Goal: Task Accomplishment & Management: Manage account settings

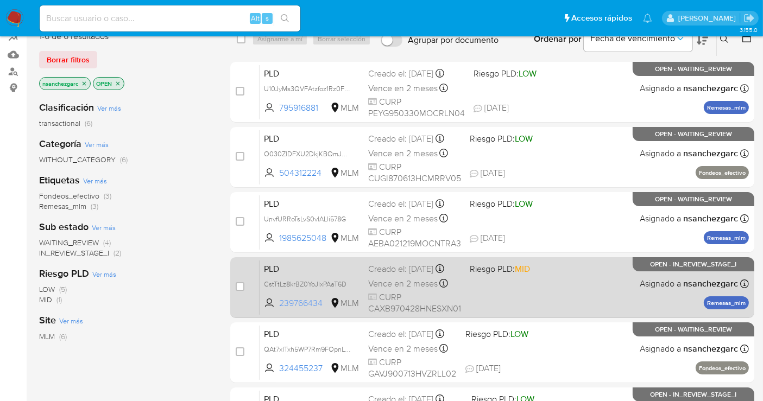
scroll to position [99, 0]
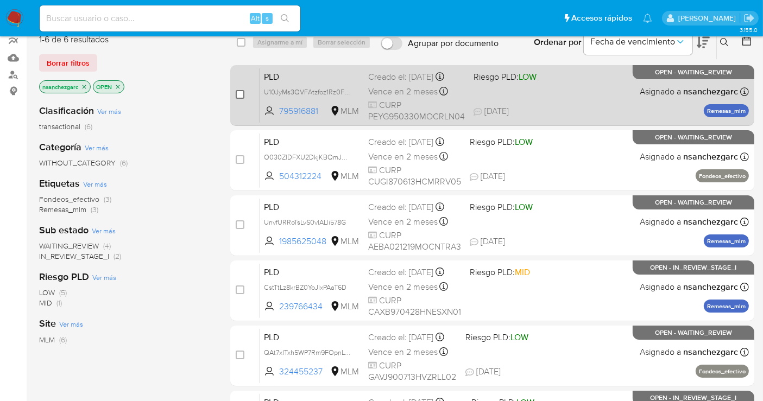
click at [237, 94] on input "checkbox" at bounding box center [240, 94] width 9 height 9
checkbox input "true"
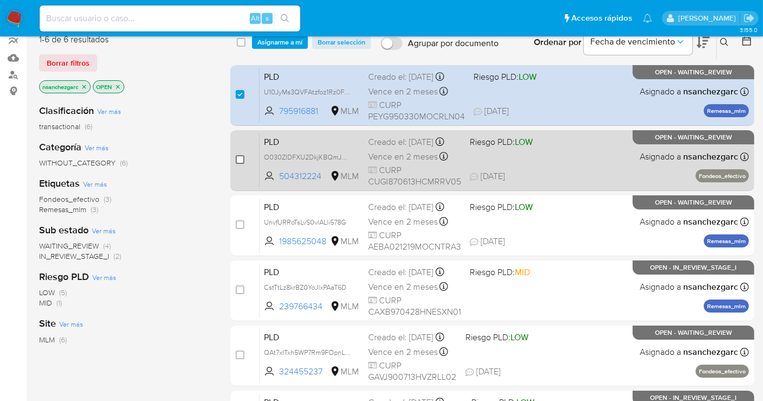
click at [240, 158] on input "checkbox" at bounding box center [240, 159] width 9 height 9
checkbox input "true"
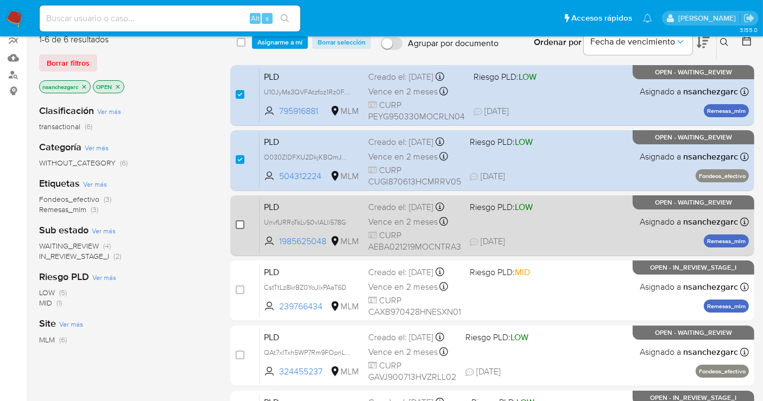
click at [242, 223] on input "checkbox" at bounding box center [240, 224] width 9 height 9
checkbox input "true"
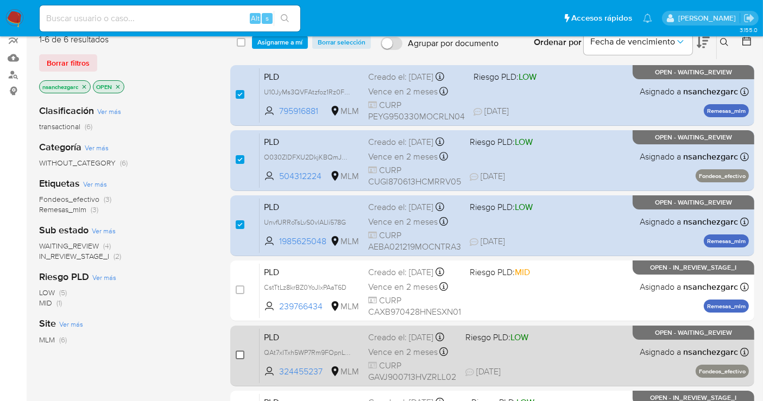
click at [239, 355] on input "checkbox" at bounding box center [240, 355] width 9 height 9
checkbox input "true"
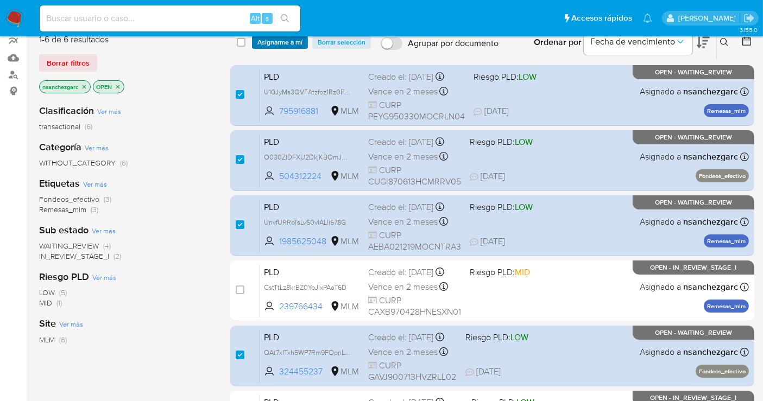
click at [268, 41] on span "Asignarme a mí" at bounding box center [279, 42] width 45 height 11
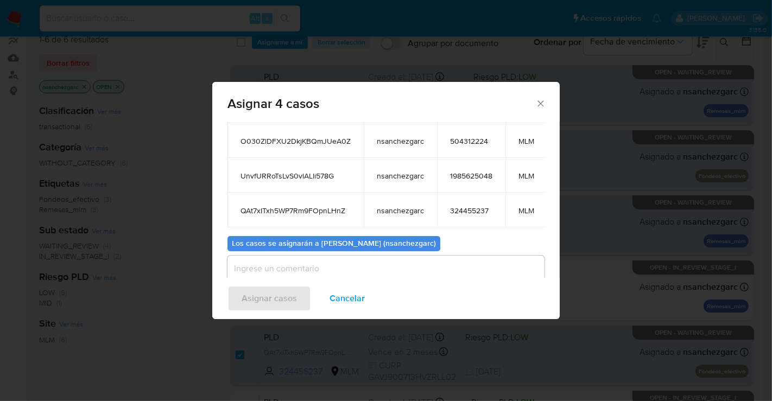
scroll to position [141, 0]
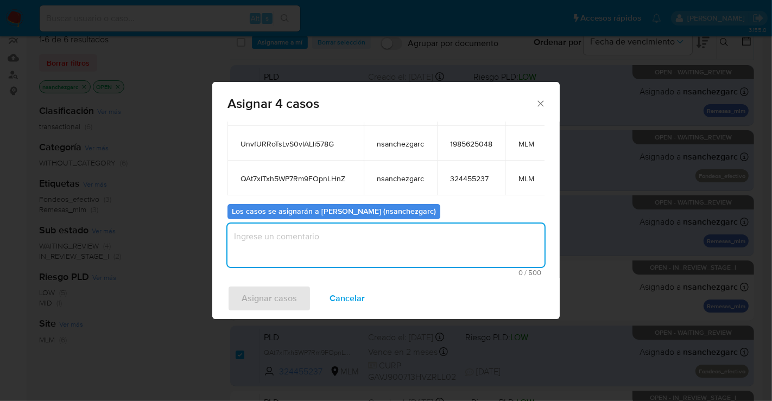
click at [277, 229] on textarea "assign-modal" at bounding box center [385, 245] width 317 height 43
type textarea "nesg"
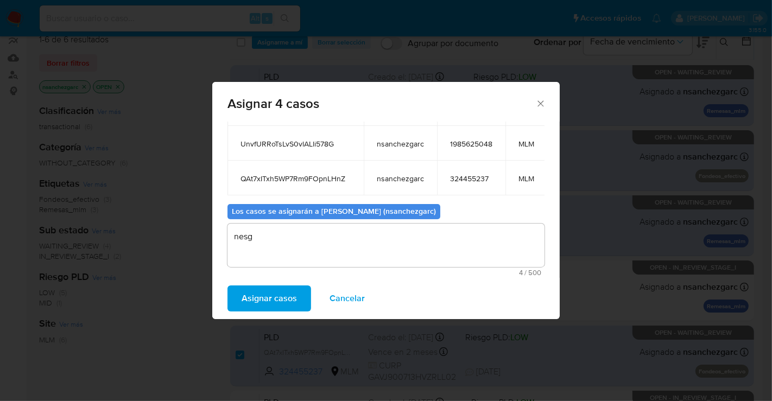
click at [265, 301] on span "Asignar casos" at bounding box center [269, 299] width 55 height 24
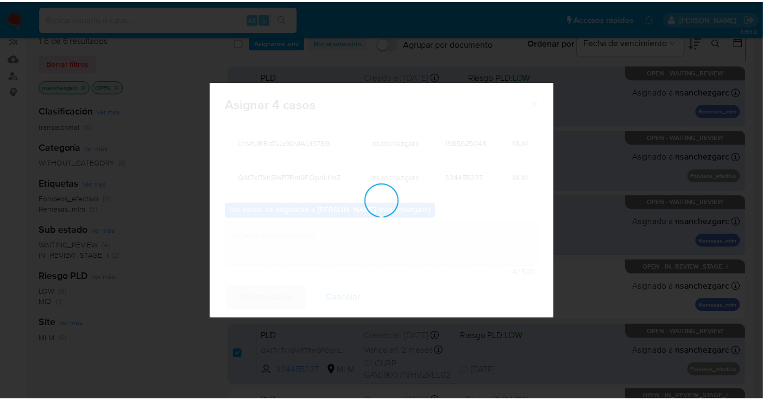
scroll to position [65, 0]
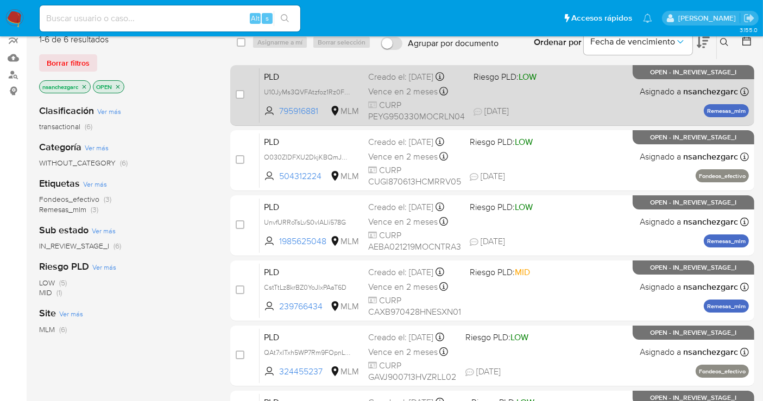
click at [376, 97] on div "Vence en 2 meses Vence el 11/10/2025 02:11:57" at bounding box center [416, 91] width 97 height 15
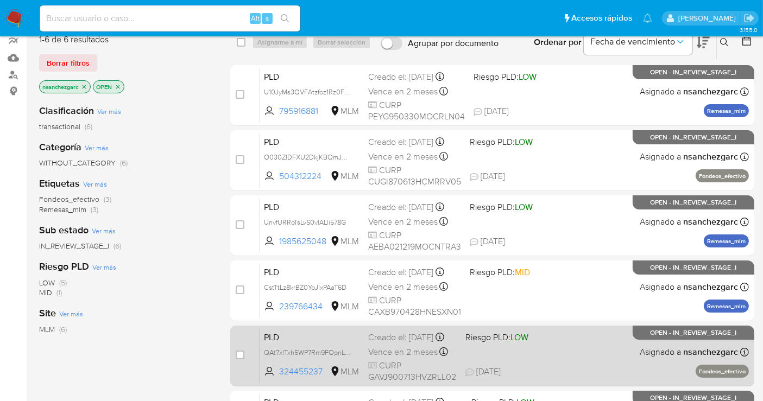
click at [377, 354] on span "Vence en 2 meses" at bounding box center [402, 352] width 69 height 12
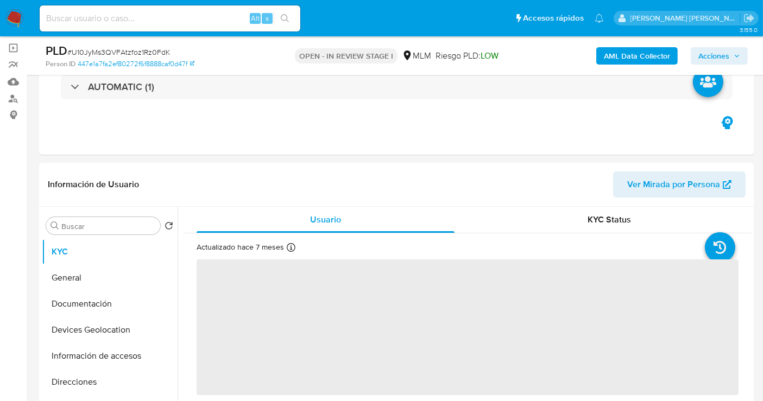
scroll to position [181, 0]
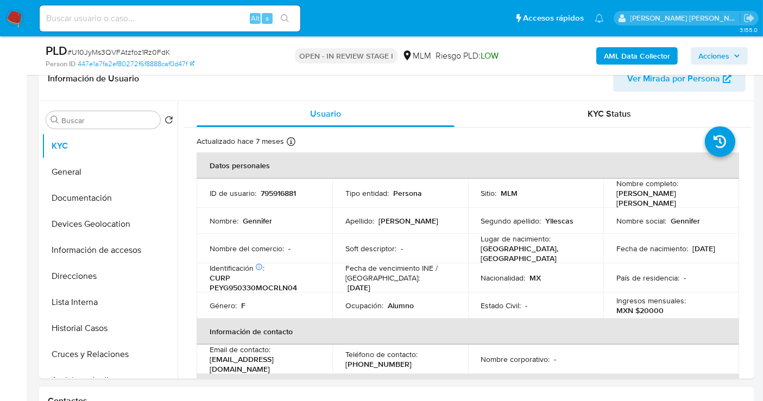
select select "10"
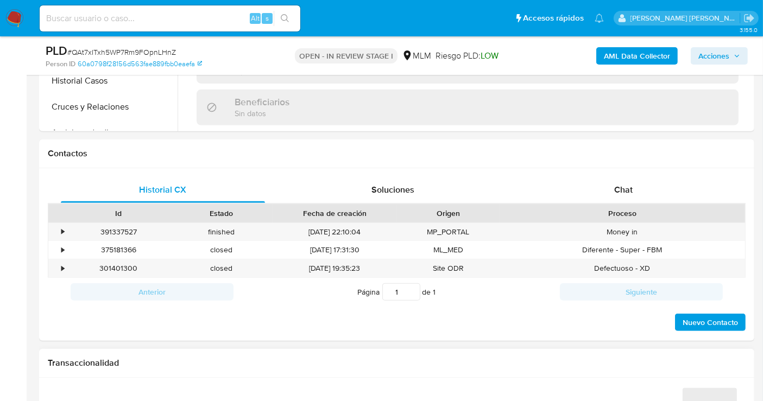
scroll to position [482, 0]
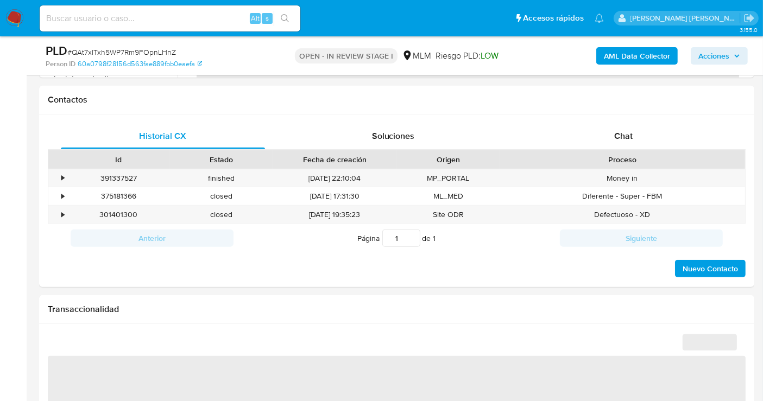
select select "10"
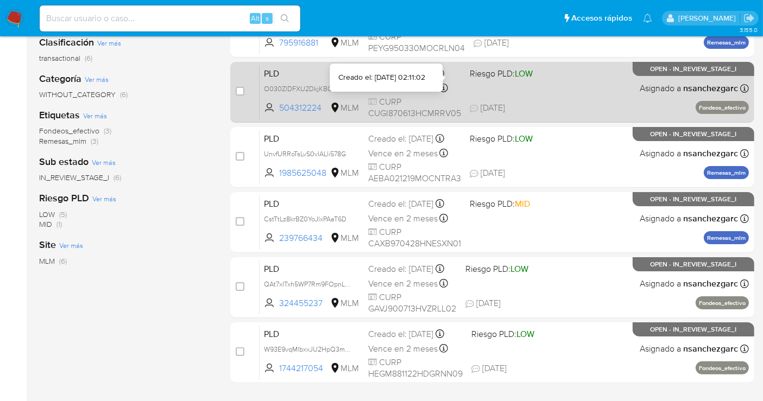
scroll to position [181, 0]
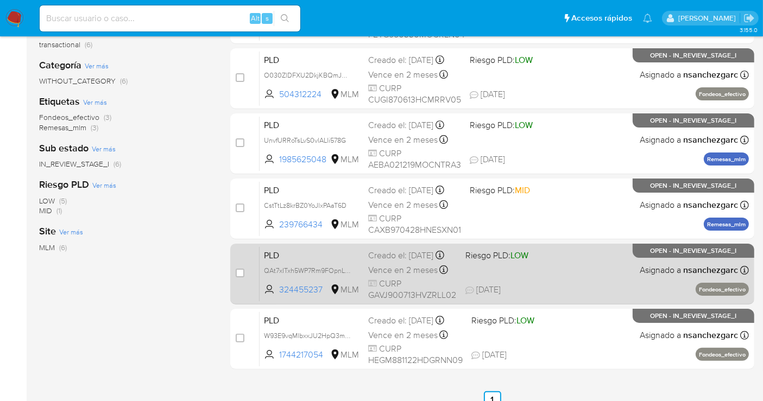
click at [386, 276] on span "Vence en 2 meses" at bounding box center [402, 270] width 69 height 12
click at [408, 262] on div "Creado el: 12/08/2025 Creado el: 12/08/2025 02:04:48" at bounding box center [412, 256] width 88 height 12
click at [237, 269] on input "checkbox" at bounding box center [240, 273] width 9 height 9
checkbox input "true"
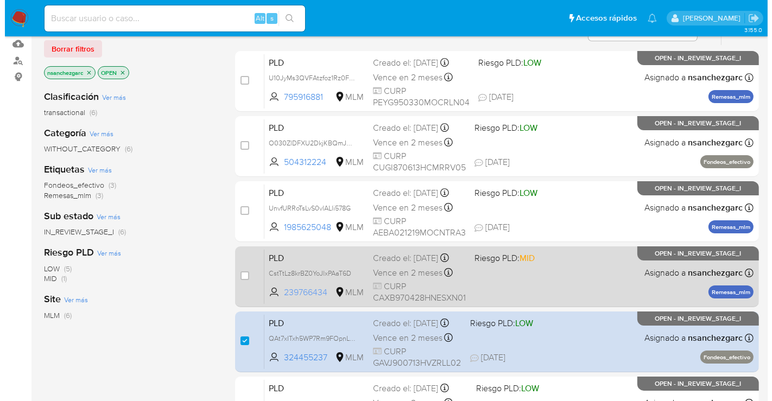
scroll to position [0, 0]
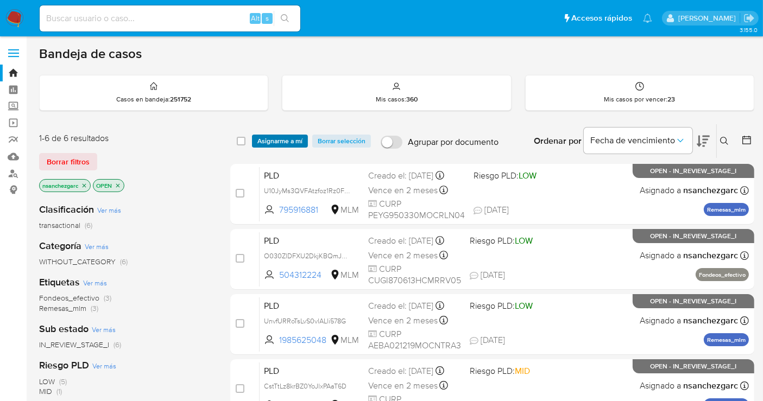
click at [284, 137] on span "Asignarme a mí" at bounding box center [279, 141] width 45 height 11
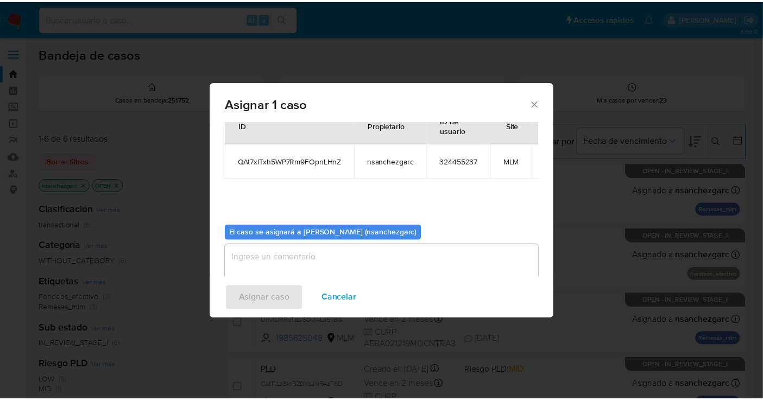
scroll to position [65, 0]
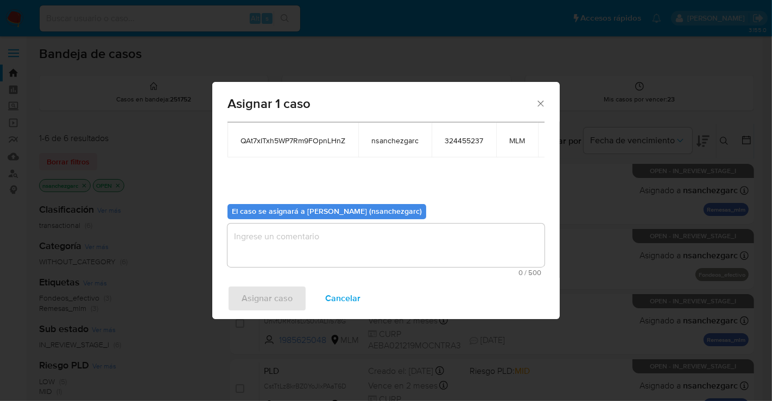
drag, startPoint x: 269, startPoint y: 227, endPoint x: 266, endPoint y: 218, distance: 9.6
click at [267, 224] on textarea "assign-modal" at bounding box center [385, 245] width 317 height 43
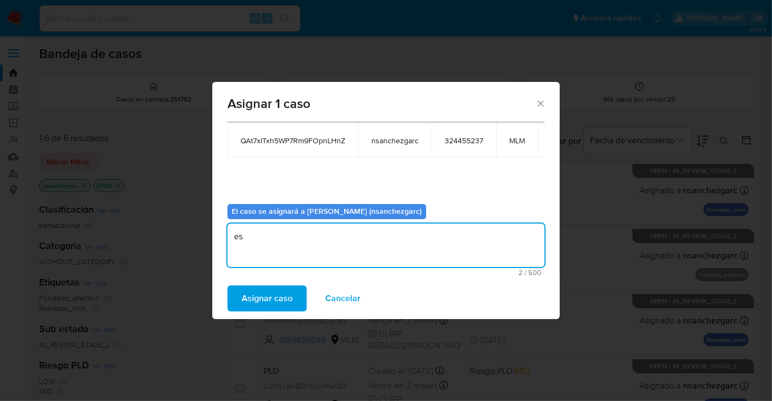
type textarea "e"
type textarea "nesg"
click at [248, 294] on span "Asignar caso" at bounding box center [267, 299] width 51 height 24
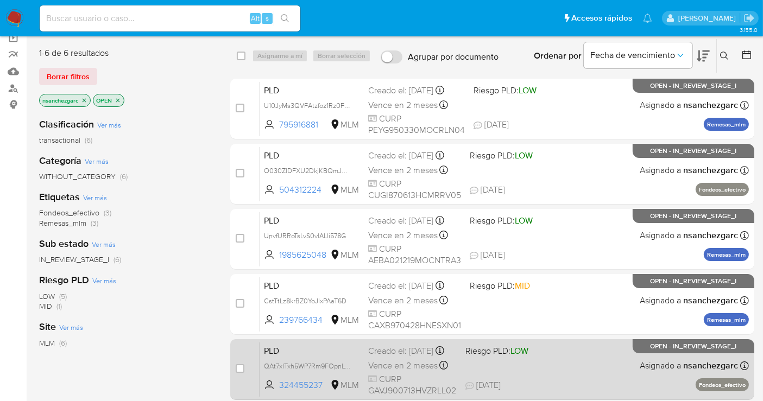
scroll to position [60, 0]
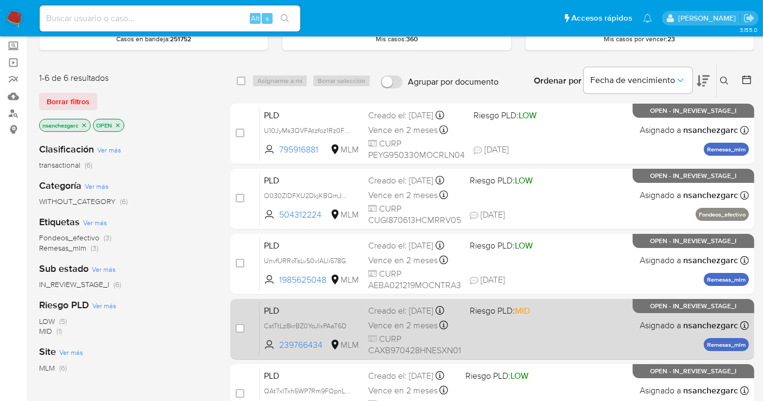
click at [389, 309] on div "Creado el: 12/08/2025 Creado el: 12/08/2025 02:06:03" at bounding box center [414, 311] width 93 height 12
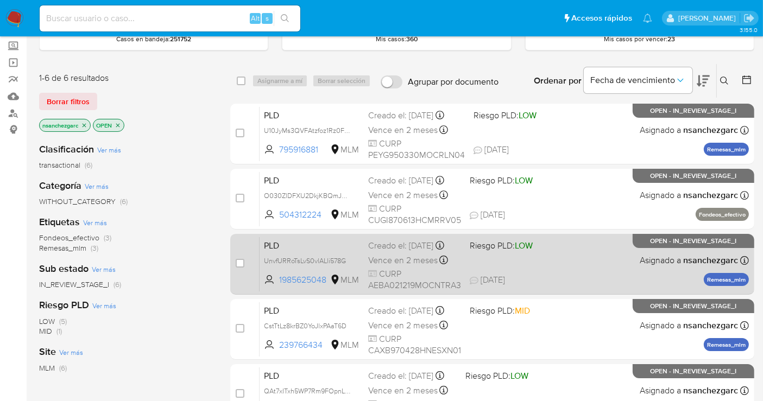
scroll to position [181, 0]
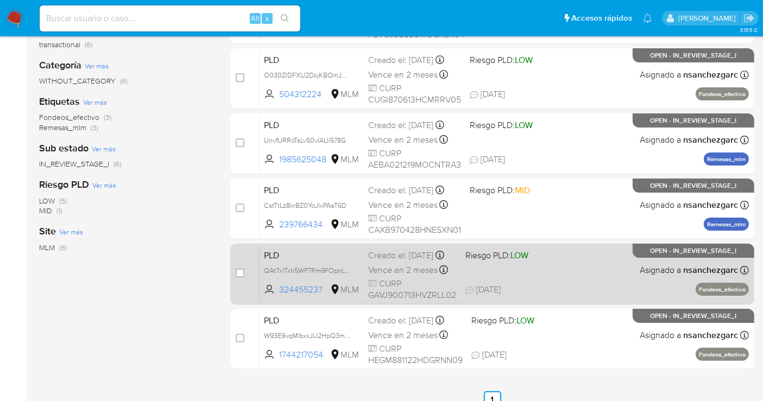
click at [389, 276] on span "Vence en 2 meses" at bounding box center [402, 270] width 69 height 12
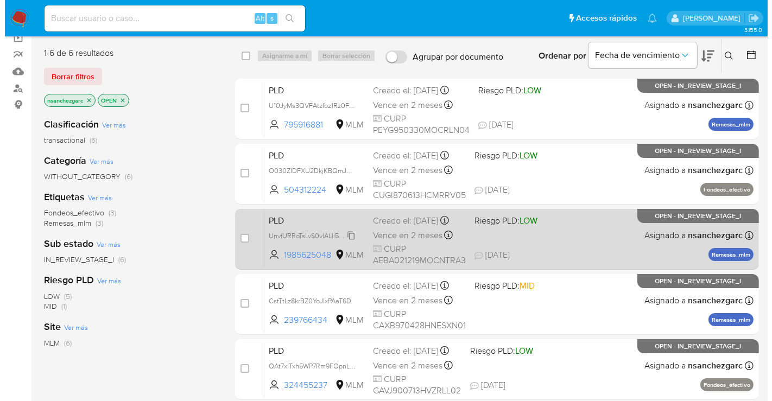
scroll to position [60, 0]
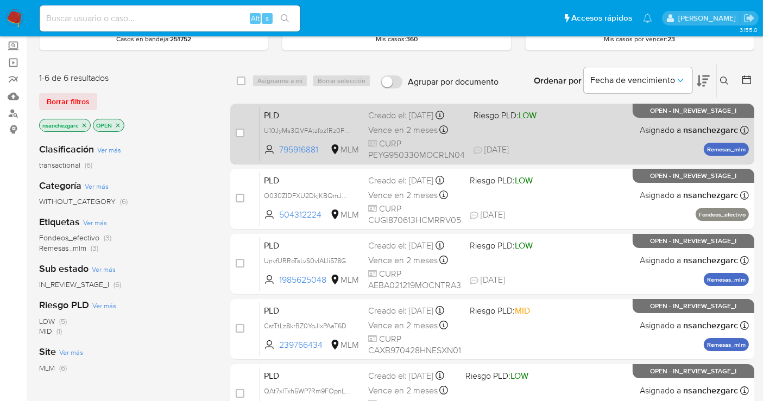
click at [409, 125] on span "Vence en 2 meses" at bounding box center [402, 130] width 69 height 12
click at [237, 132] on input "checkbox" at bounding box center [240, 133] width 9 height 9
checkbox input "true"
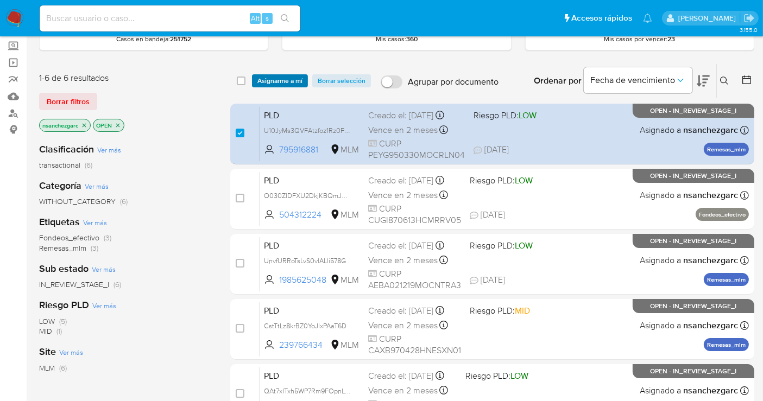
click at [282, 80] on span "Asignarme a mí" at bounding box center [279, 80] width 45 height 11
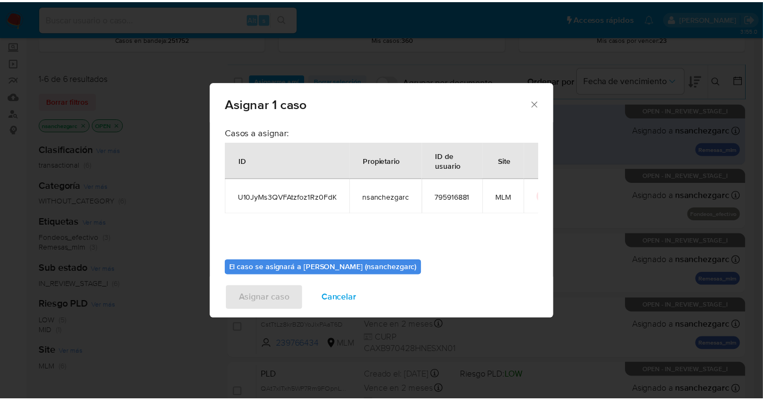
scroll to position [55, 0]
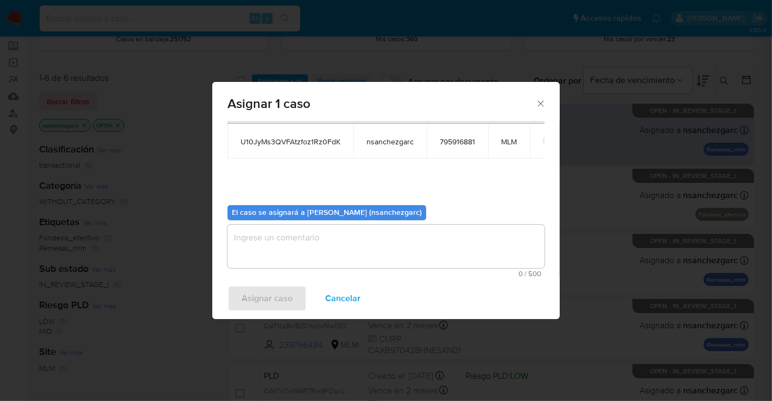
click at [245, 237] on textarea "assign-modal" at bounding box center [385, 246] width 317 height 43
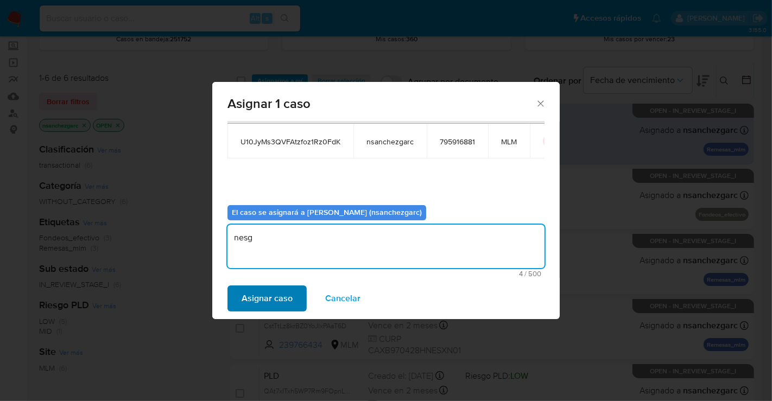
type textarea "nesg"
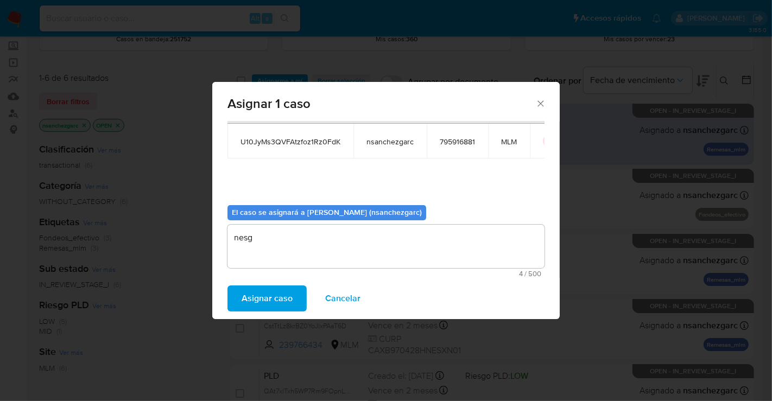
click at [276, 303] on span "Asignar caso" at bounding box center [267, 299] width 51 height 24
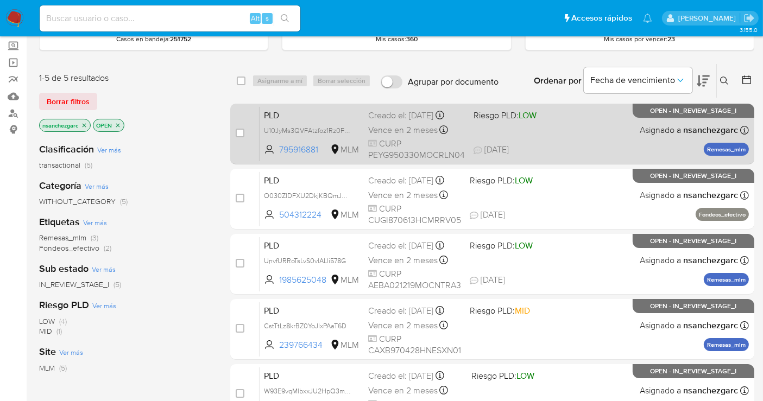
click at [396, 128] on span "Vence en 2 meses" at bounding box center [402, 130] width 69 height 12
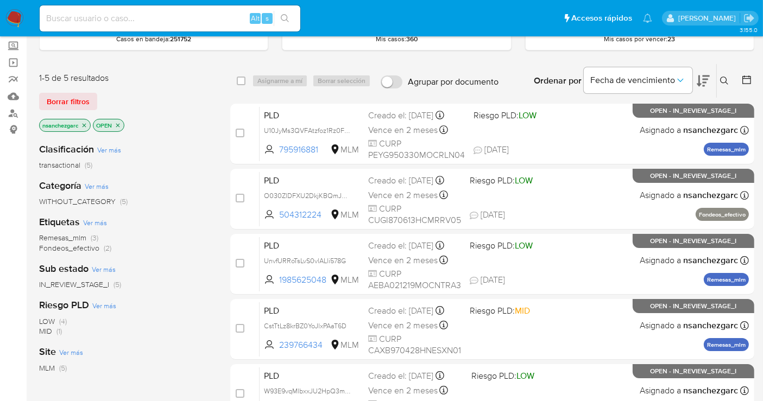
click at [14, 19] on img at bounding box center [14, 18] width 18 height 18
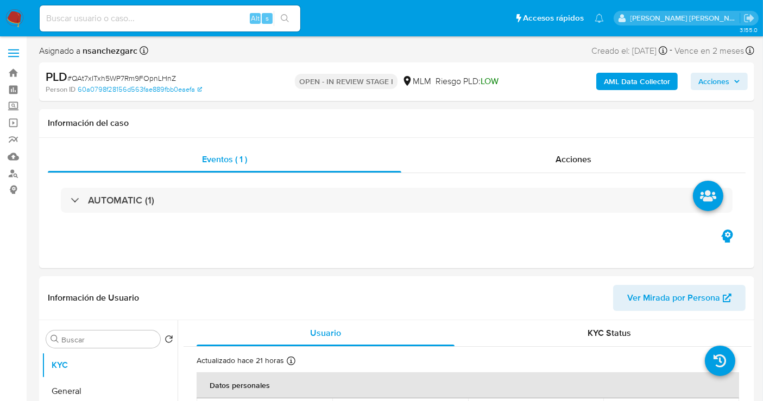
select select "10"
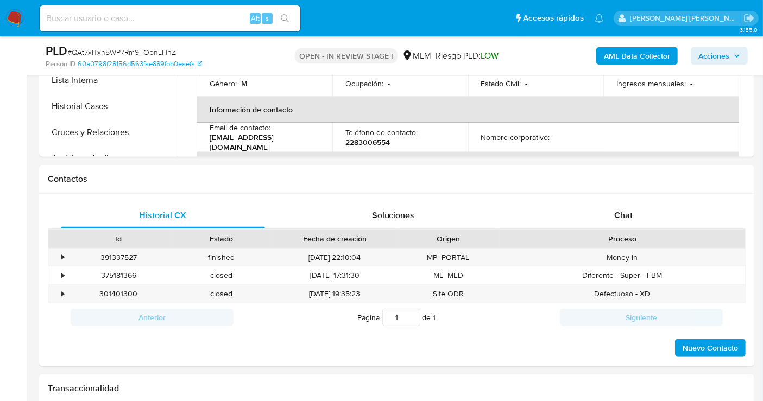
scroll to position [422, 0]
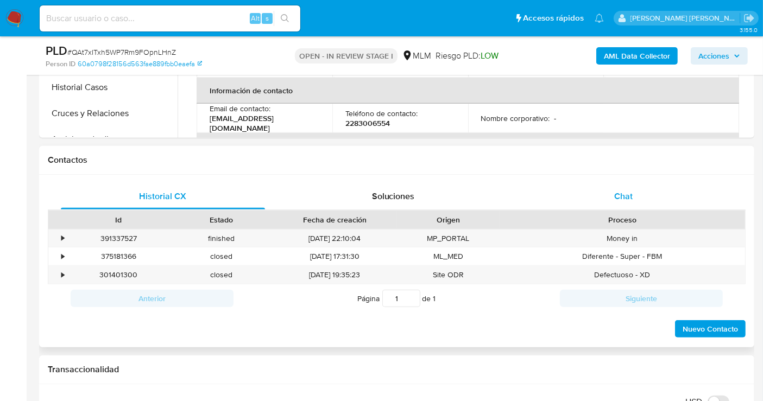
click at [619, 201] on span "Chat" at bounding box center [623, 196] width 18 height 12
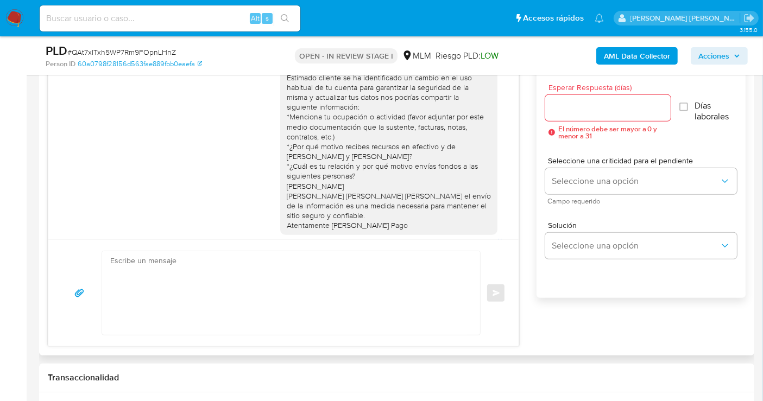
scroll to position [106, 0]
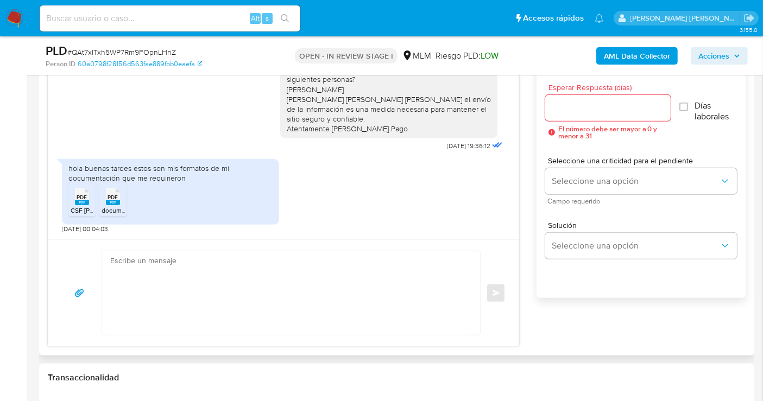
click at [567, 112] on input "Esperar Respuesta (días)" at bounding box center [607, 108] width 125 height 14
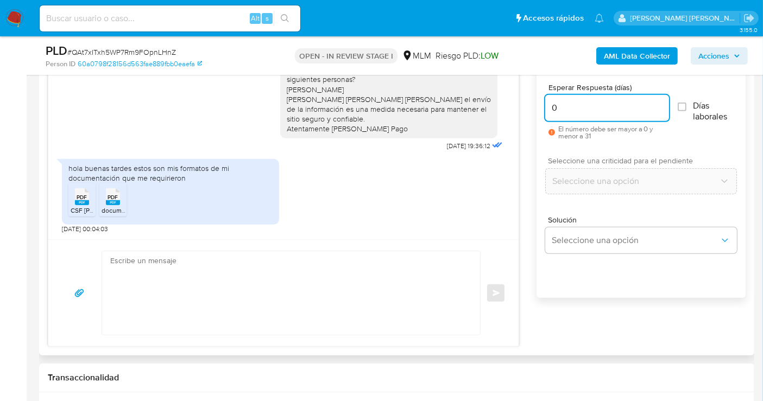
type input "0"
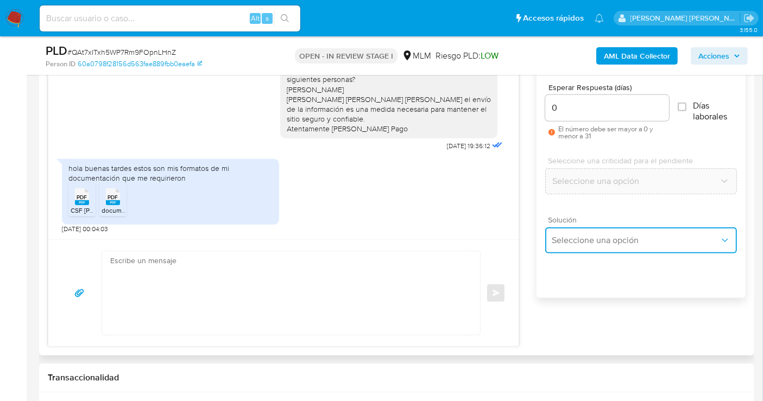
click at [580, 239] on span "Seleccione una opción" at bounding box center [635, 240] width 168 height 11
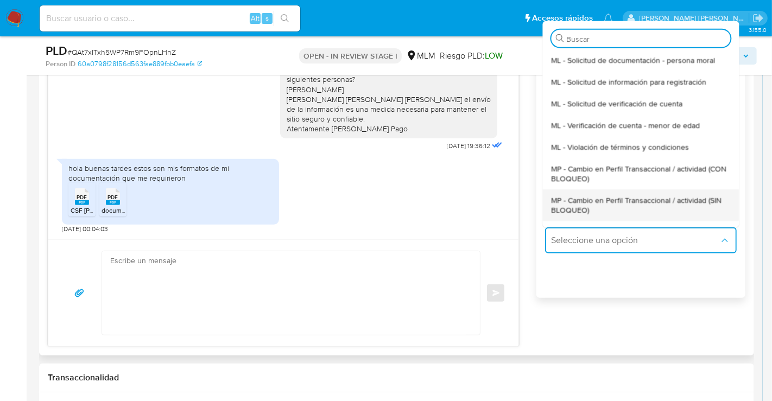
click at [568, 208] on span "MP - Cambio en Perfil Transaccional / actividad (SIN BLOQUEO)" at bounding box center [640, 205] width 179 height 20
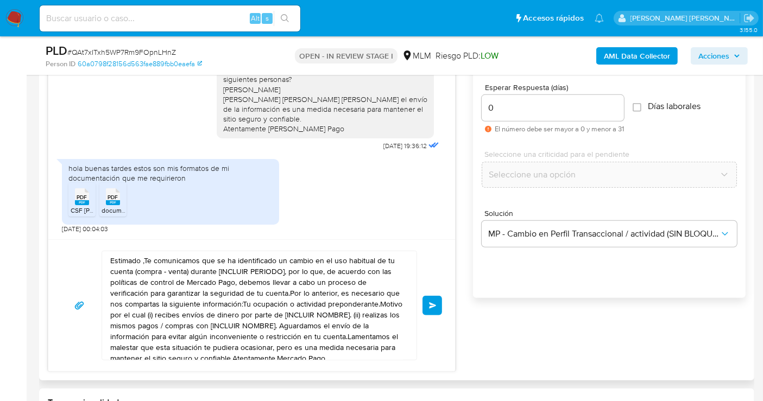
click at [241, 278] on textarea "Estimado ,Te comunicamos que se ha identificado un cambio en el uso habitual de…" at bounding box center [256, 305] width 293 height 109
paste textarea "Cliente, agradecemos tu pronta respuesta. Lamentamos cualquier malestar ocasion…"
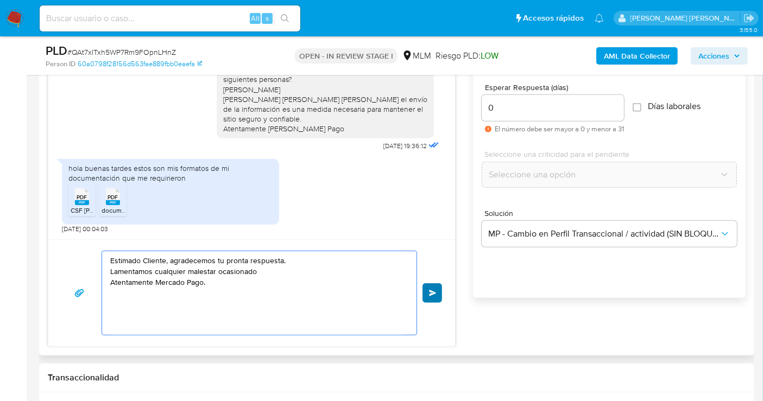
type textarea "Estimado Cliente, agradecemos tu pronta respuesta. Lamentamos cualquier malesta…"
click at [432, 293] on span "Enviar" at bounding box center [433, 293] width 8 height 7
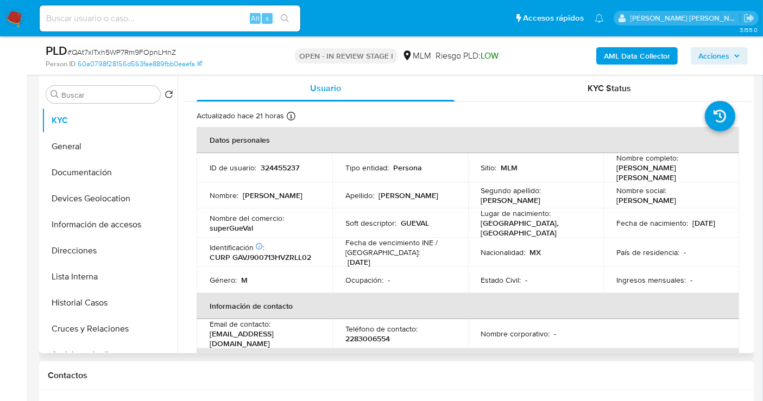
scroll to position [60, 0]
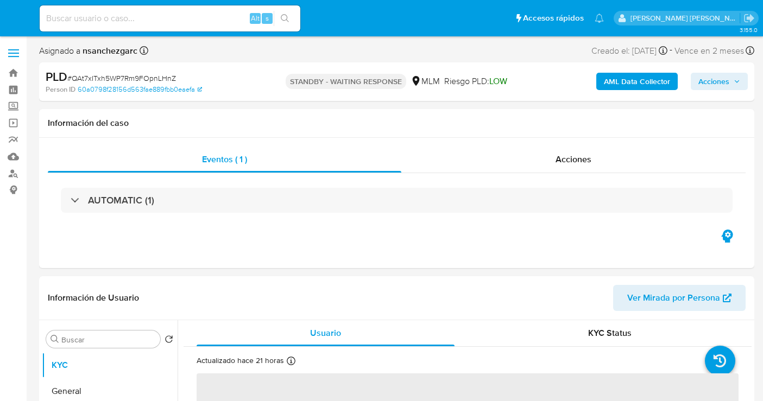
select select "10"
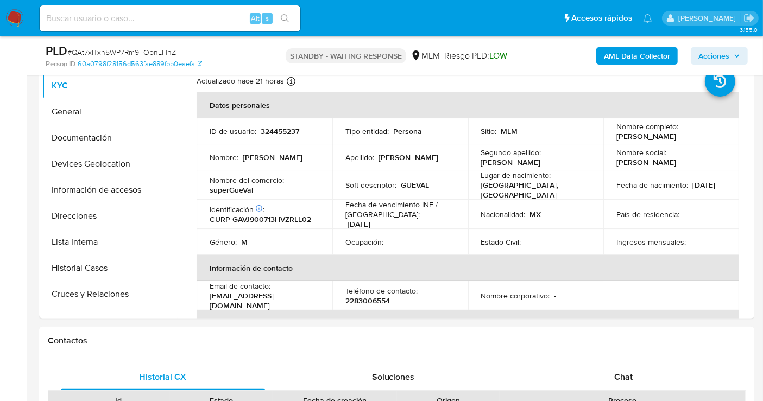
scroll to position [120, 0]
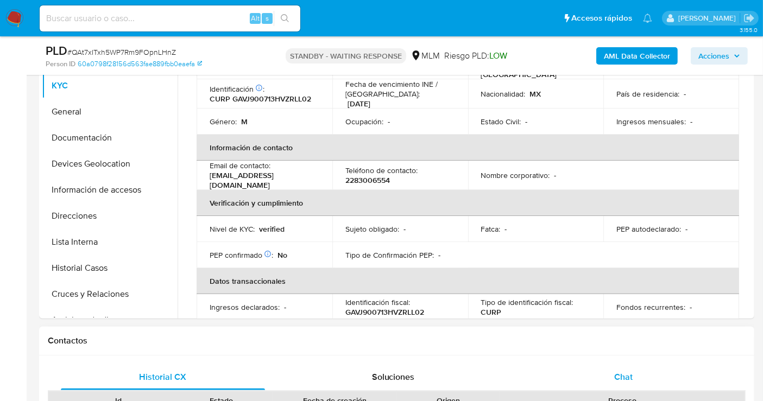
click at [637, 380] on div "Chat" at bounding box center [623, 377] width 204 height 26
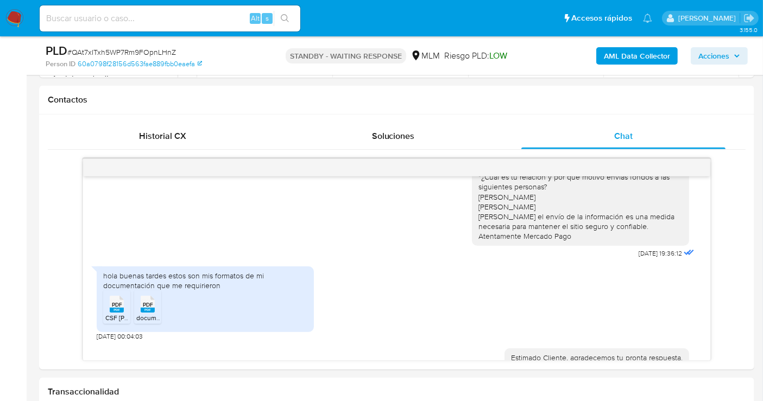
scroll to position [47, 0]
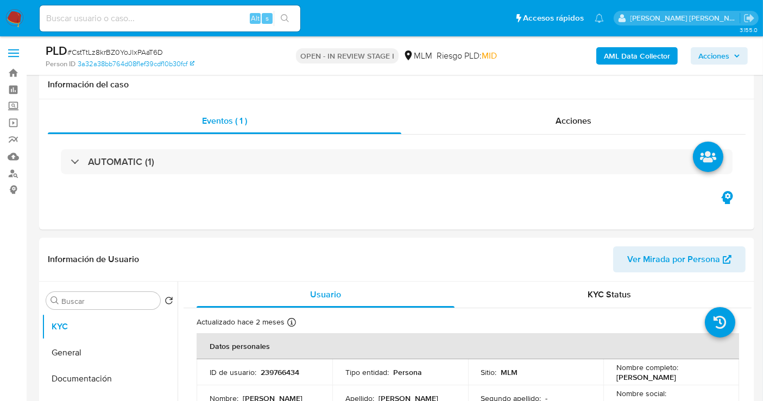
scroll to position [120, 0]
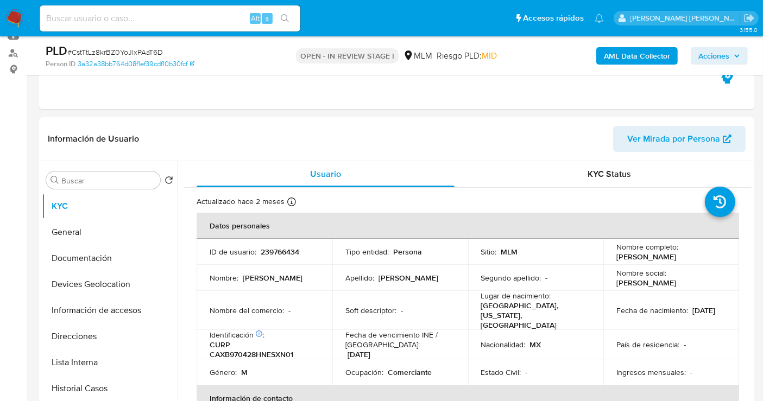
select select "10"
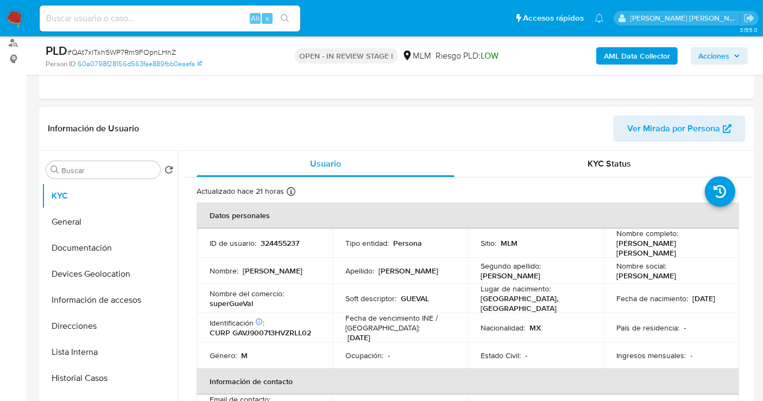
scroll to position [301, 0]
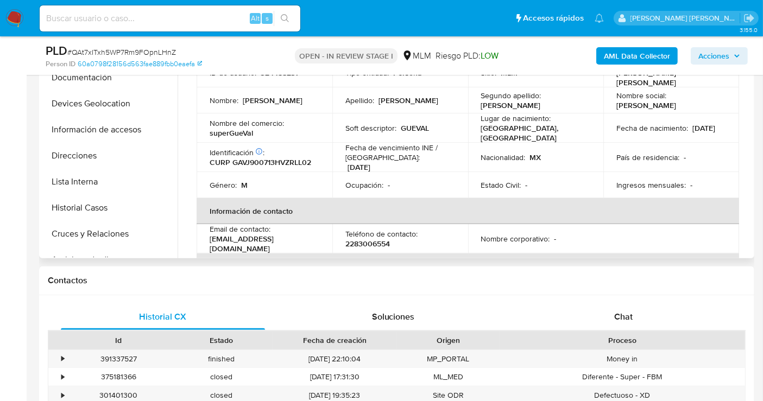
select select "10"
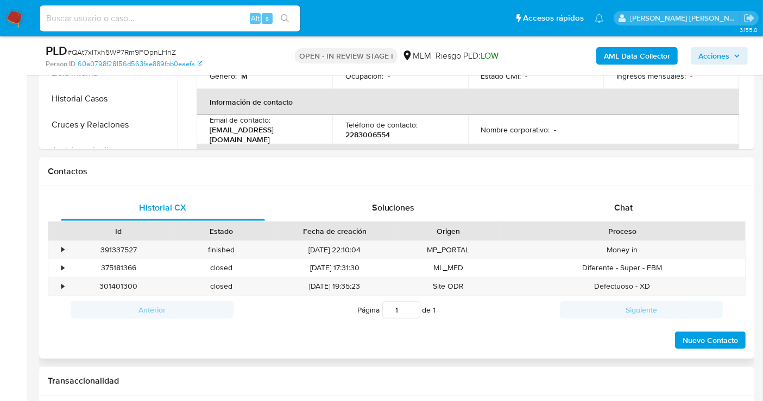
scroll to position [422, 0]
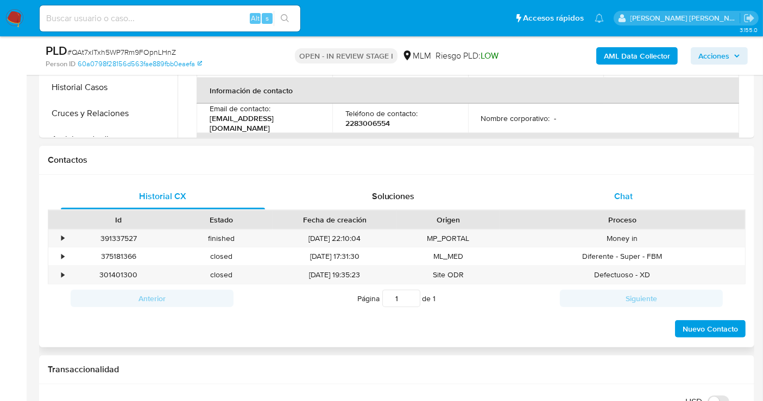
click at [622, 195] on span "Chat" at bounding box center [623, 196] width 18 height 12
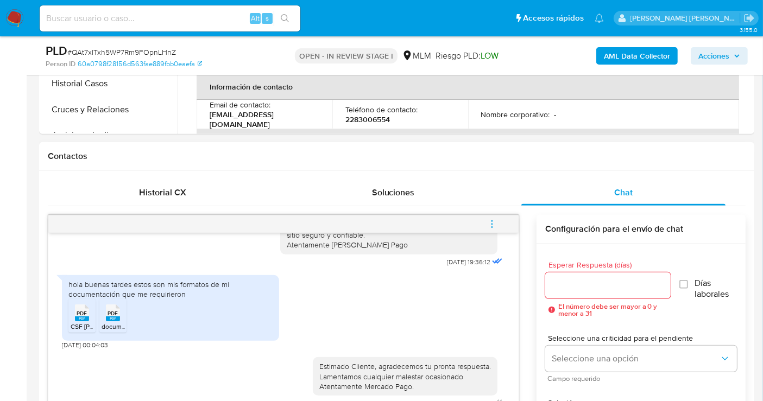
scroll to position [482, 0]
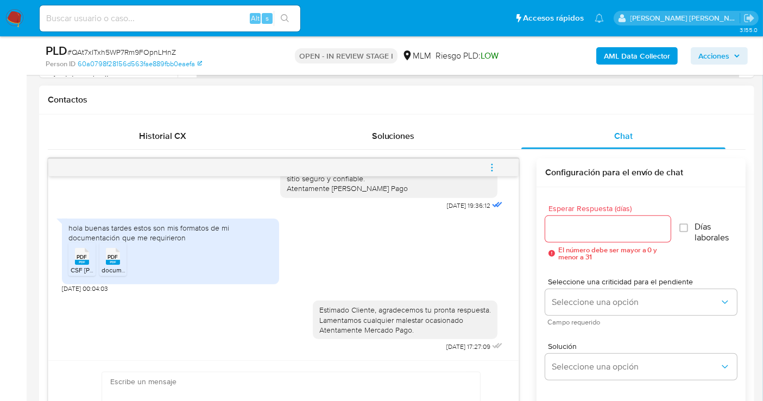
click at [494, 167] on icon "menu-action" at bounding box center [492, 168] width 10 height 10
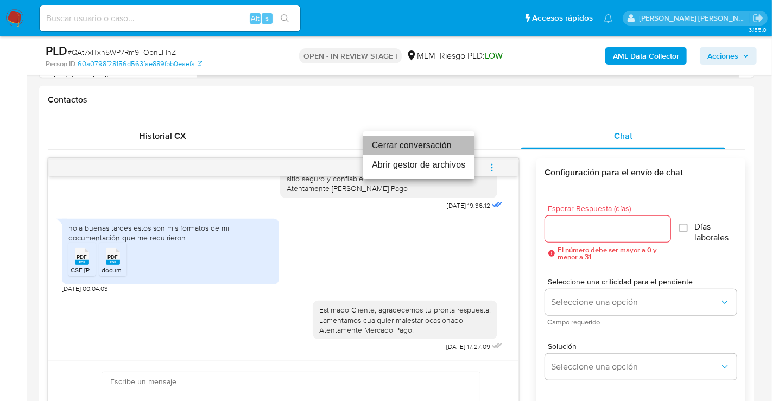
click at [398, 143] on li "Cerrar conversación" at bounding box center [418, 146] width 111 height 20
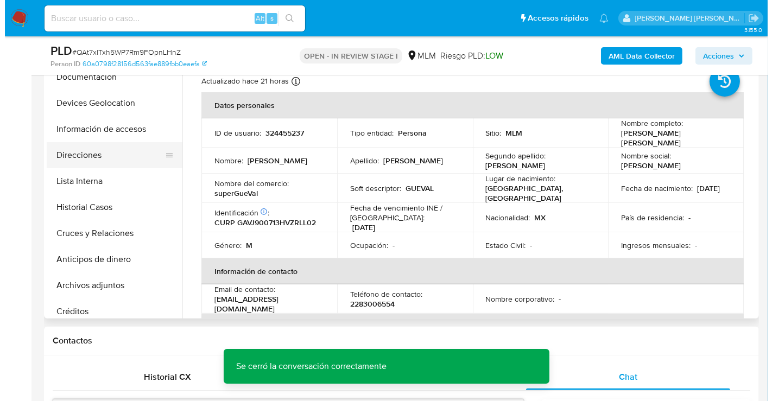
scroll to position [120, 0]
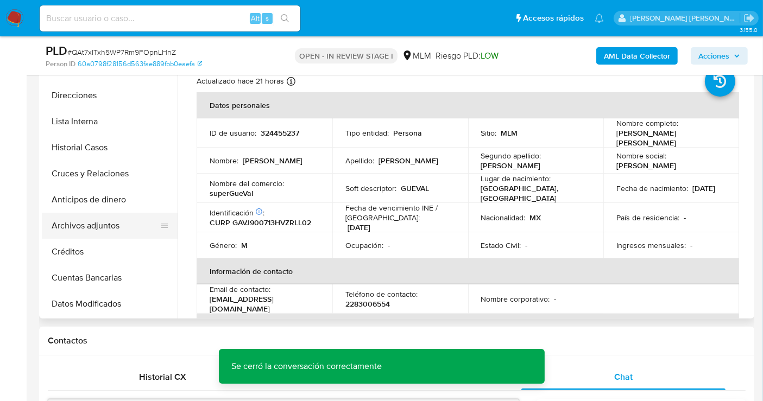
click at [84, 225] on button "Archivos adjuntos" at bounding box center [105, 226] width 127 height 26
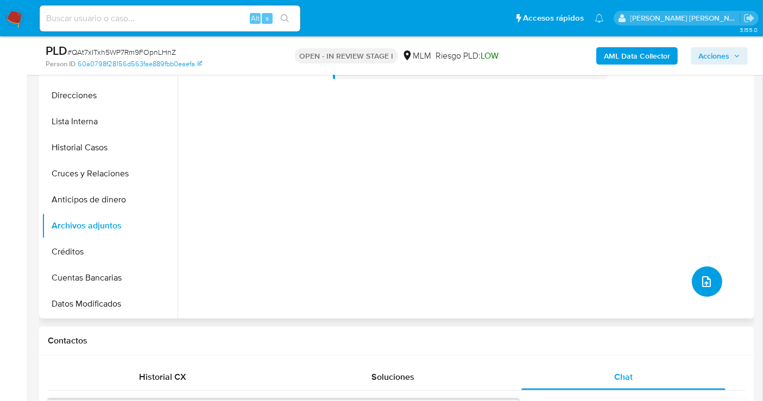
click at [700, 286] on icon "upload-file" at bounding box center [706, 281] width 13 height 13
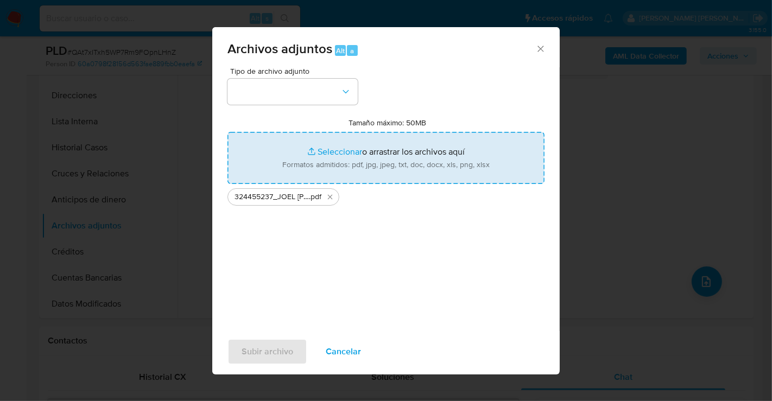
type input "C:\fakepath\324455237_JOEL GARCIA VALDIVIA_AGO25.xlsx"
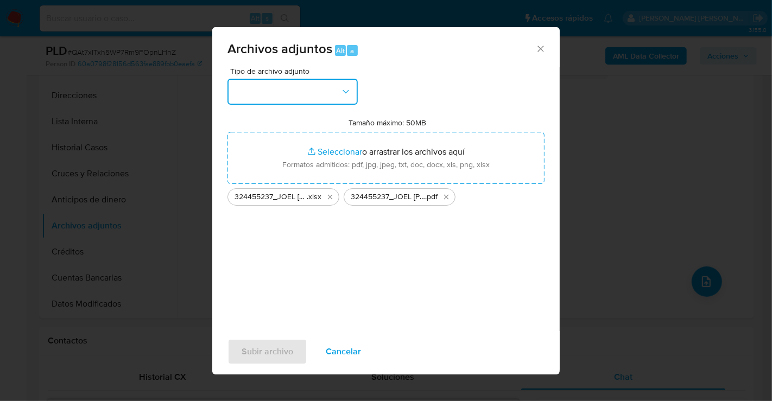
click at [296, 97] on button "button" at bounding box center [292, 92] width 130 height 26
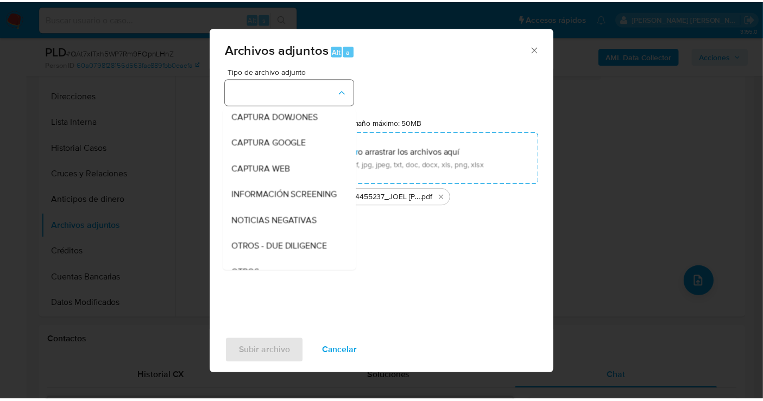
scroll to position [56, 0]
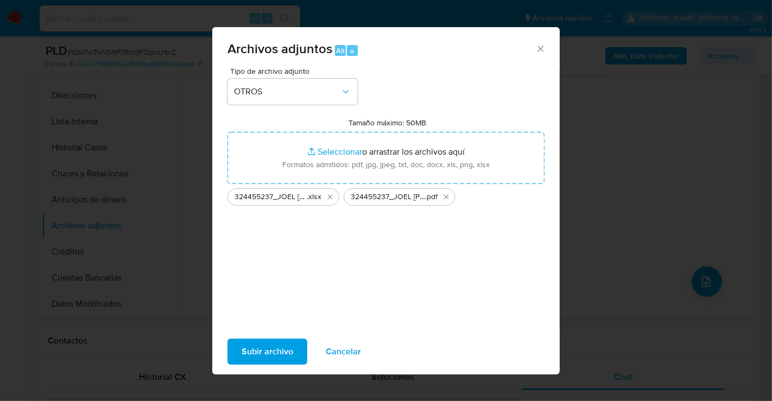
click at [263, 357] on span "Subir archivo" at bounding box center [268, 352] width 52 height 24
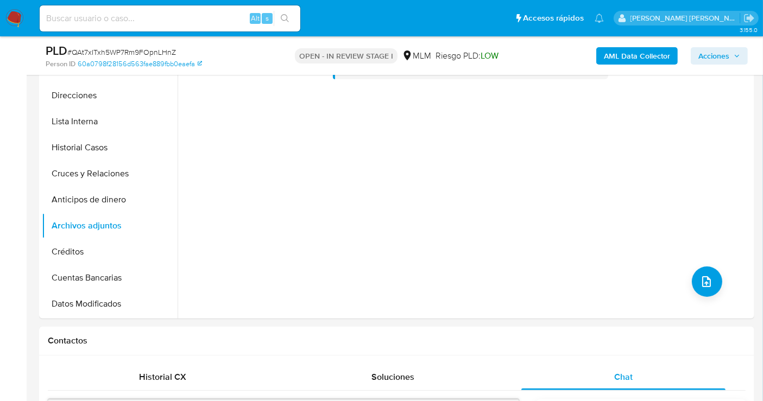
click at [727, 54] on span "Acciones" at bounding box center [713, 55] width 31 height 17
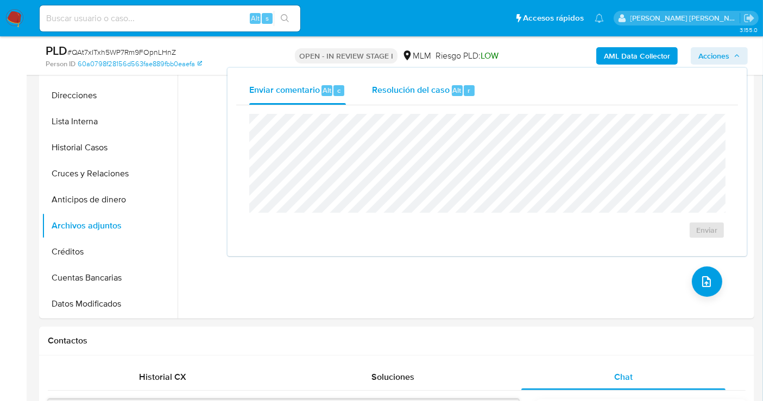
click at [435, 89] on span "Resolución del caso" at bounding box center [411, 90] width 78 height 12
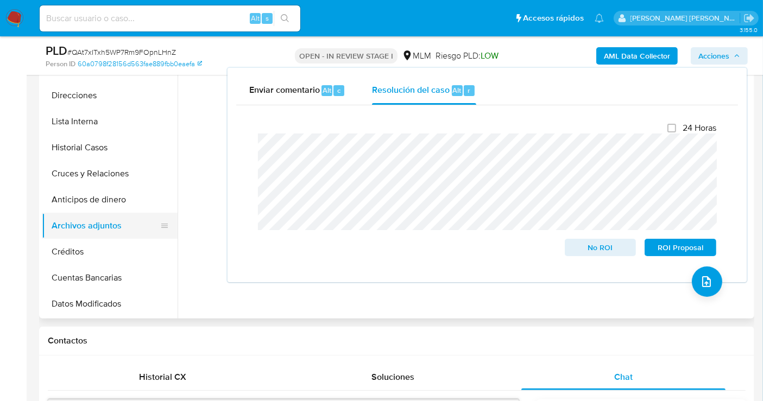
click at [92, 232] on button "Archivos adjuntos" at bounding box center [105, 226] width 127 height 26
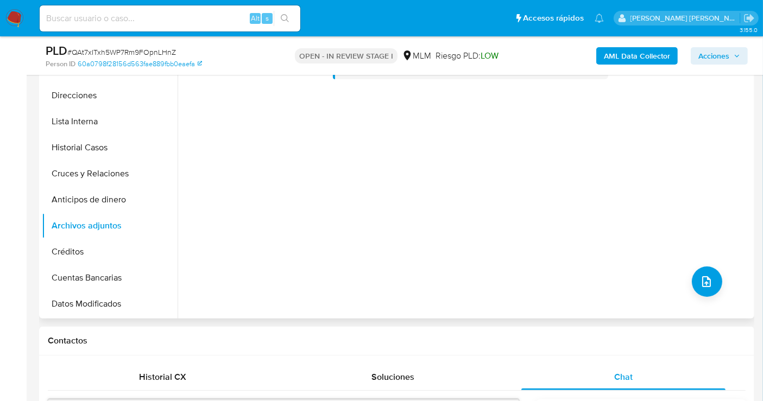
scroll to position [120, 0]
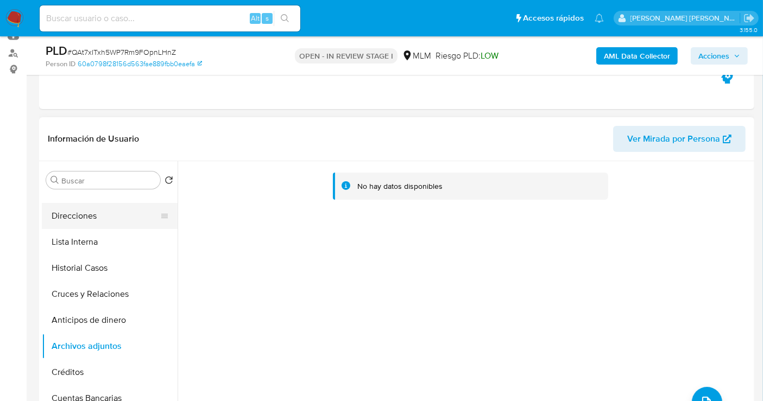
click at [100, 223] on button "Direcciones" at bounding box center [105, 216] width 127 height 26
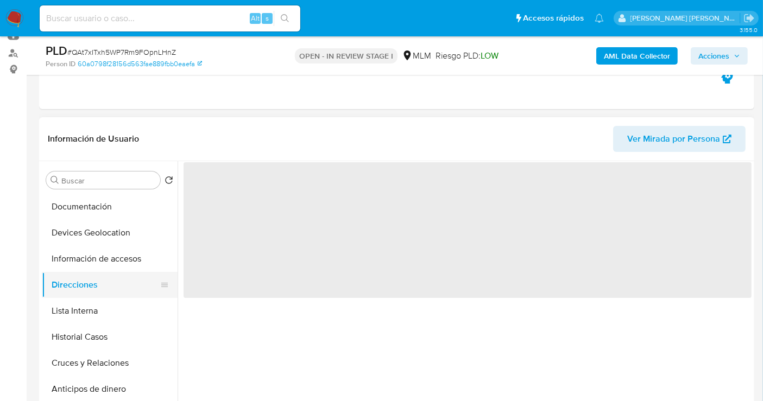
scroll to position [0, 0]
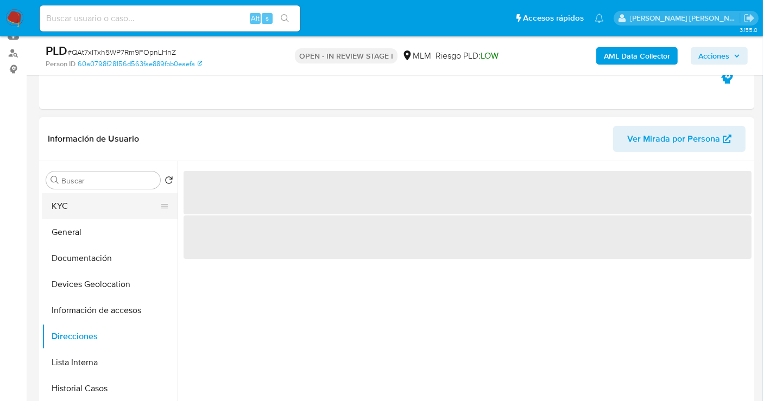
click at [79, 211] on button "KYC" at bounding box center [105, 206] width 127 height 26
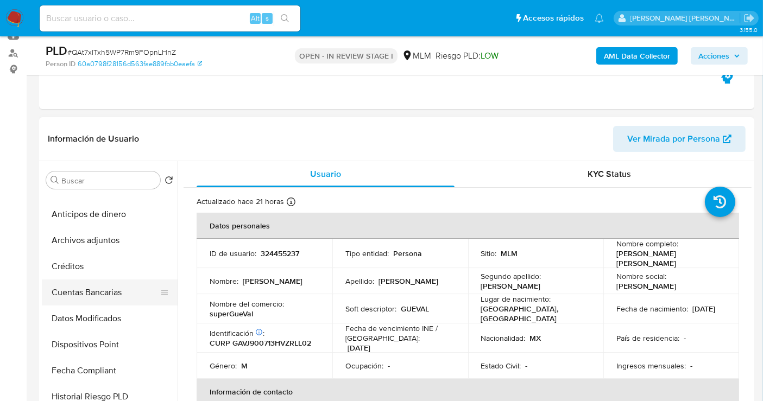
scroll to position [240, 0]
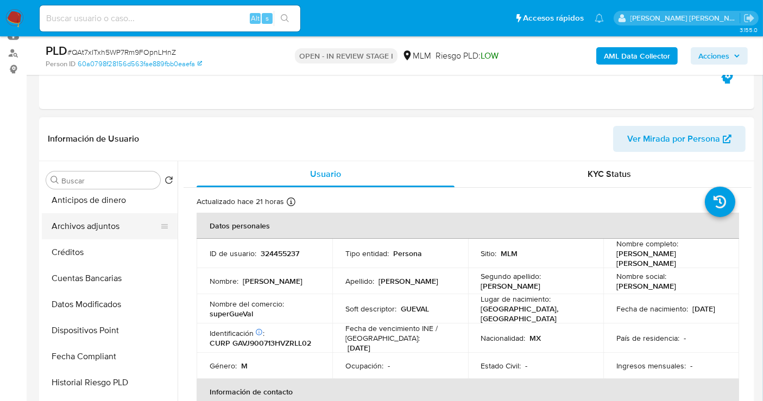
click at [66, 227] on button "Archivos adjuntos" at bounding box center [105, 226] width 127 height 26
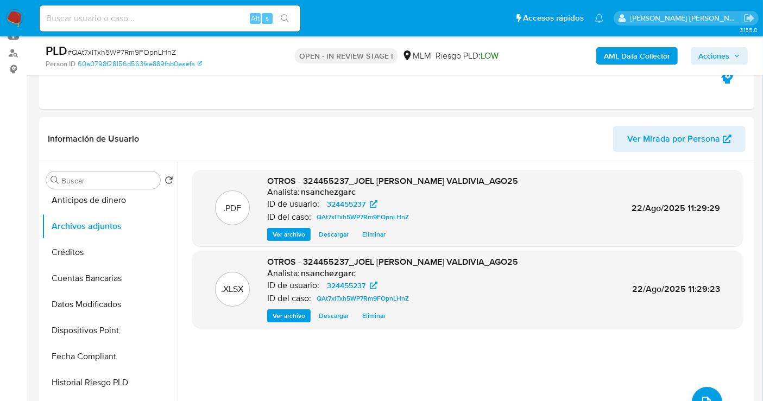
click at [710, 60] on span "Acciones" at bounding box center [713, 55] width 31 height 17
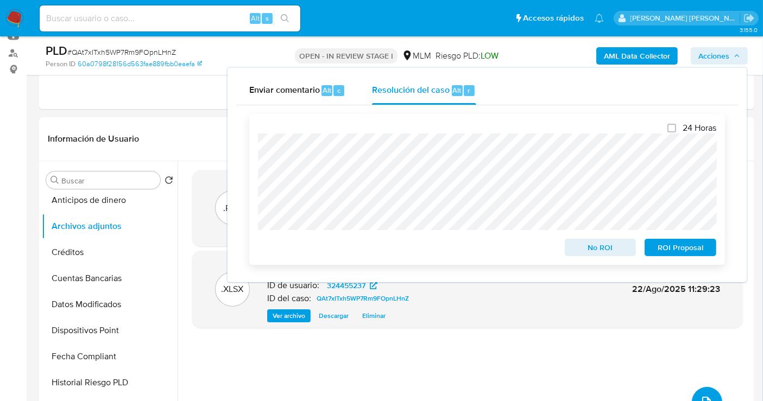
click at [590, 249] on span "No ROI" at bounding box center [600, 247] width 56 height 15
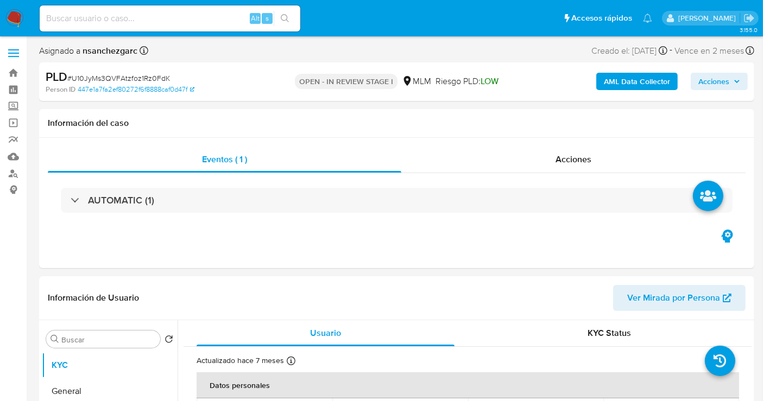
select select "10"
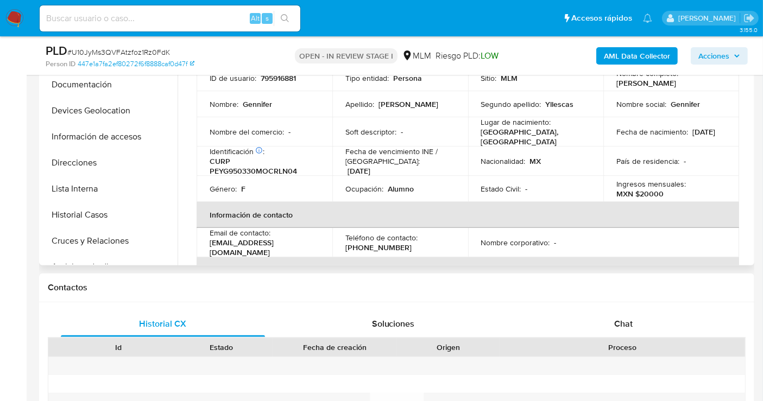
scroll to position [301, 0]
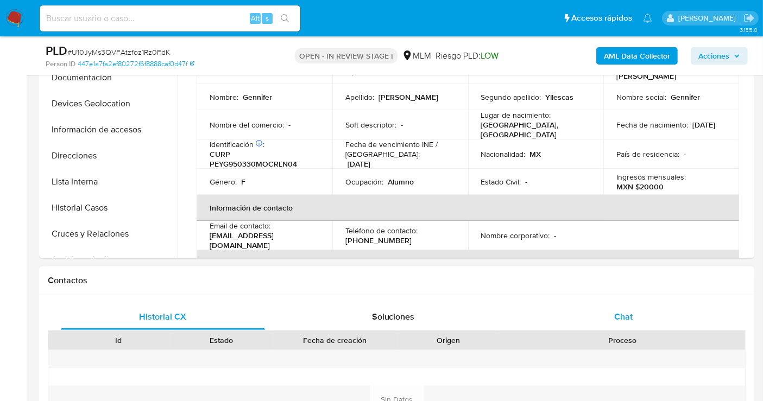
click at [633, 317] on div "Chat" at bounding box center [623, 317] width 204 height 26
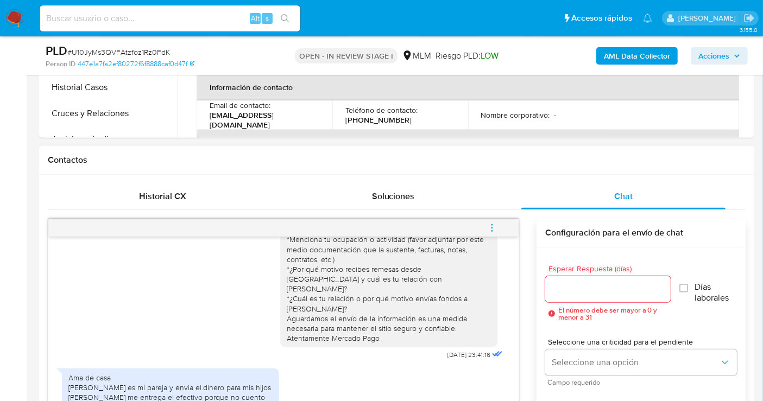
scroll to position [482, 0]
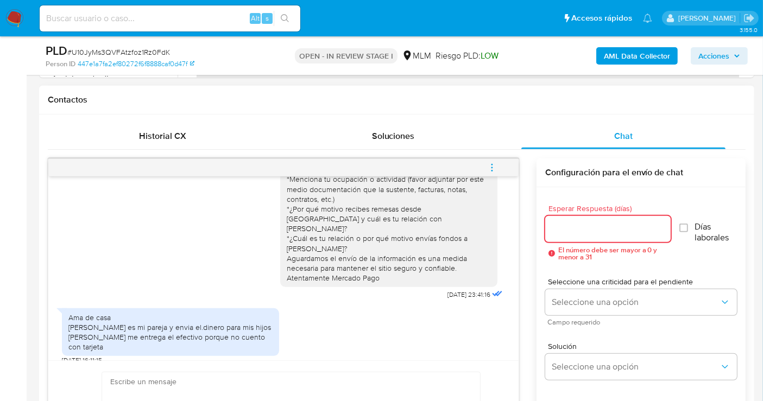
click at [574, 228] on input "Esperar Respuesta (días)" at bounding box center [607, 229] width 125 height 14
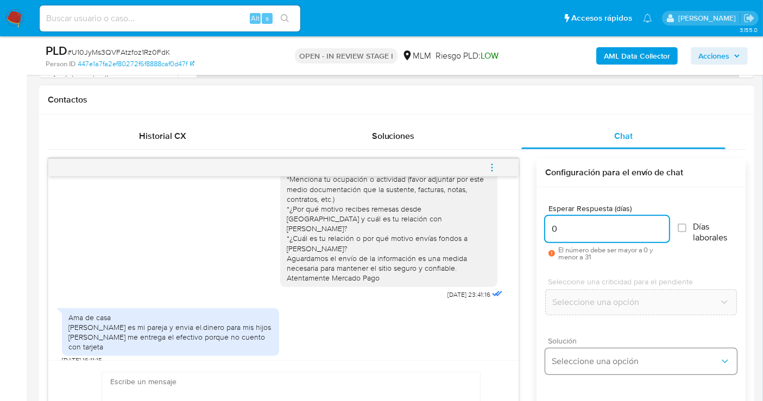
type input "0"
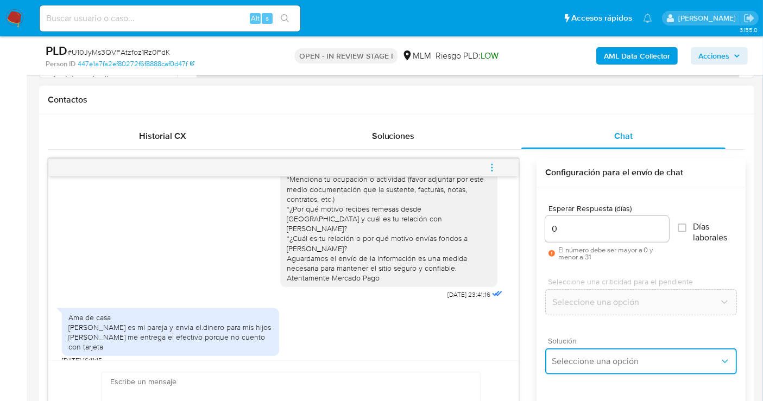
click at [571, 363] on span "Seleccione una opción" at bounding box center [635, 361] width 168 height 11
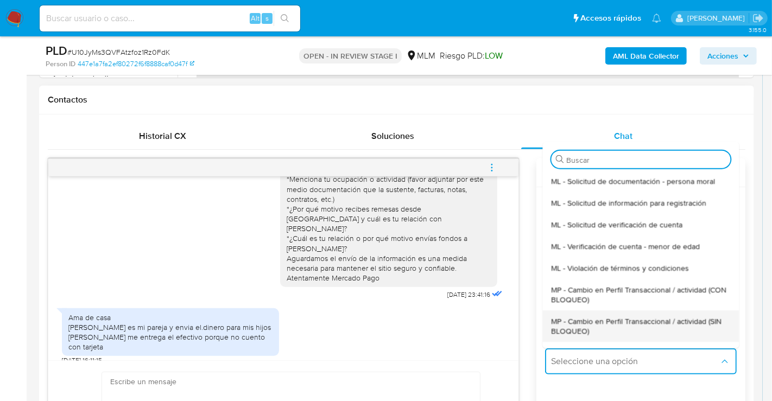
click at [570, 329] on span "MP - Cambio en Perfil Transaccional / actividad (SIN BLOQUEO)" at bounding box center [640, 326] width 179 height 20
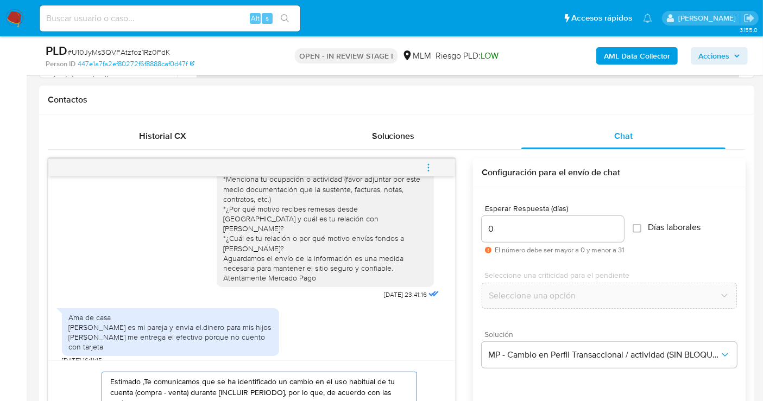
paste textarea "Cliente, agradecemos tu pronta respuesta. Lamentamos cualquier malestar ocasion…"
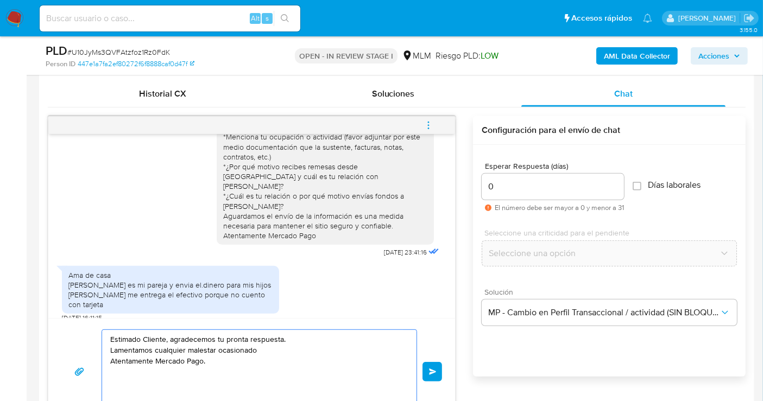
scroll to position [609, 0]
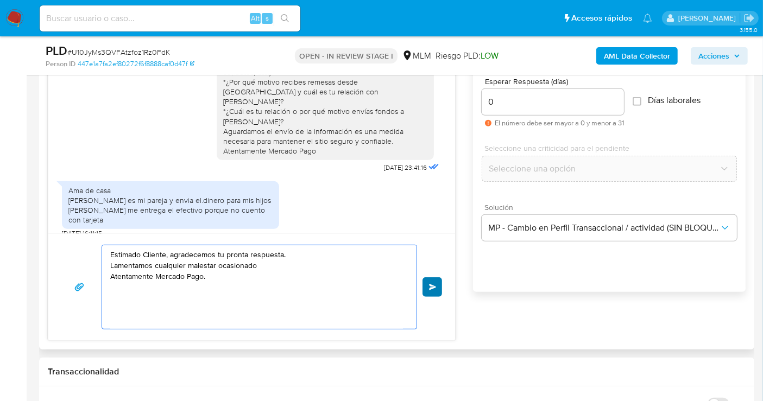
type textarea "Estimado Cliente, agradecemos tu pronta respuesta. Lamentamos cualquier malesta…"
click at [430, 284] on span "Enviar" at bounding box center [433, 287] width 8 height 7
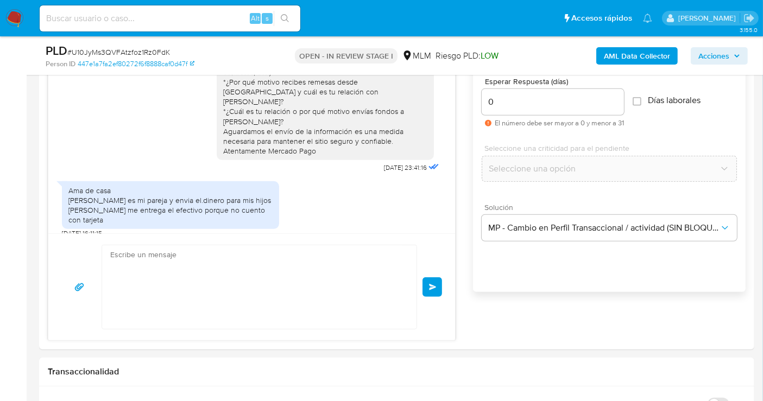
scroll to position [120, 0]
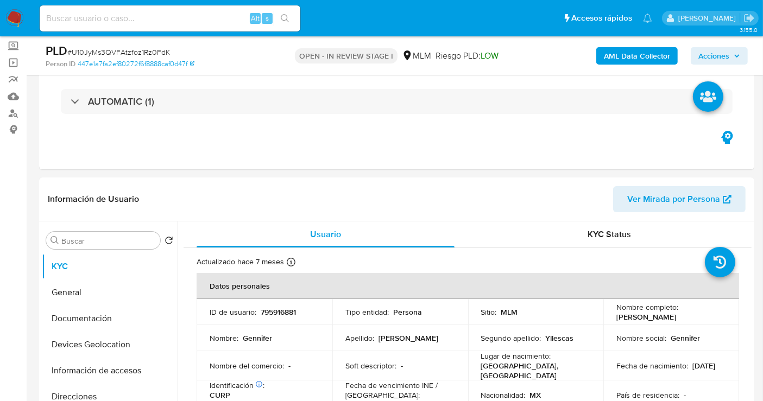
select select "10"
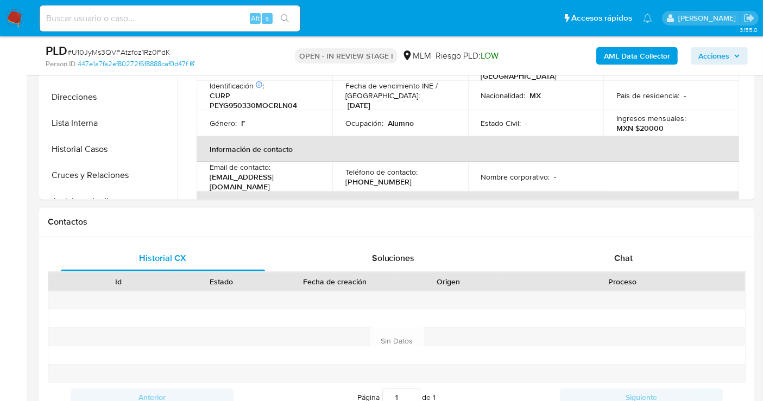
scroll to position [422, 0]
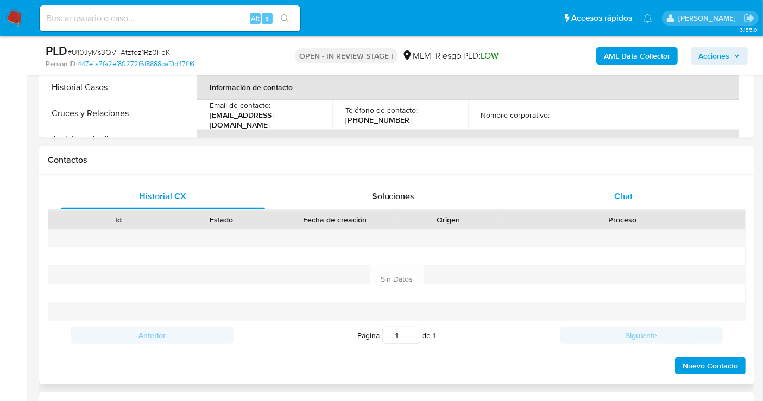
click at [628, 196] on span "Chat" at bounding box center [623, 196] width 18 height 12
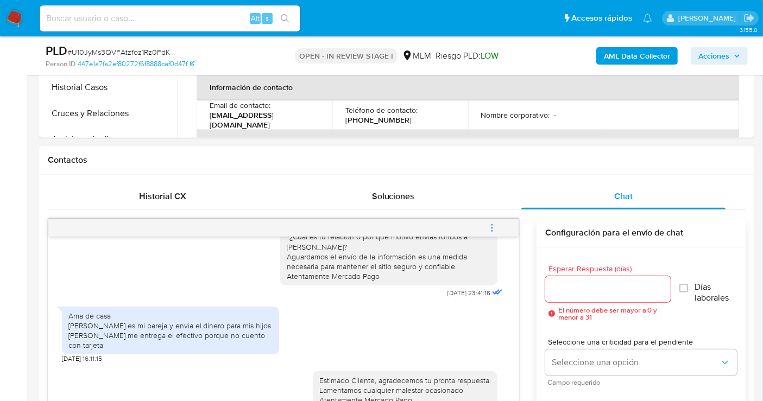
scroll to position [120, 0]
click at [487, 231] on icon "menu-action" at bounding box center [492, 228] width 10 height 10
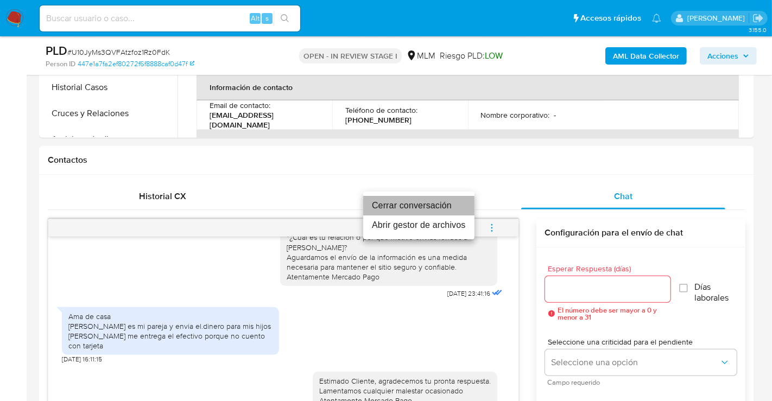
click at [412, 208] on li "Cerrar conversación" at bounding box center [418, 206] width 111 height 20
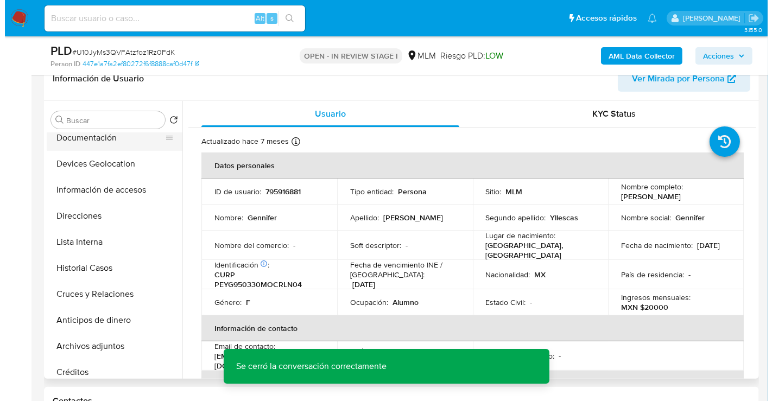
scroll to position [181, 0]
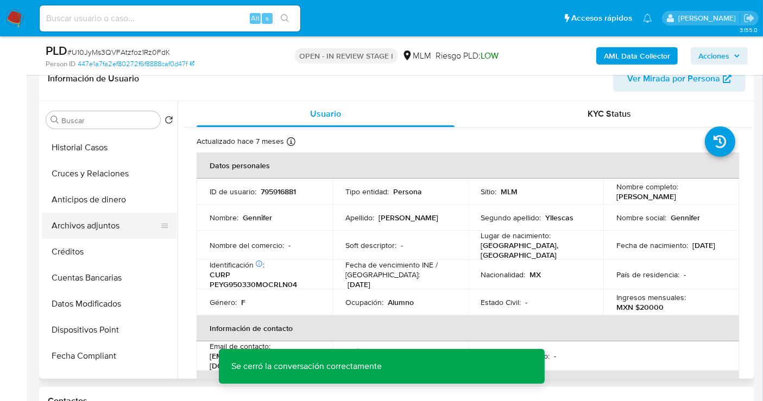
click at [94, 224] on button "Archivos adjuntos" at bounding box center [105, 226] width 127 height 26
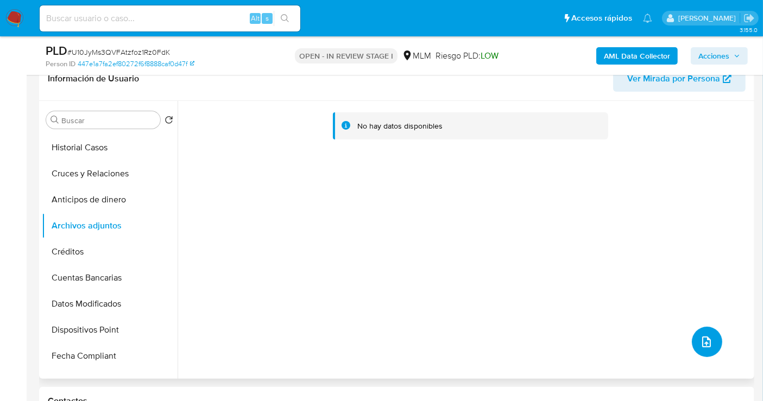
click at [703, 339] on icon "upload-file" at bounding box center [706, 341] width 13 height 13
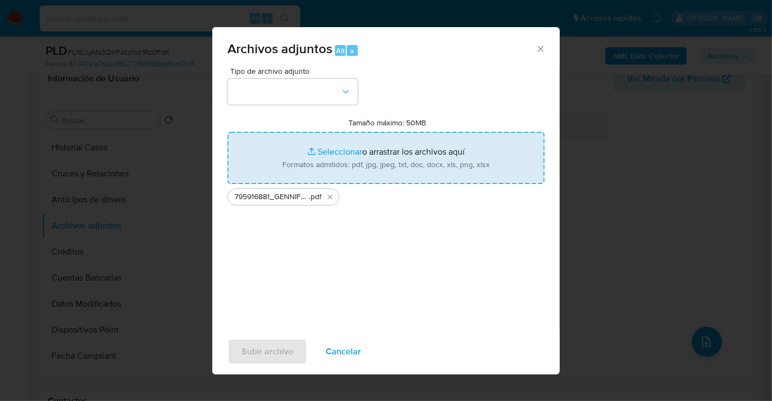
type input "C:\fakepath\795916881_GENNIFER PEREZ YLLESCAS_AGO25.xlsx"
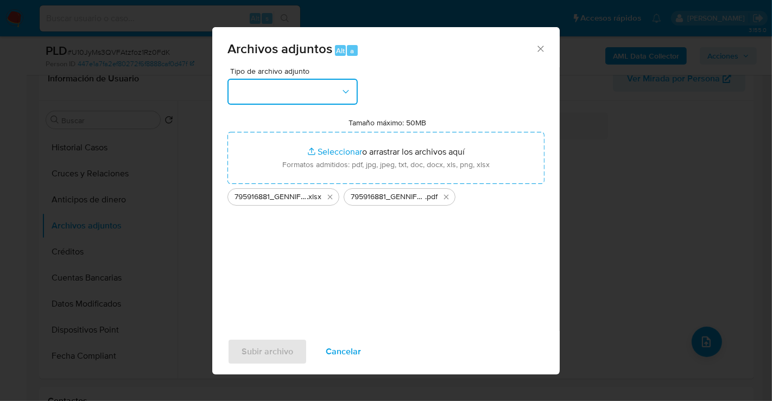
click at [317, 101] on button "button" at bounding box center [292, 92] width 130 height 26
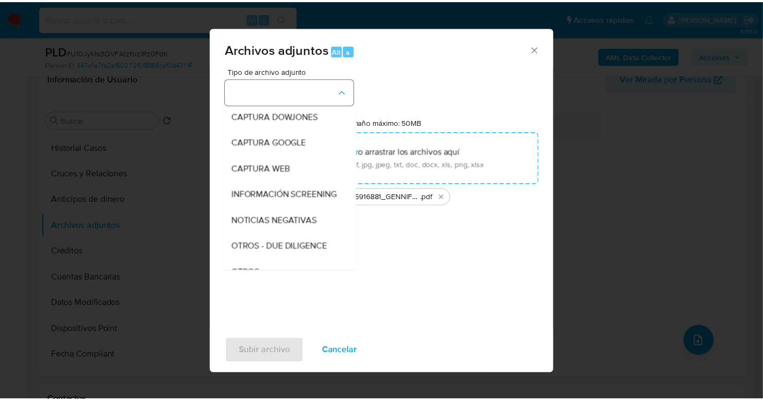
scroll to position [56, 0]
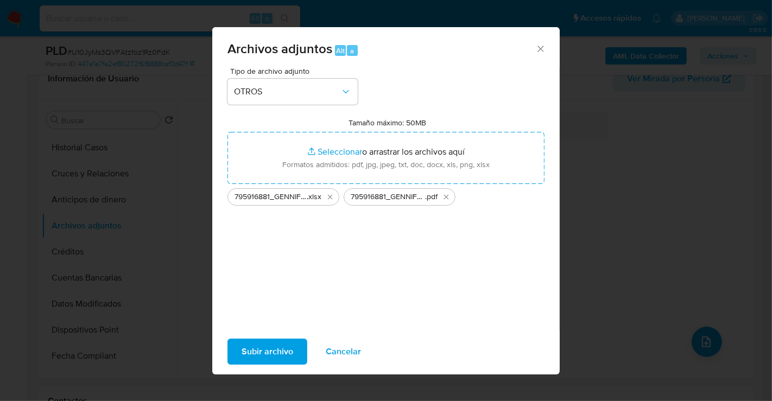
click at [263, 353] on span "Subir archivo" at bounding box center [268, 352] width 52 height 24
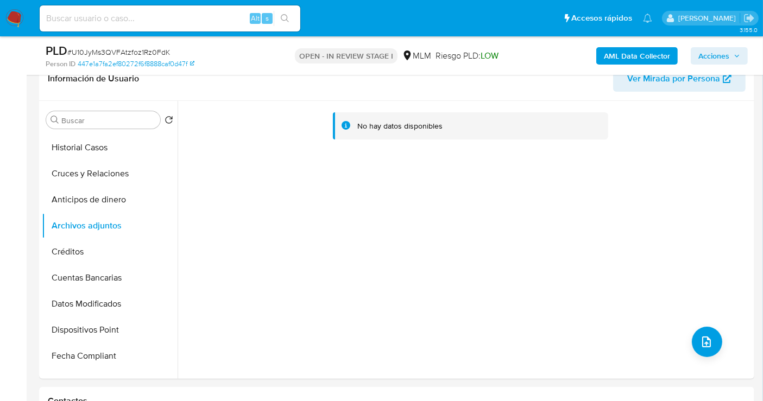
click at [728, 56] on span "Acciones" at bounding box center [713, 55] width 31 height 17
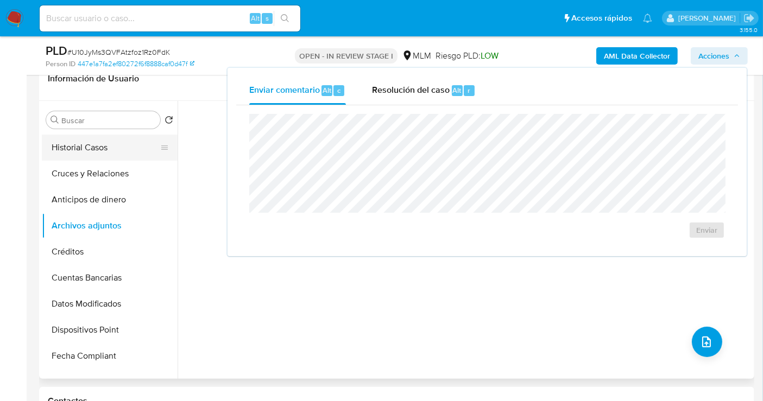
scroll to position [0, 0]
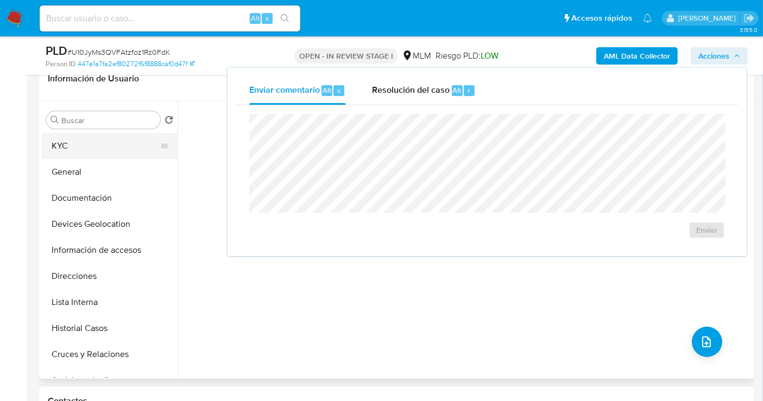
click at [69, 148] on button "KYC" at bounding box center [105, 146] width 127 height 26
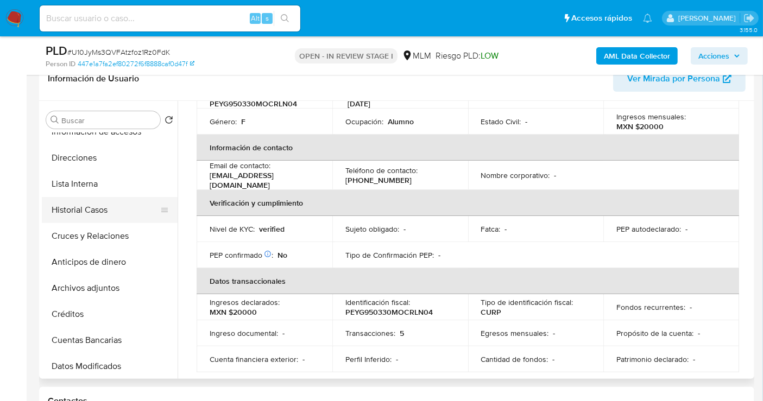
scroll to position [120, 0]
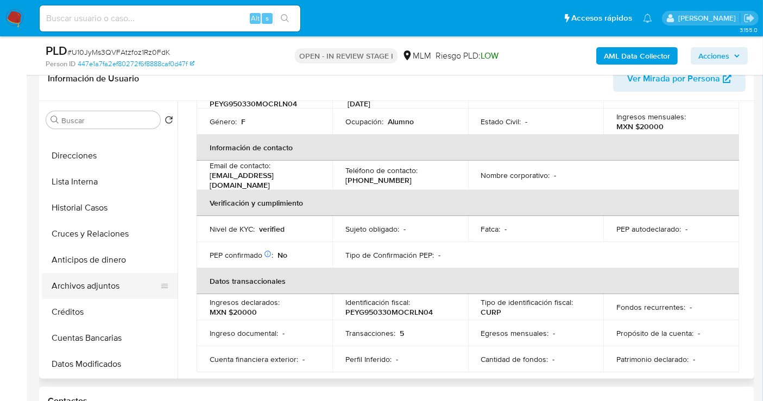
click at [84, 282] on button "Archivos adjuntos" at bounding box center [105, 286] width 127 height 26
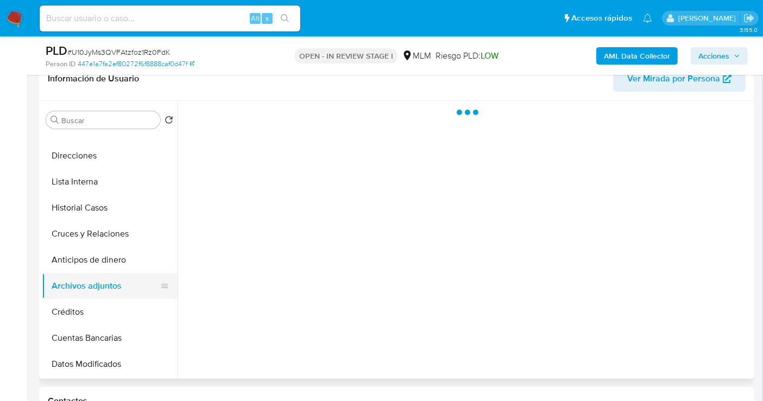
scroll to position [0, 0]
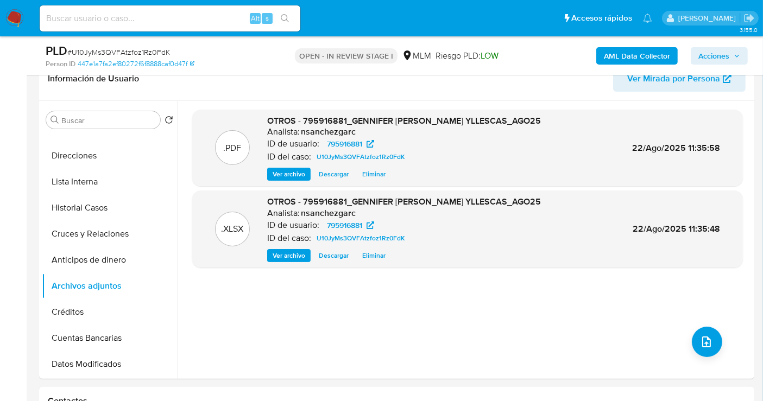
click at [728, 52] on span "Acciones" at bounding box center [713, 55] width 31 height 17
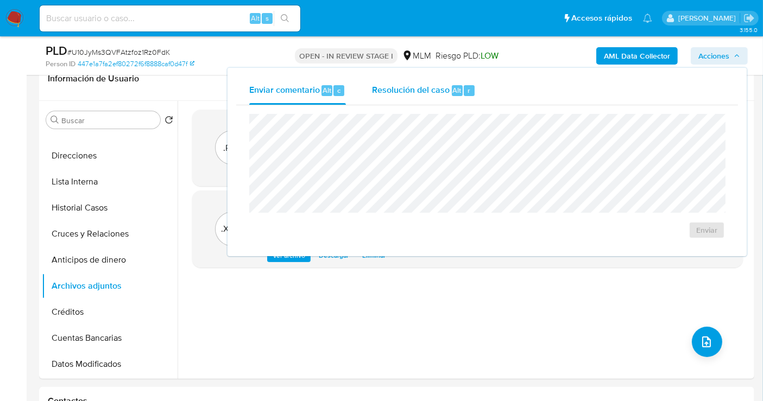
click at [418, 94] on span "Resolución del caso" at bounding box center [411, 90] width 78 height 12
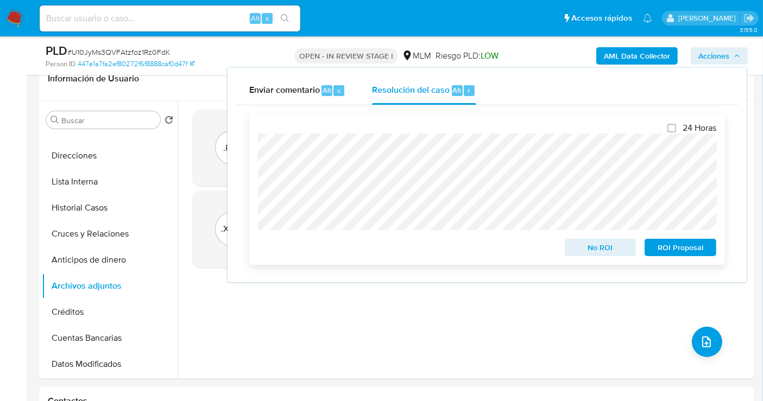
click at [593, 249] on span "No ROI" at bounding box center [600, 247] width 56 height 15
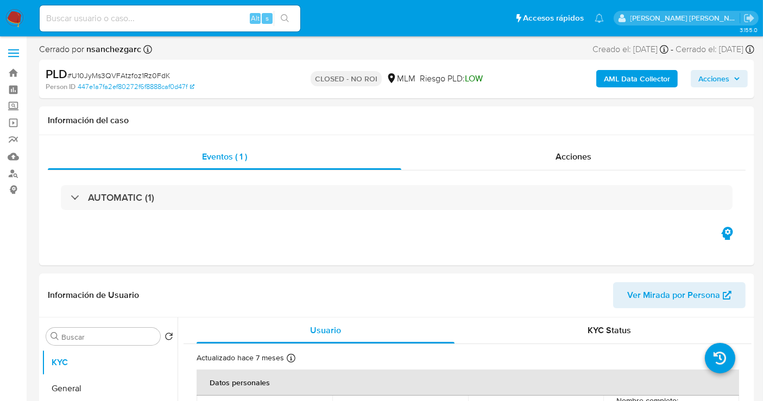
select select "10"
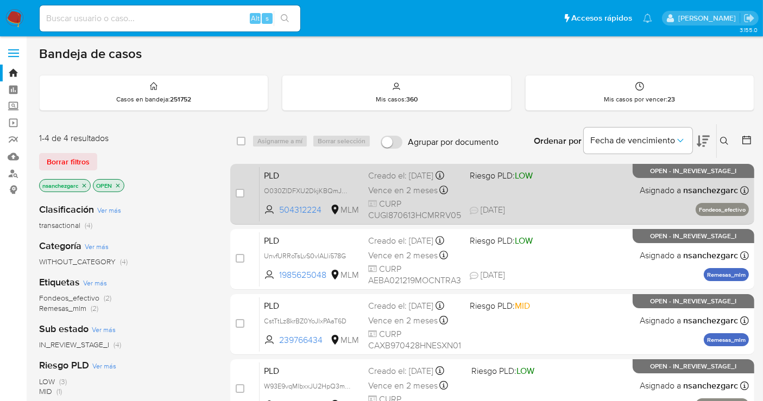
click at [393, 182] on div "Creado el: [DATE] Creado el: [DATE] 02:11:02" at bounding box center [414, 176] width 93 height 12
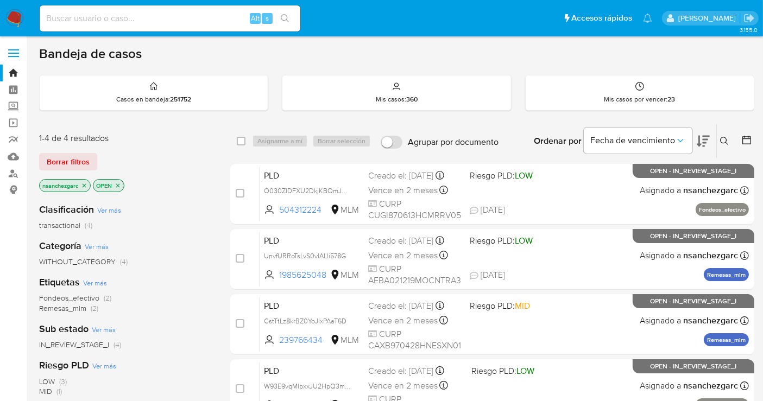
click at [13, 17] on img at bounding box center [14, 18] width 18 height 18
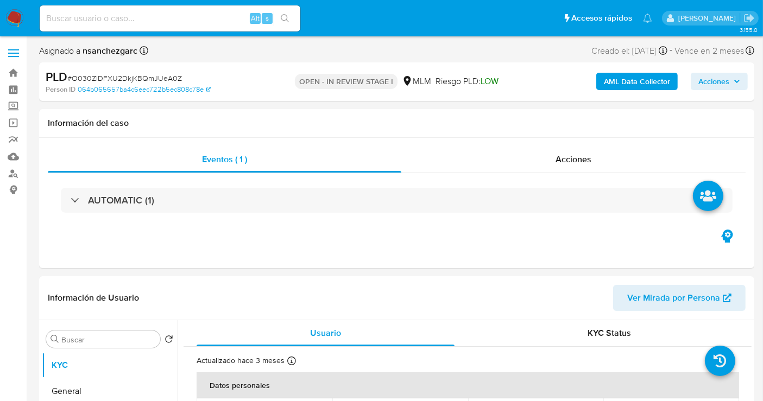
select select "10"
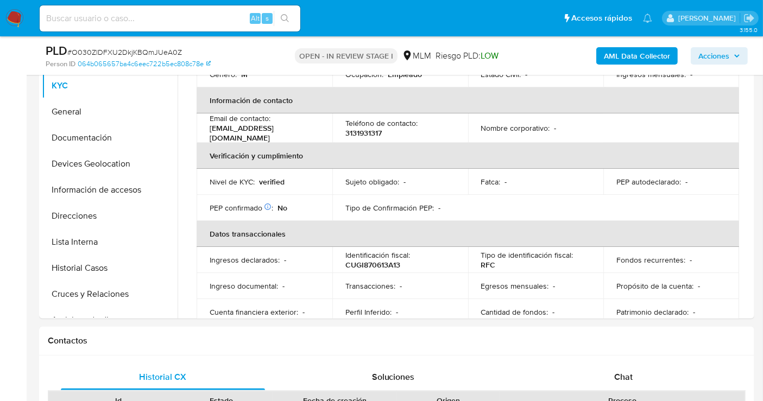
scroll to position [181, 0]
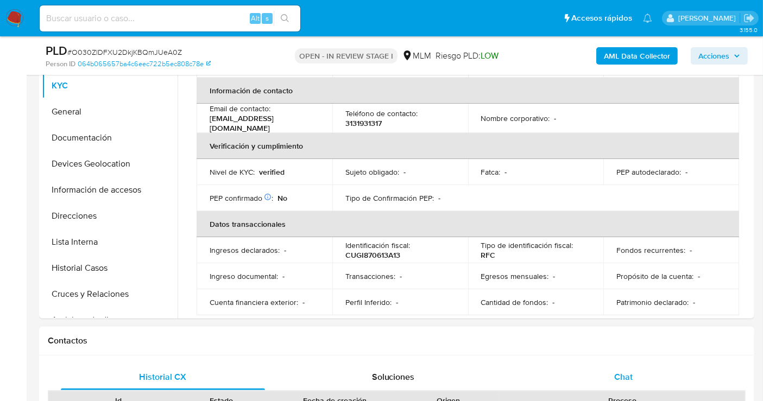
click at [633, 381] on div "Chat" at bounding box center [623, 377] width 204 height 26
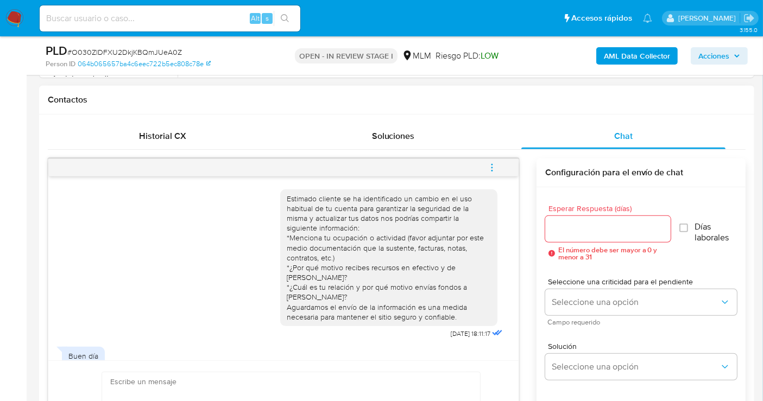
scroll to position [52, 0]
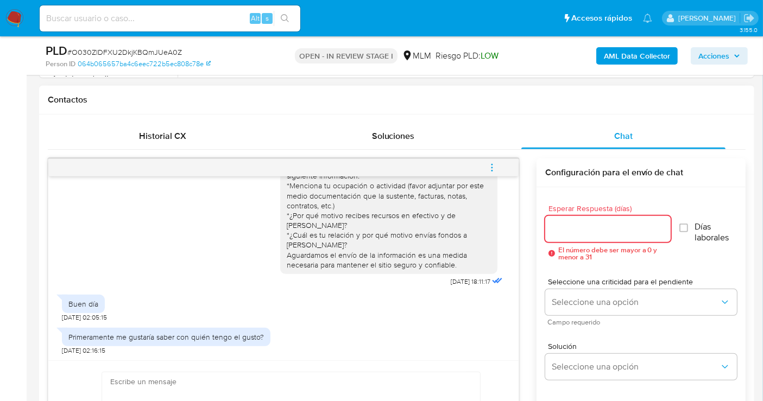
click at [586, 225] on input "Esperar Respuesta (días)" at bounding box center [607, 229] width 125 height 14
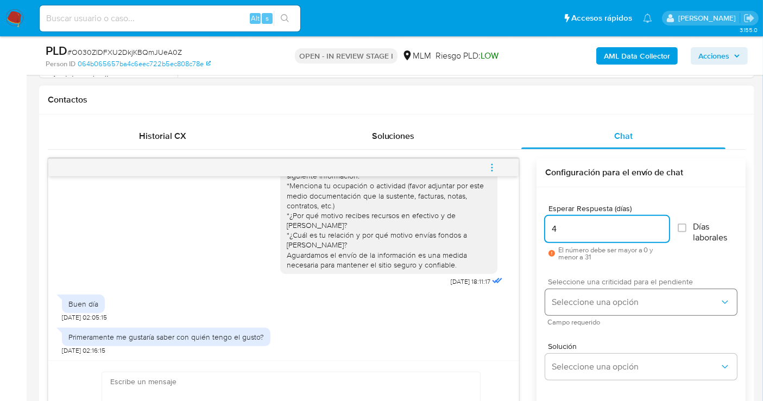
type input "4"
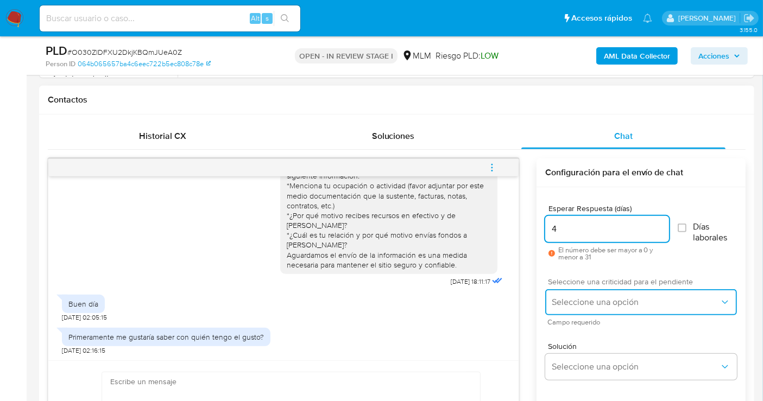
click at [587, 297] on span "Seleccione una opción" at bounding box center [635, 302] width 168 height 11
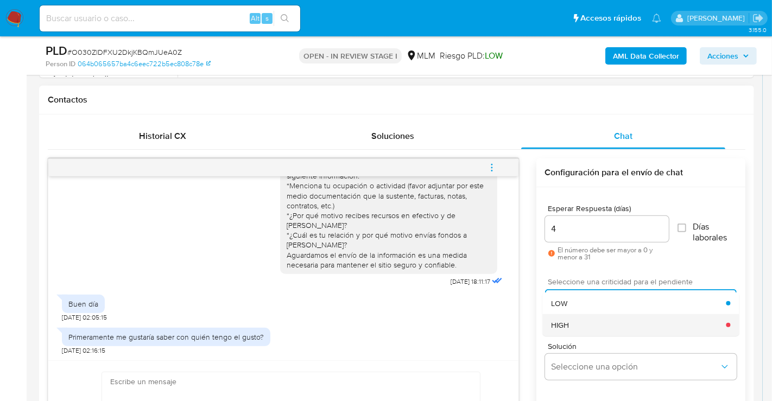
click at [560, 326] on span "HIGH" at bounding box center [560, 325] width 18 height 10
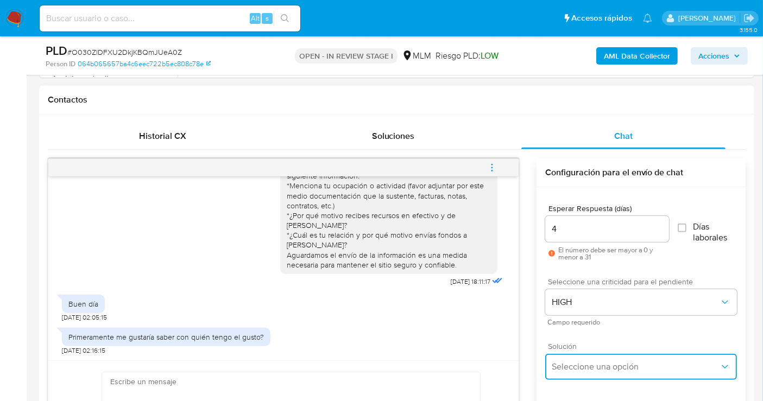
click at [583, 367] on span "Seleccione una opción" at bounding box center [635, 366] width 168 height 11
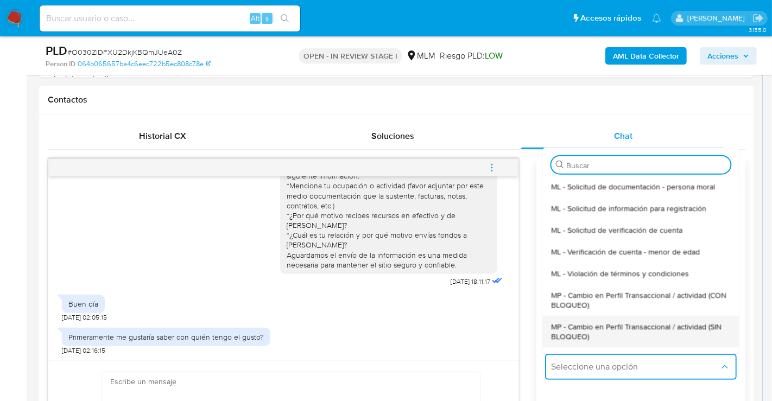
click at [566, 328] on span "MP - Cambio en Perfil Transaccional / actividad (SIN BLOQUEO)" at bounding box center [640, 331] width 179 height 20
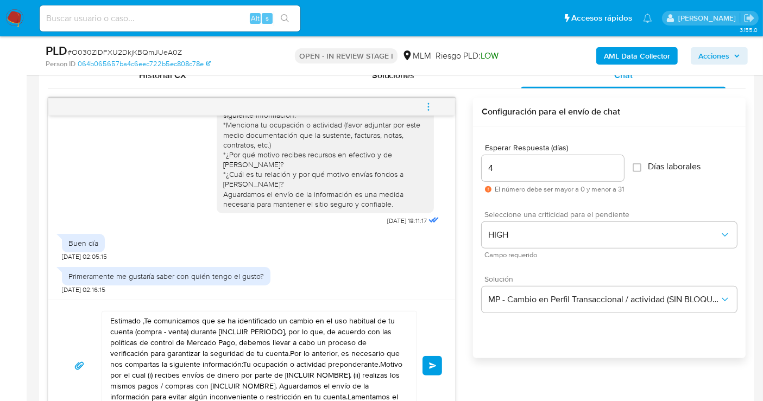
scroll to position [0, 0]
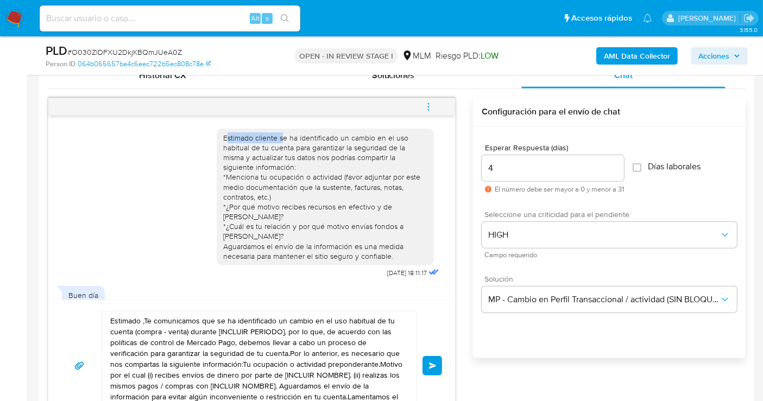
drag, startPoint x: 216, startPoint y: 138, endPoint x: 272, endPoint y: 139, distance: 55.9
click at [272, 139] on div "Estimado cliente se ha identificado un cambio en el uso habitual de tu cuenta p…" at bounding box center [325, 197] width 204 height 128
click at [271, 139] on div "Estimado cliente se ha identificado un cambio en el uso habitual de tu cuenta p…" at bounding box center [325, 197] width 204 height 128
drag, startPoint x: 270, startPoint y: 139, endPoint x: 208, endPoint y: 135, distance: 62.0
click at [217, 135] on div "Estimado cliente se ha identificado un cambio en el uso habitual de tu cuenta p…" at bounding box center [325, 197] width 217 height 137
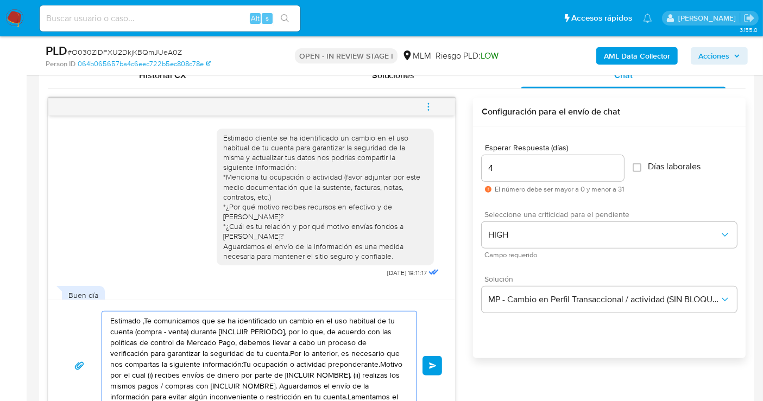
click at [244, 352] on textarea "Estimado ,Te comunicamos que se ha identificado un cambio en el uso habitual de…" at bounding box center [256, 366] width 293 height 109
paste textarea "cliente"
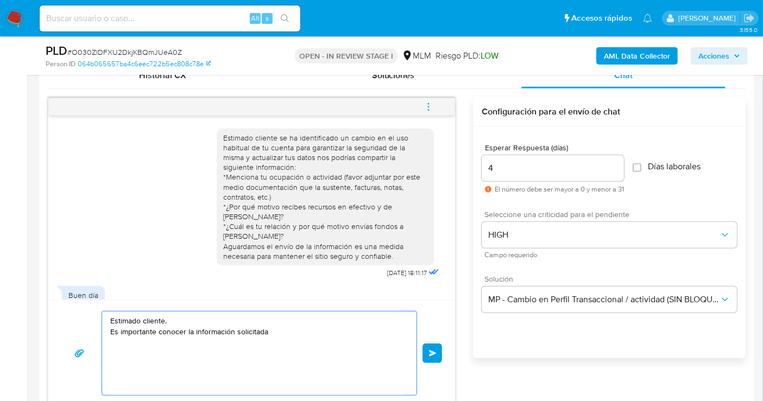
paste textarea "Toda tu información personal está protegida por nuestras Políticas de Privacida…"
paste textarea "Atentamente Mercado Pago"
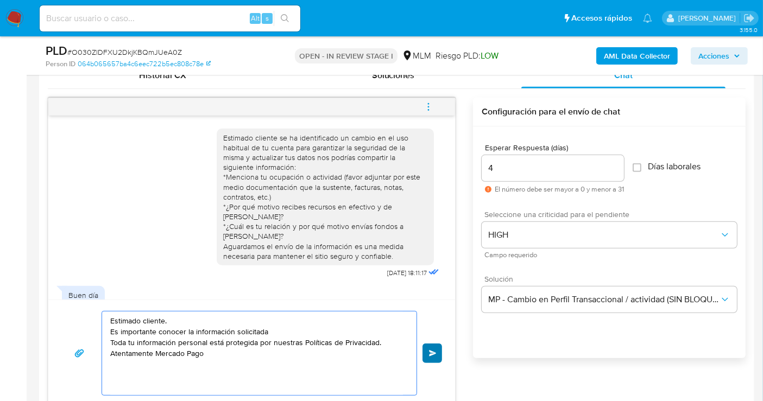
type textarea "Estimado cliente. Es importante conocer la información solicitada Toda tu infor…"
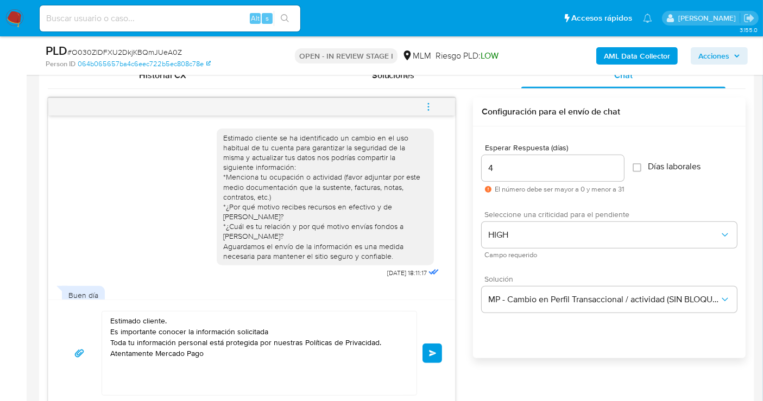
click at [437, 355] on button "Enviar" at bounding box center [432, 354] width 20 height 20
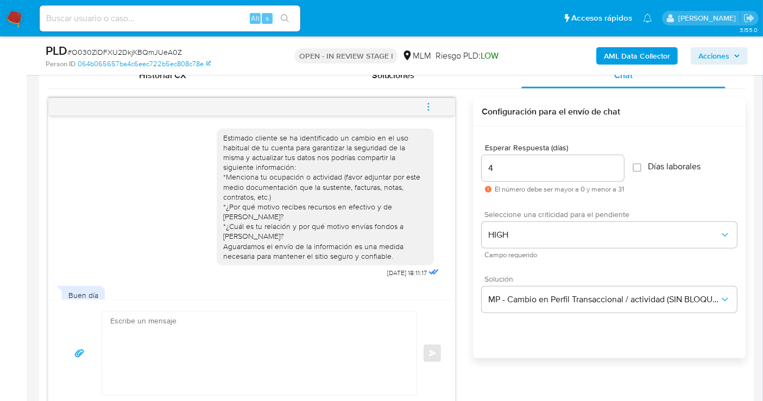
scroll to position [133, 0]
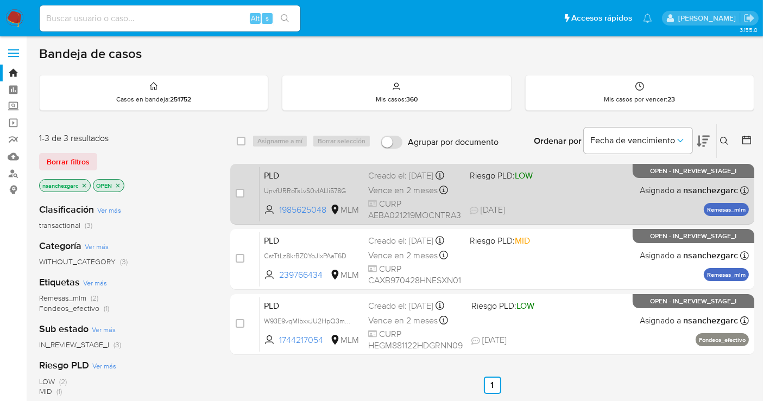
click at [397, 181] on div "Creado el: [DATE] Creado el: [DATE] 02:07:55" at bounding box center [414, 176] width 93 height 12
click at [239, 192] on input "checkbox" at bounding box center [240, 193] width 9 height 9
checkbox input "true"
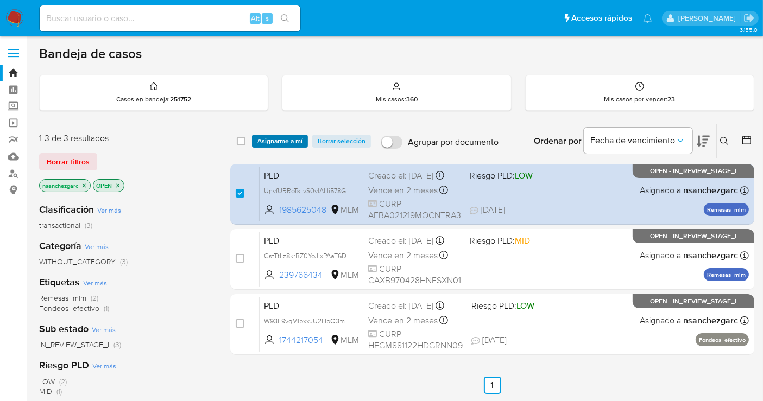
click at [270, 143] on span "Asignarme a mí" at bounding box center [279, 141] width 45 height 11
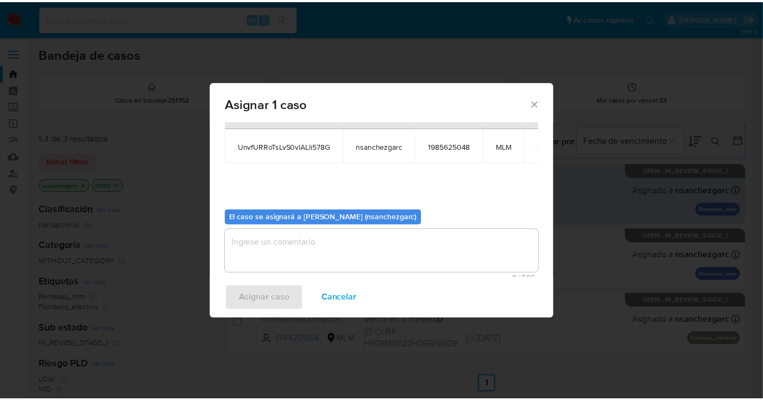
scroll to position [55, 0]
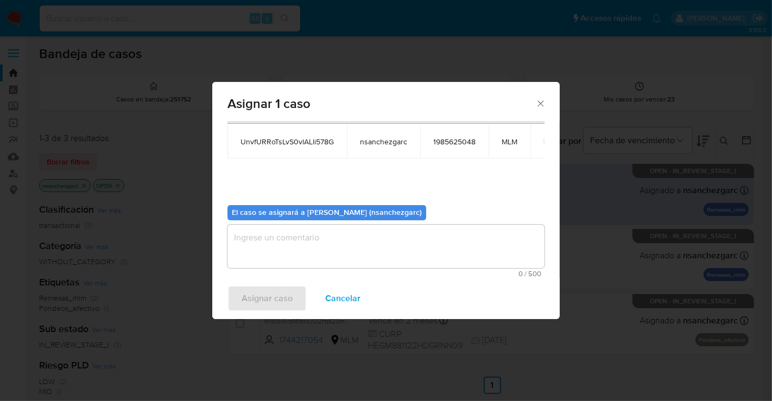
click at [259, 244] on textarea "assign-modal" at bounding box center [385, 246] width 317 height 43
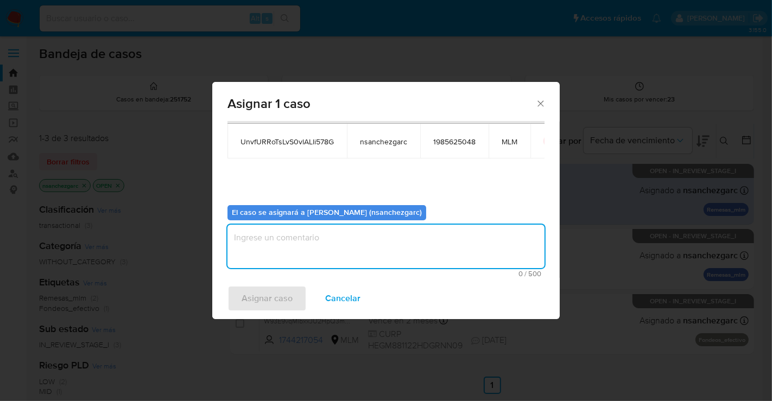
type textarea "N"
type textarea "nesg"
click at [257, 300] on span "Asignar caso" at bounding box center [267, 299] width 51 height 24
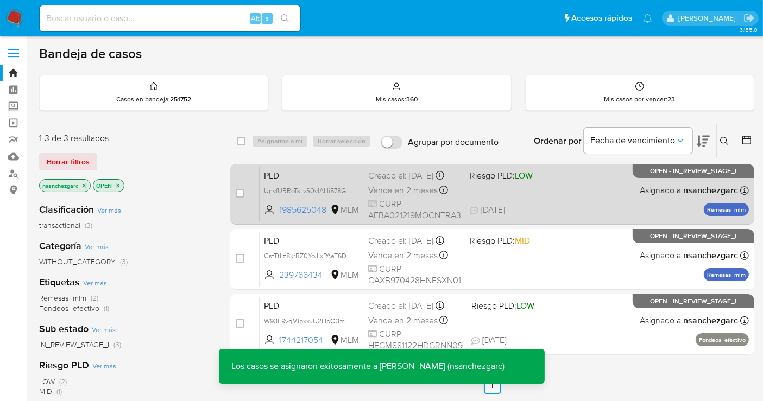
click at [387, 182] on div "Creado el: [DATE] Creado el: [DATE] 02:07:55" at bounding box center [414, 176] width 93 height 12
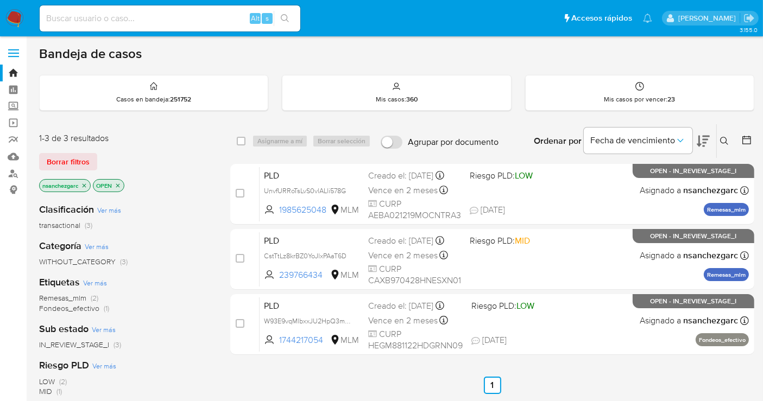
click at [21, 17] on img at bounding box center [14, 18] width 18 height 18
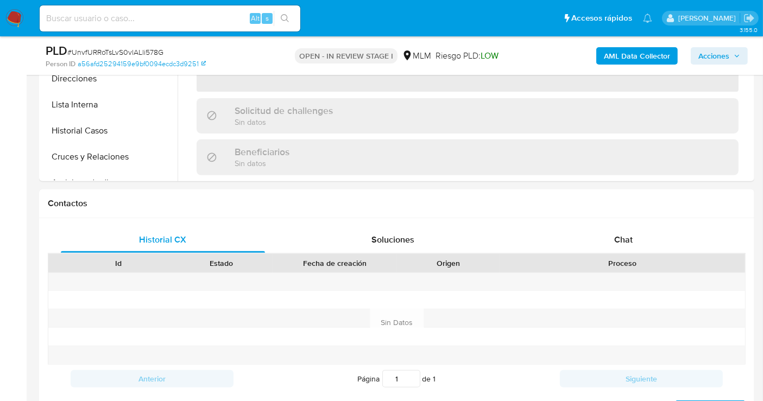
scroll to position [422, 0]
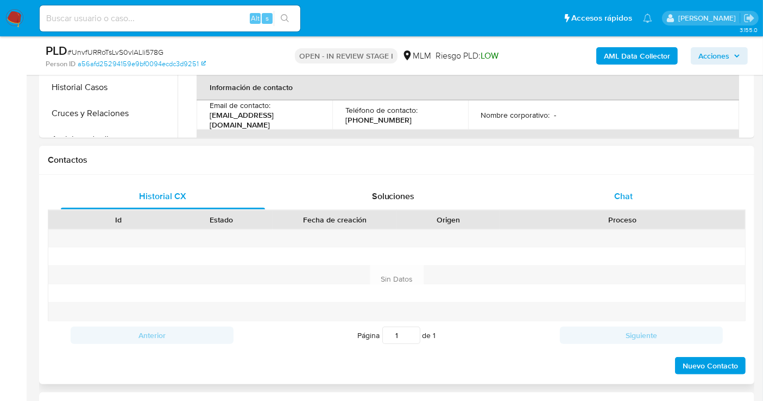
click at [631, 200] on span "Chat" at bounding box center [623, 196] width 18 height 12
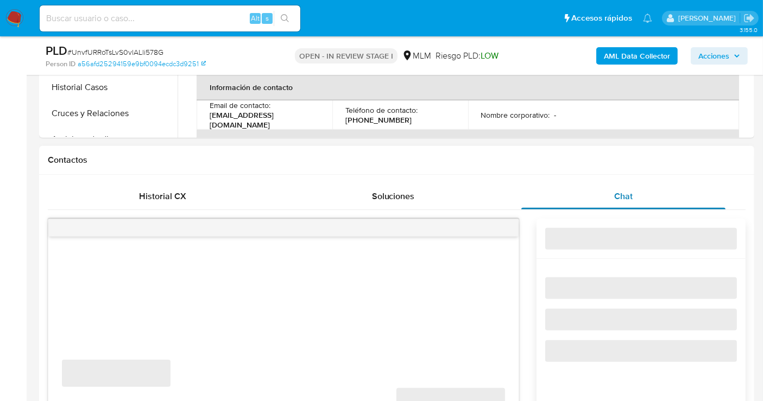
select select "10"
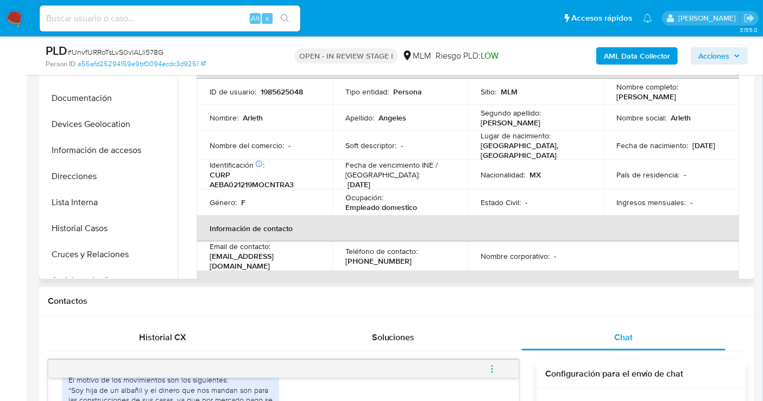
scroll to position [181, 0]
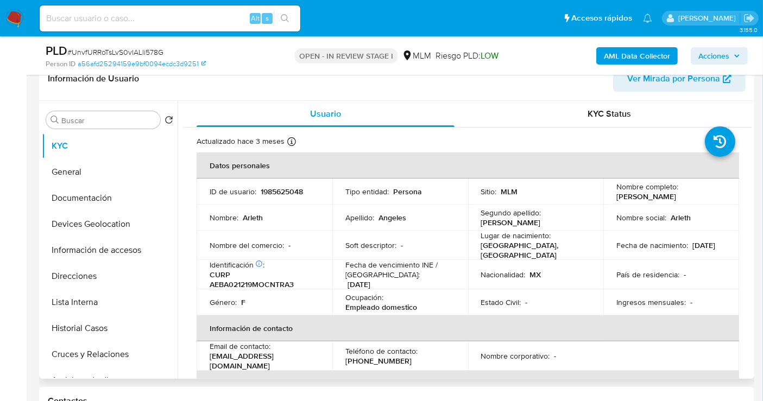
click at [722, 251] on td "Fecha de nacimiento : 19/12/2002" at bounding box center [671, 245] width 136 height 29
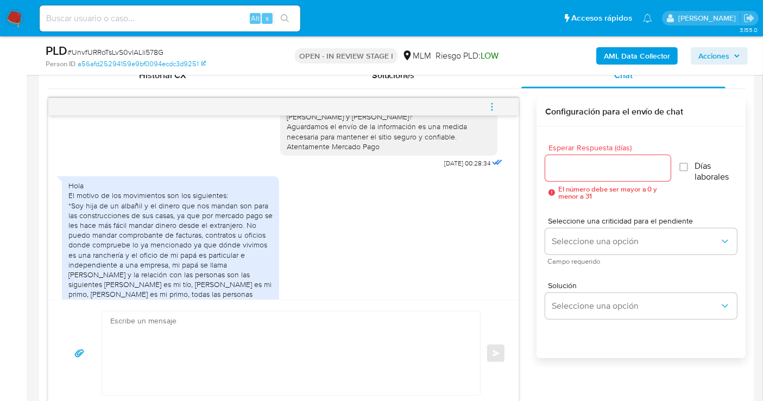
scroll to position [137, 0]
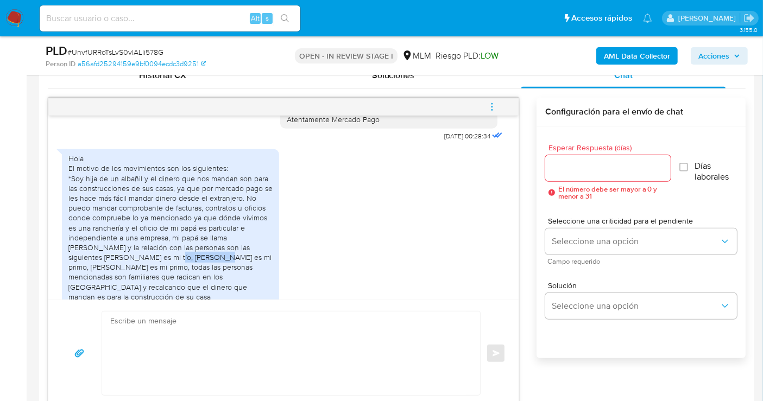
drag, startPoint x: 151, startPoint y: 264, endPoint x: 208, endPoint y: 268, distance: 57.1
click at [208, 268] on div "Hola El motivo de los movimientos son los siguientes: *Soy hija de un albañil y…" at bounding box center [170, 242] width 204 height 177
drag, startPoint x: 147, startPoint y: 266, endPoint x: 214, endPoint y: 266, distance: 67.8
click at [214, 266] on div "Hola El motivo de los movimientos son los siguientes: *Soy hija de un albañil y…" at bounding box center [170, 242] width 204 height 177
copy div "ANGELES MARTINEZ"
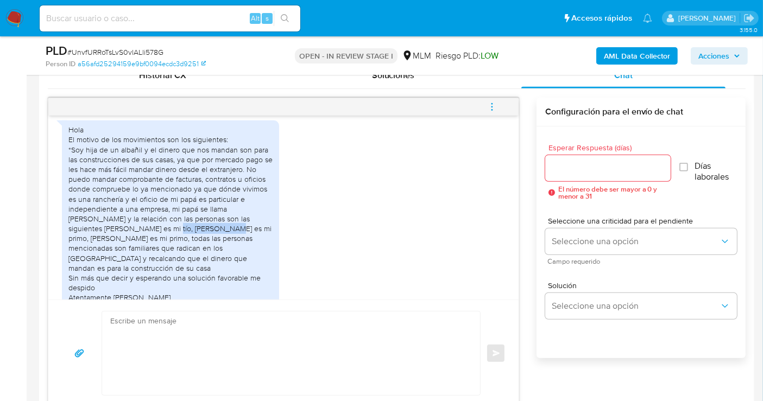
scroll to position [197, 0]
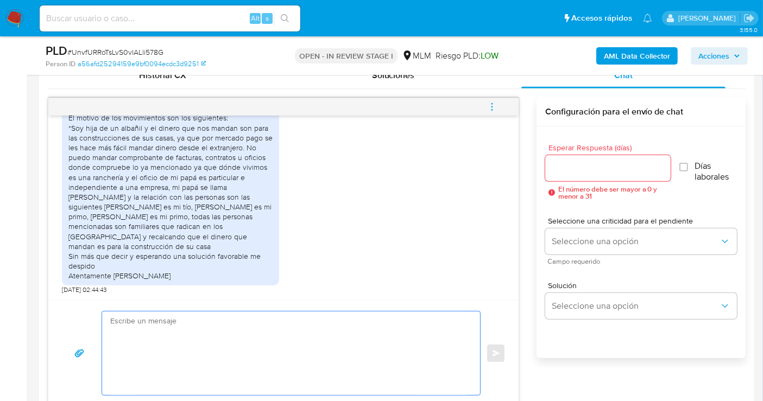
click at [200, 331] on textarea at bounding box center [288, 354] width 356 height 84
paste textarea "Estimado Cliente, agradecemos tu pronta respuesta. Lamentamos cualquier malesta…"
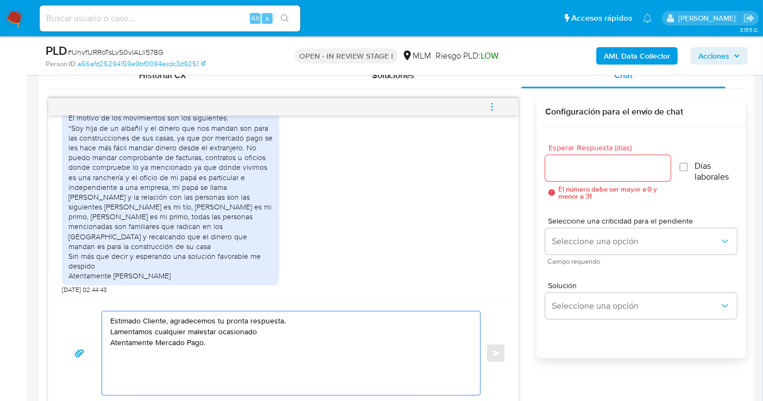
type textarea "Estimado Cliente, agradecemos tu pronta respuesta. Lamentamos cualquier malesta…"
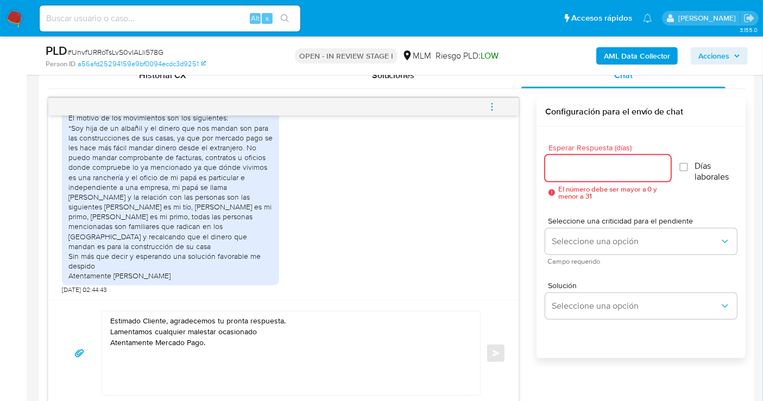
click at [595, 169] on input "Esperar Respuesta (días)" at bounding box center [607, 168] width 125 height 14
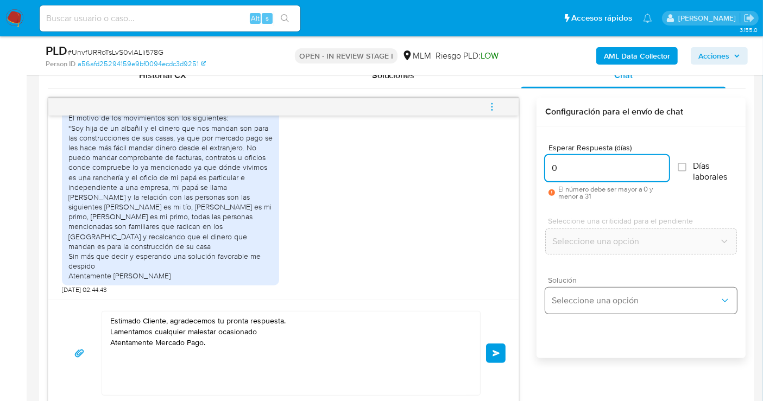
type input "0"
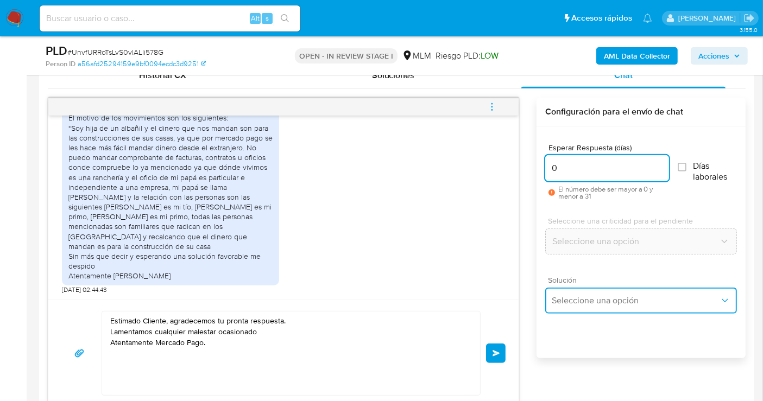
click at [589, 295] on span "Seleccione una opción" at bounding box center [635, 300] width 168 height 11
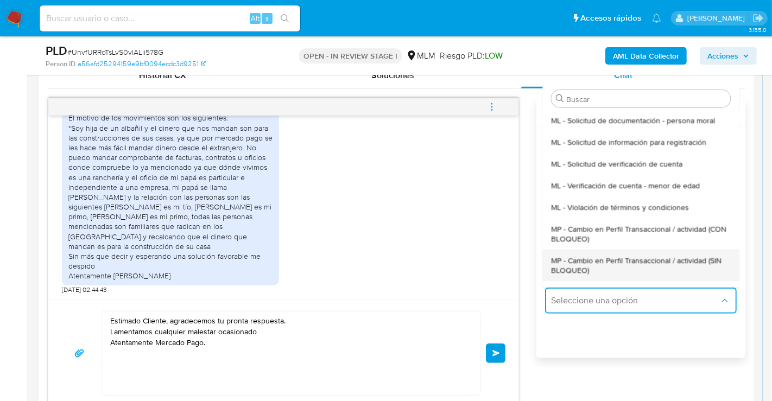
click at [569, 263] on span "MP - Cambio en Perfil Transaccional / actividad (SIN BLOQUEO)" at bounding box center [640, 265] width 179 height 20
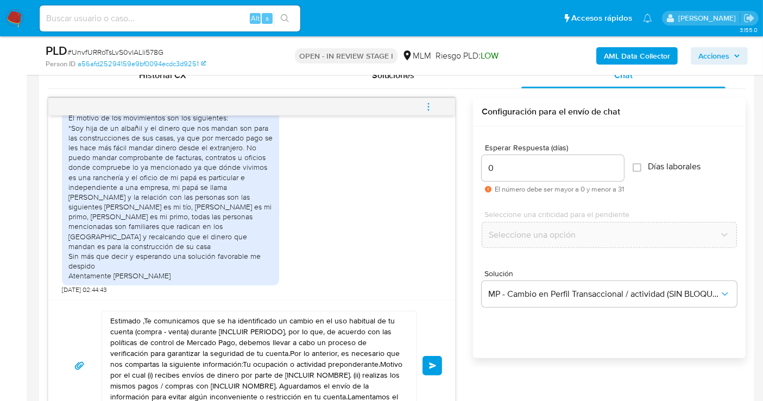
click at [198, 352] on textarea "Estimado ,Te comunicamos que se ha identificado un cambio en el uso habitual de…" at bounding box center [256, 366] width 293 height 109
paste textarea "Cliente, agradecemos tu pronta respuesta. Lamentamos cualquier malestar ocasion…"
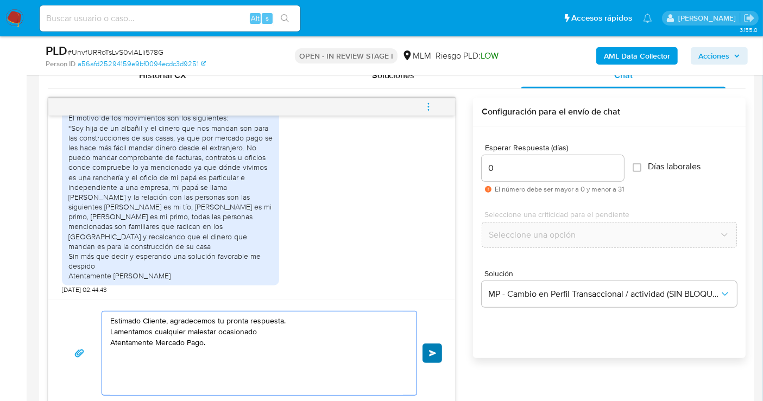
type textarea "Estimado Cliente, agradecemos tu pronta respuesta. Lamentamos cualquier malesta…"
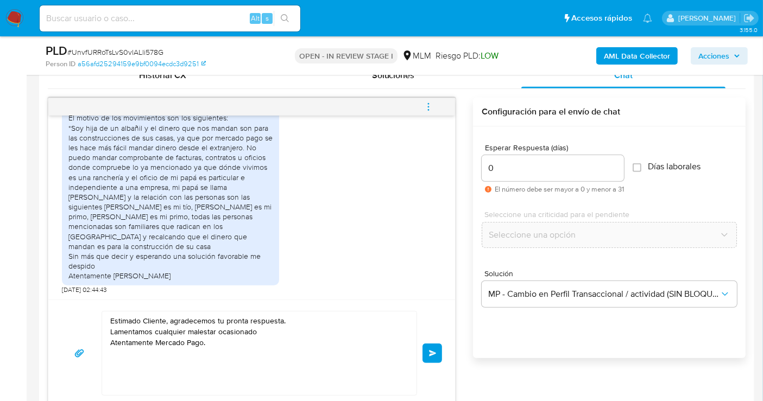
click at [428, 353] on button "Enviar" at bounding box center [432, 354] width 20 height 20
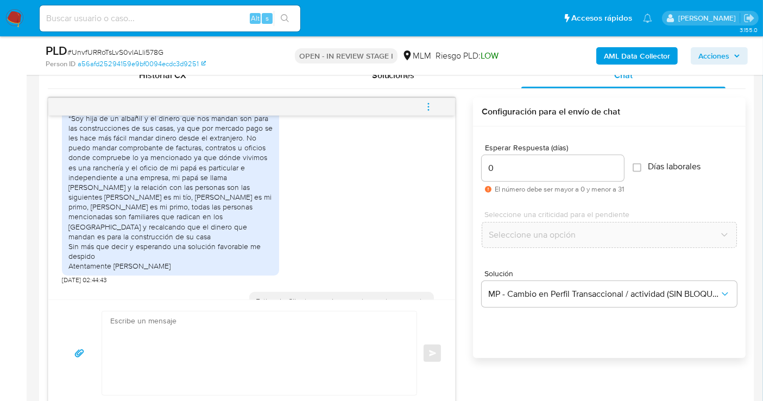
scroll to position [259, 0]
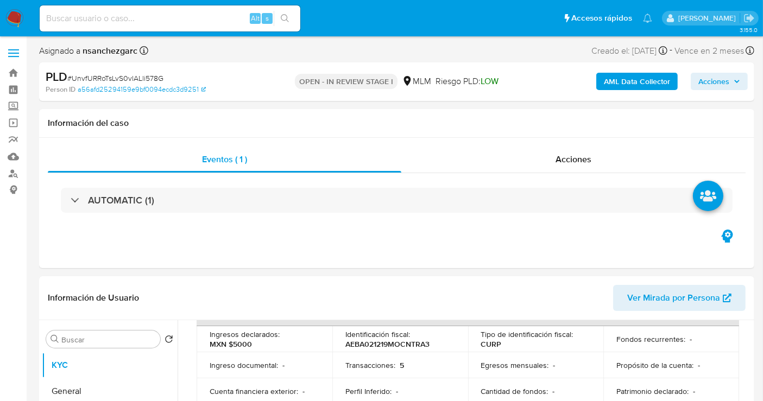
scroll to position [422, 0]
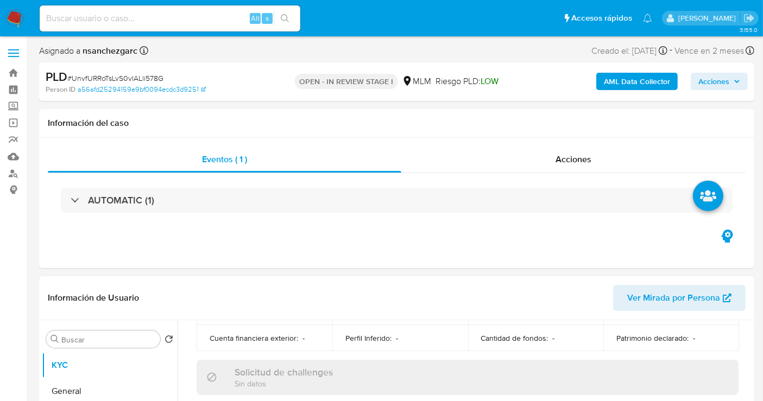
select select "10"
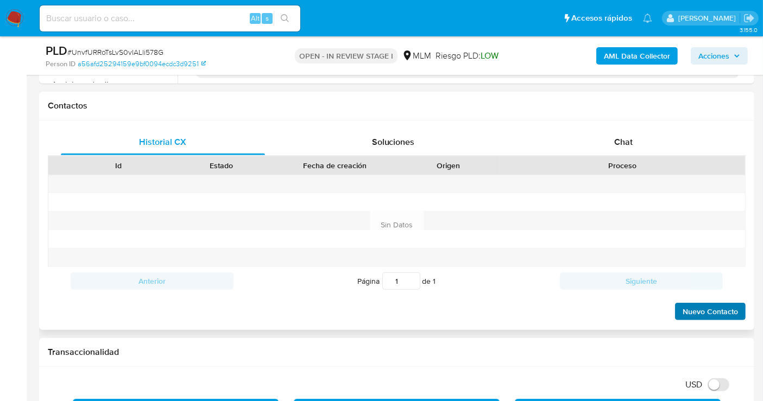
scroll to position [482, 0]
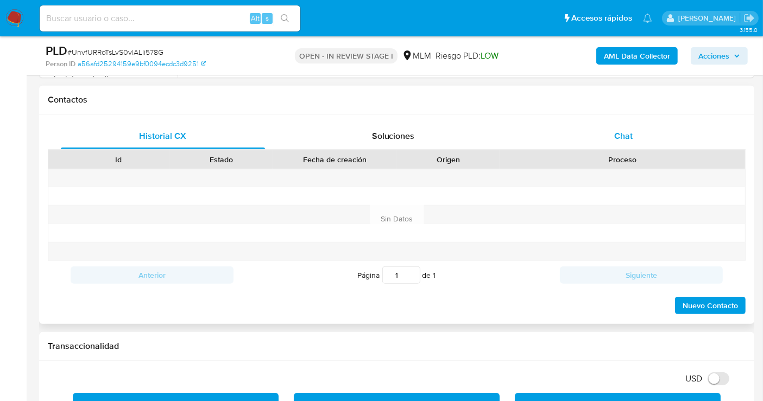
click at [626, 132] on span "Chat" at bounding box center [623, 136] width 18 height 12
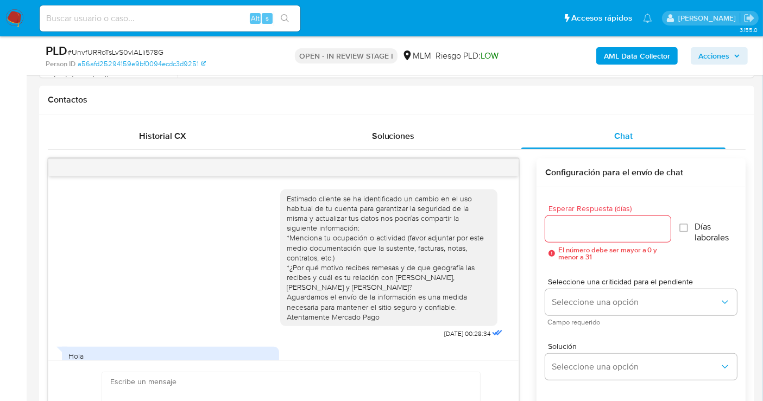
scroll to position [259, 0]
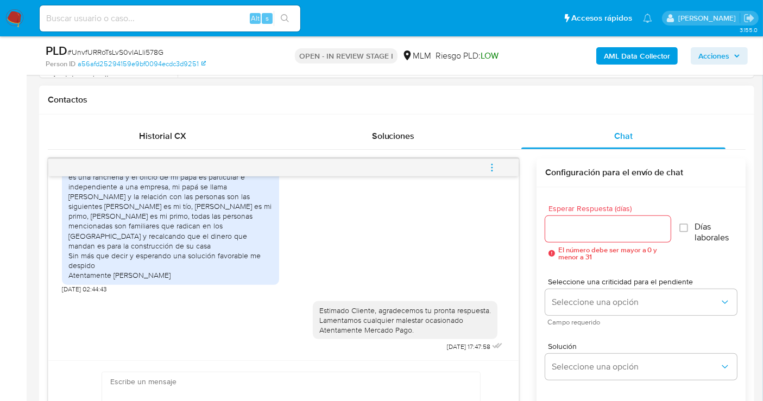
click at [492, 164] on icon "menu-action" at bounding box center [491, 164] width 1 height 1
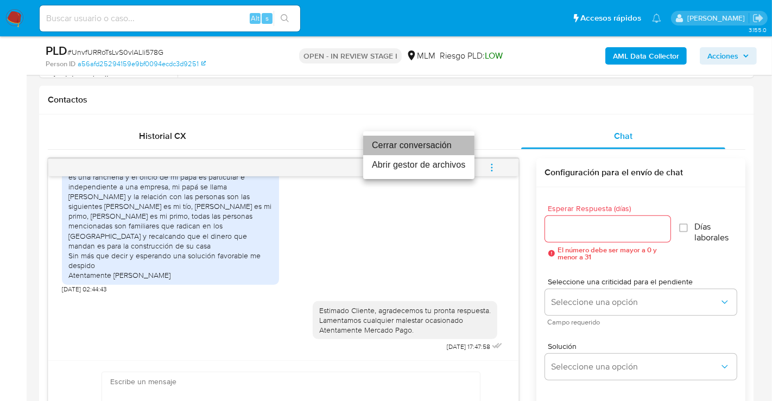
click at [399, 141] on li "Cerrar conversación" at bounding box center [418, 146] width 111 height 20
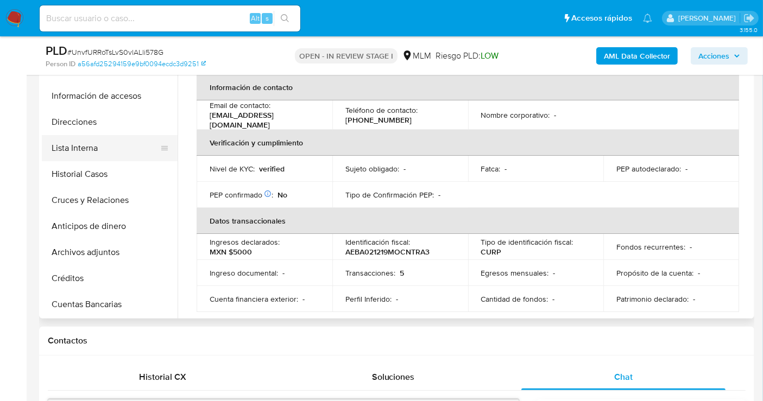
scroll to position [120, 0]
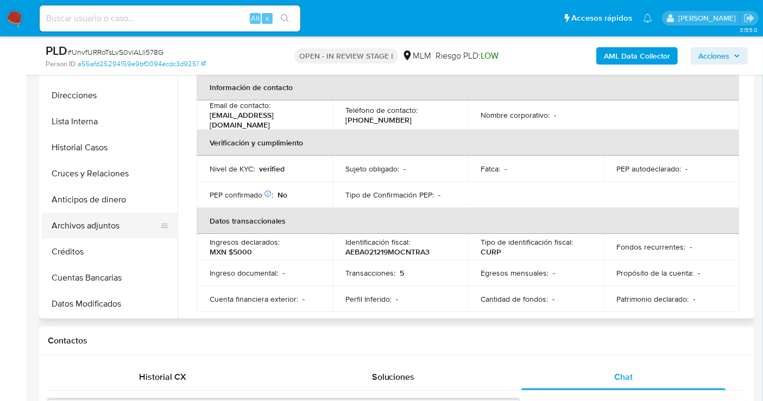
click at [93, 224] on button "Archivos adjuntos" at bounding box center [105, 226] width 127 height 26
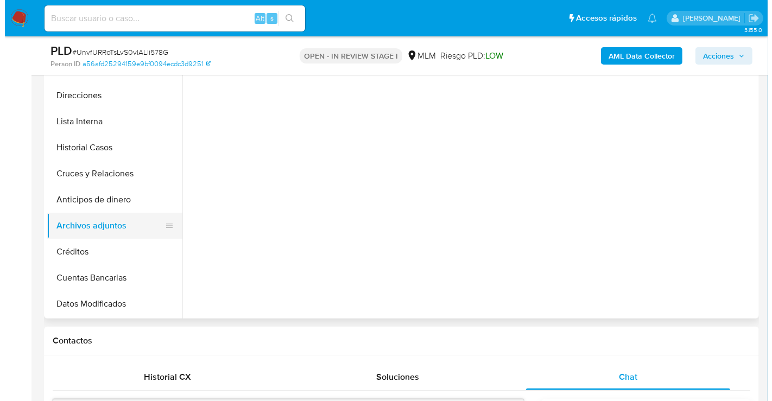
scroll to position [0, 0]
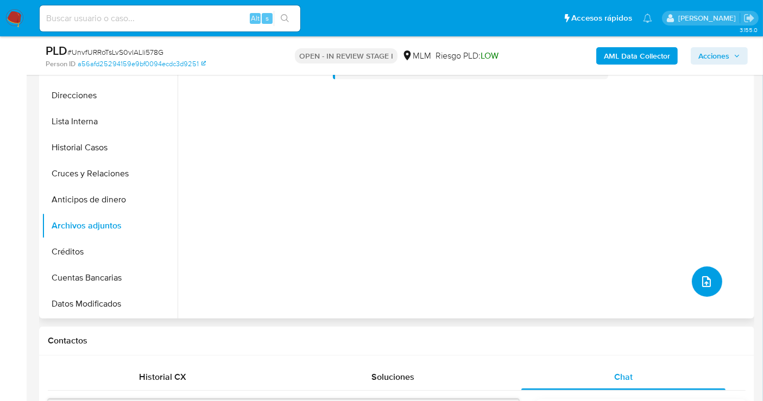
click at [702, 275] on icon "upload-file" at bounding box center [706, 281] width 13 height 13
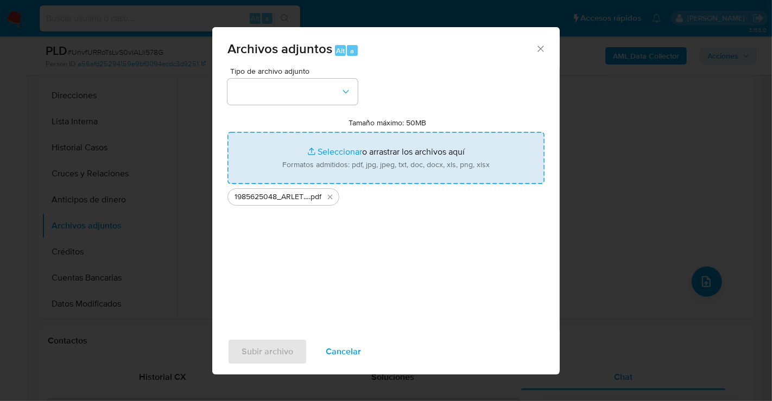
type input "C:\fakepath\1985625048_ARLETH ANGELES BAUTISTA_AGO25.xlsx"
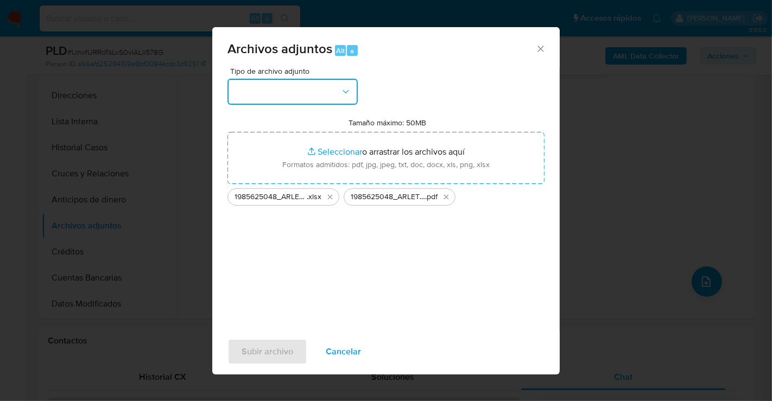
click at [313, 98] on button "button" at bounding box center [292, 92] width 130 height 26
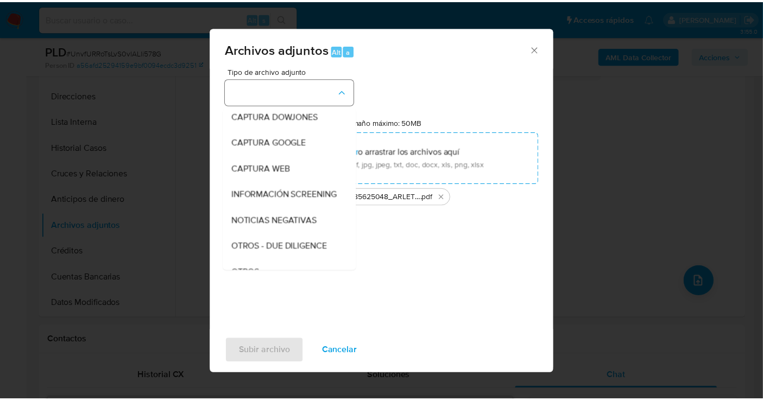
scroll to position [56, 0]
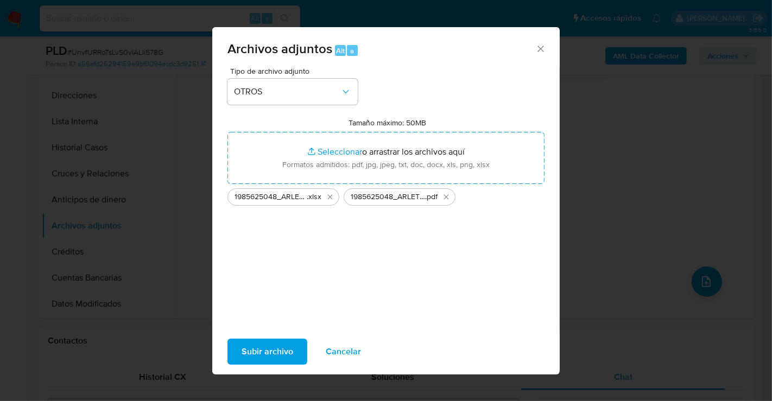
click at [278, 357] on span "Subir archivo" at bounding box center [268, 352] width 52 height 24
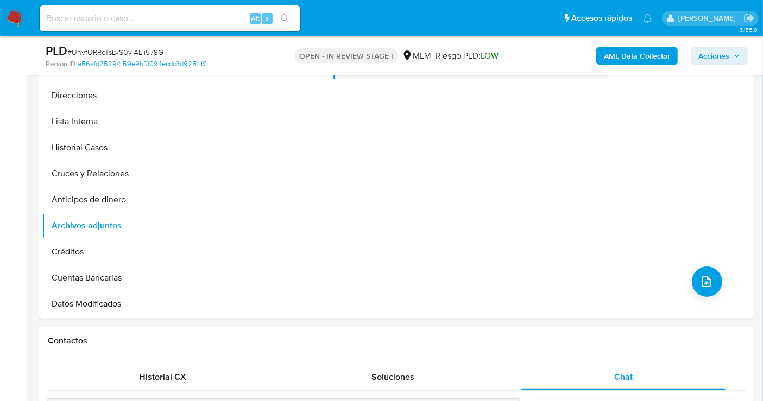
click at [722, 60] on span "Acciones" at bounding box center [713, 55] width 31 height 17
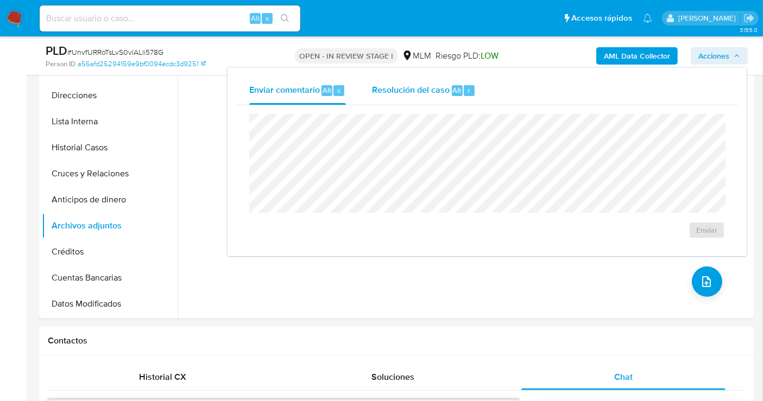
click at [408, 93] on span "Resolución del caso" at bounding box center [411, 90] width 78 height 12
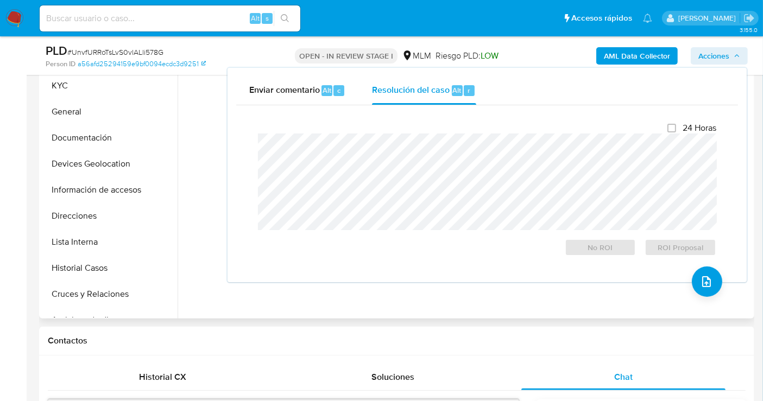
scroll to position [120, 0]
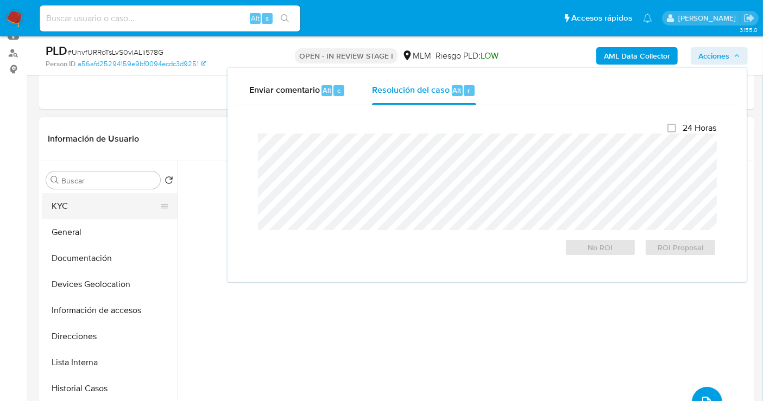
click at [74, 210] on button "KYC" at bounding box center [105, 206] width 127 height 26
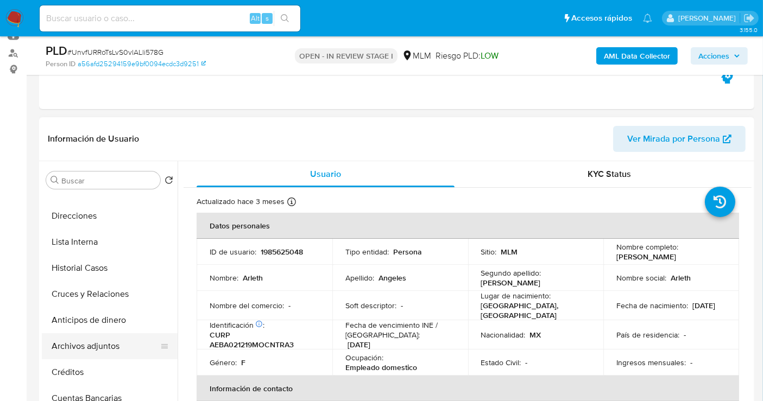
click at [91, 346] on button "Archivos adjuntos" at bounding box center [105, 346] width 127 height 26
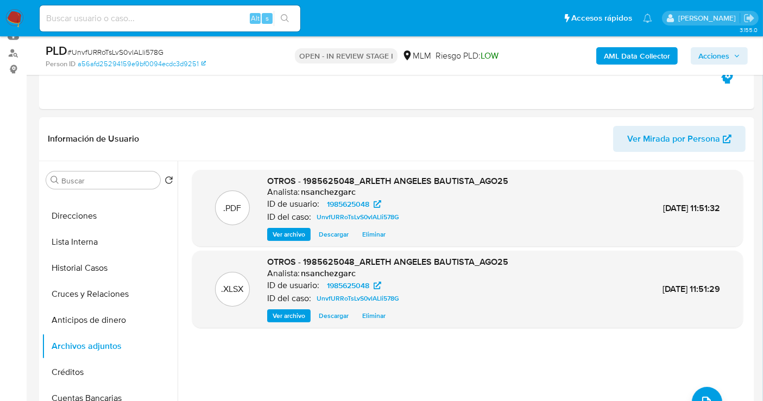
click at [707, 48] on span "Acciones" at bounding box center [713, 55] width 31 height 17
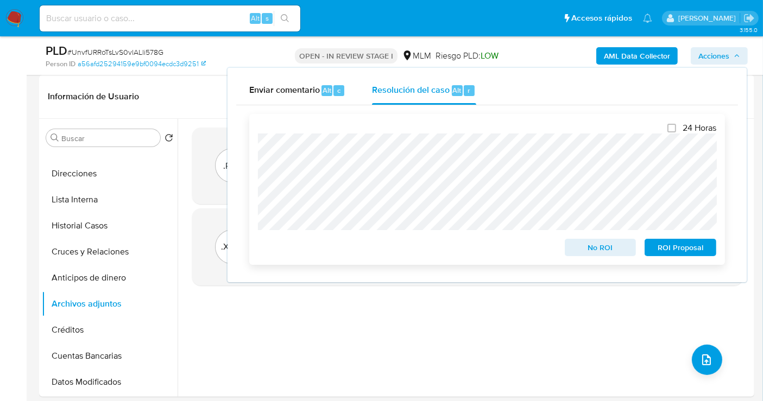
scroll to position [181, 0]
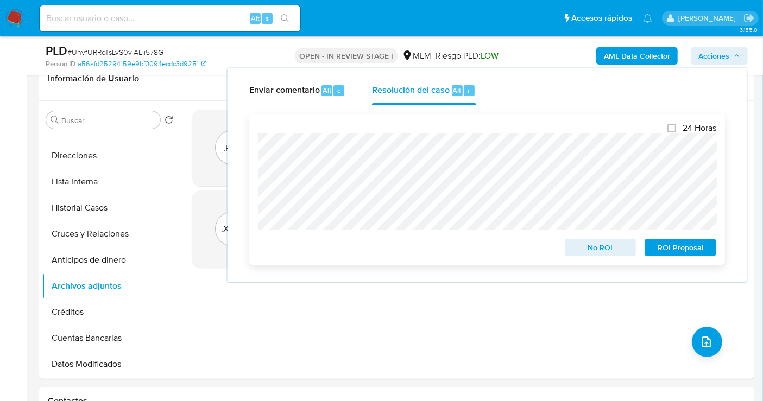
click at [579, 243] on span "No ROI" at bounding box center [600, 247] width 56 height 15
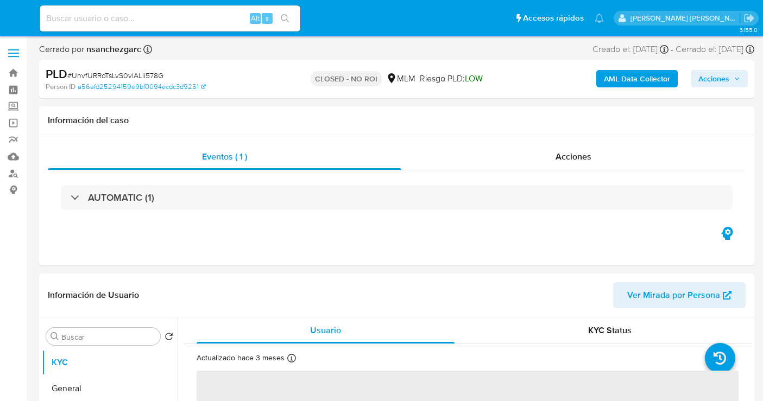
select select "10"
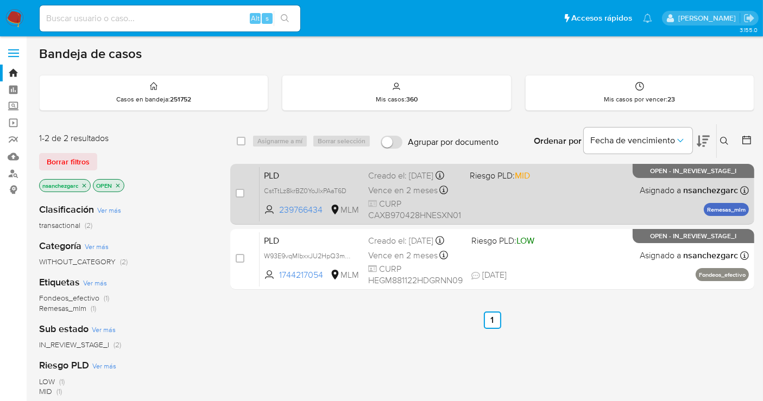
click at [396, 182] on div "Creado el: [DATE] Creado el: [DATE] 02:06:03" at bounding box center [414, 176] width 93 height 12
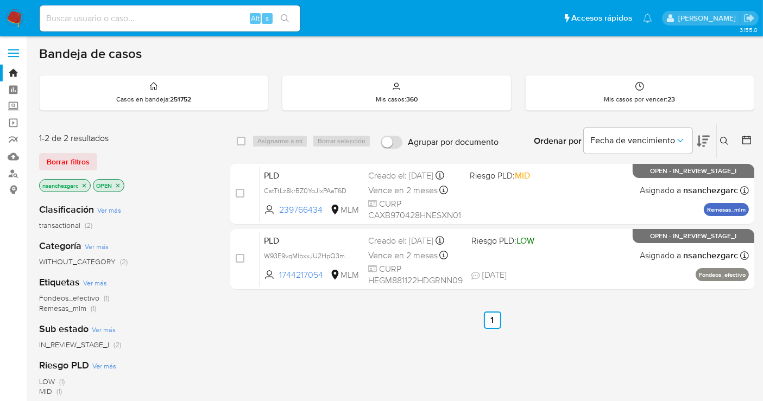
click at [13, 18] on img at bounding box center [14, 18] width 18 height 18
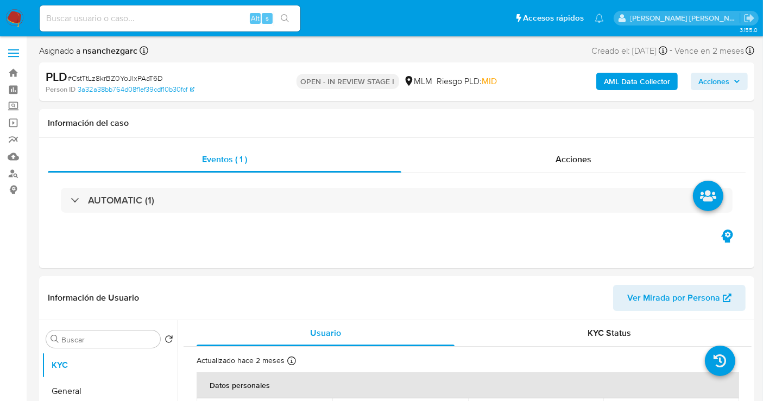
select select "10"
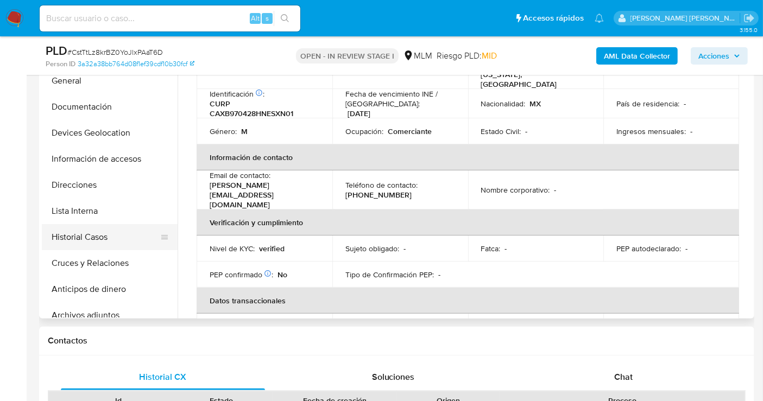
scroll to position [120, 0]
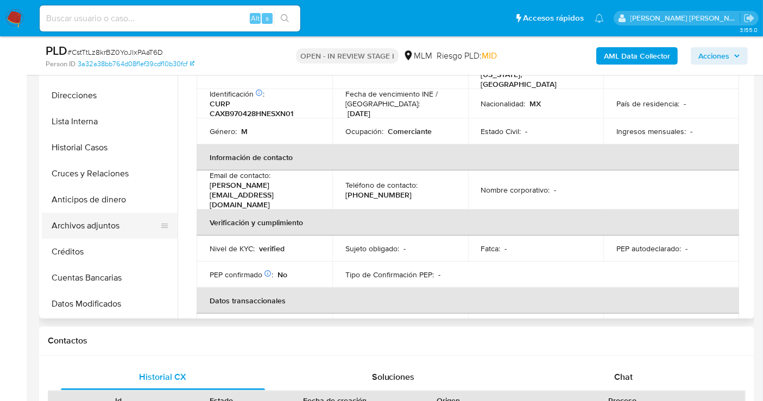
click at [110, 222] on button "Archivos adjuntos" at bounding box center [105, 226] width 127 height 26
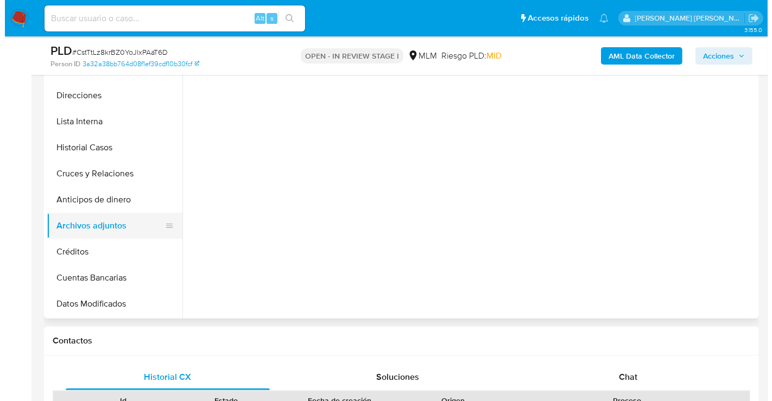
scroll to position [0, 0]
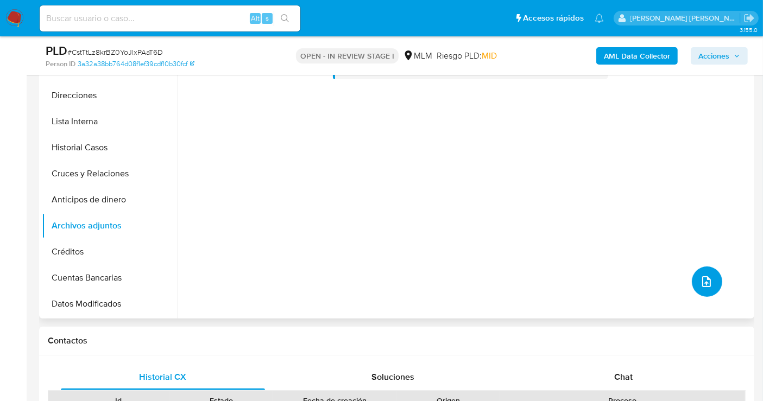
click at [710, 272] on button "upload-file" at bounding box center [706, 281] width 30 height 30
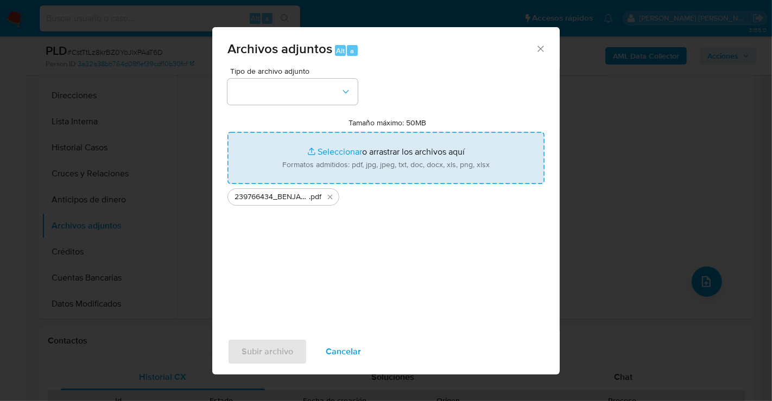
type input "C:\fakepath\239766434_BENJAMIN CASTANEDA_AGO25.xlsx"
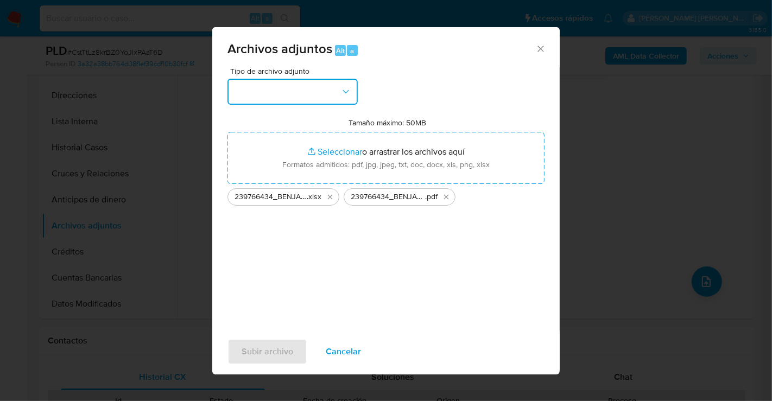
click at [279, 96] on button "button" at bounding box center [292, 92] width 130 height 26
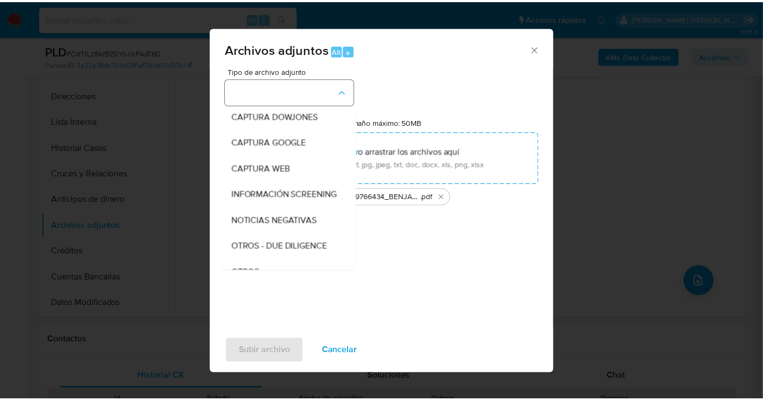
scroll to position [56, 0]
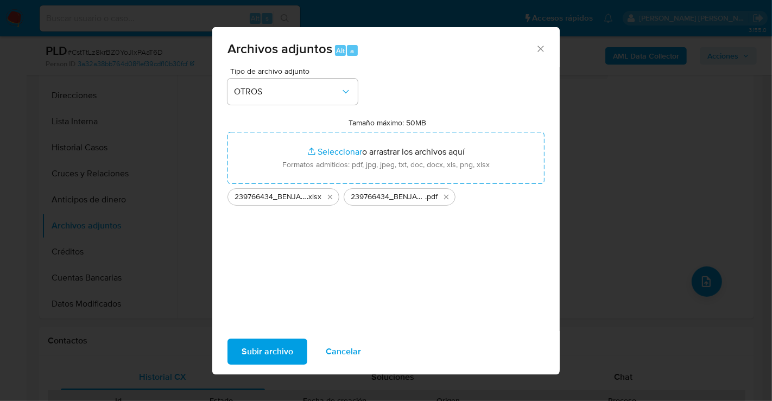
click at [276, 349] on span "Subir archivo" at bounding box center [268, 352] width 52 height 24
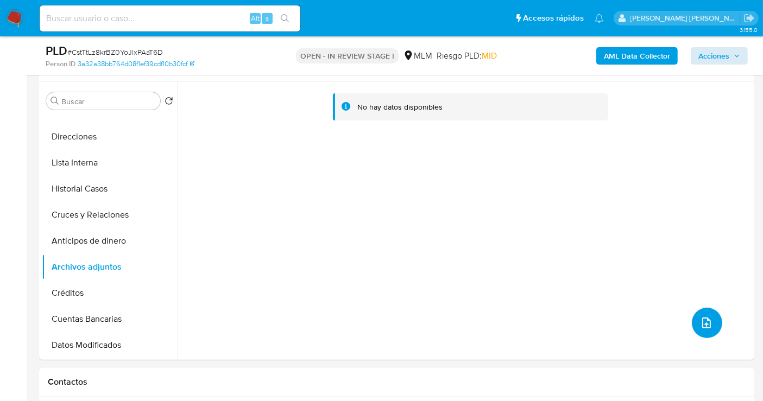
scroll to position [181, 0]
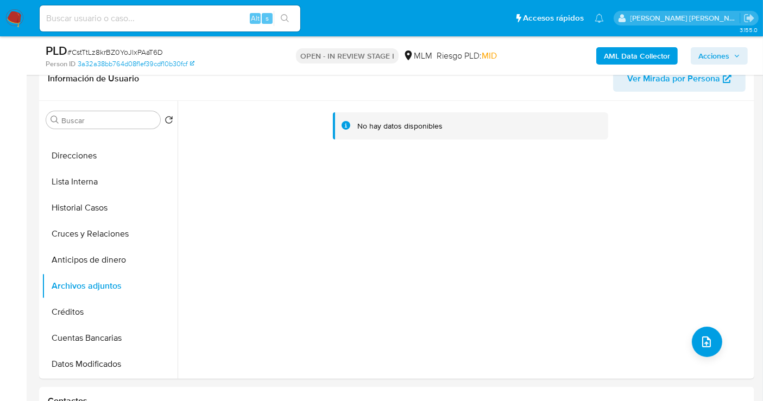
click at [721, 62] on span "Acciones" at bounding box center [713, 55] width 31 height 17
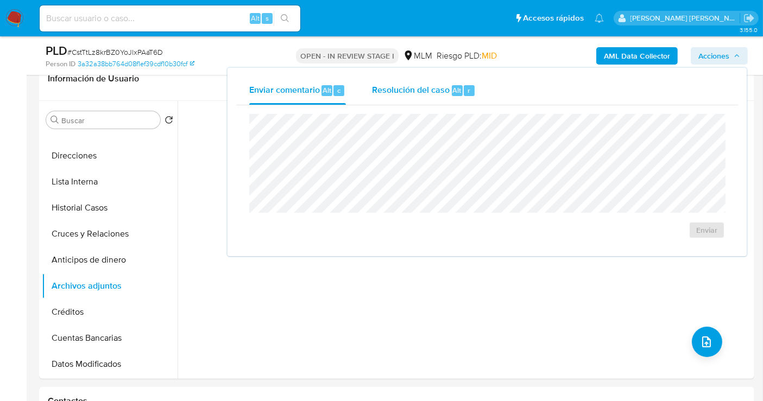
click at [392, 93] on span "Resolución del caso" at bounding box center [411, 90] width 78 height 12
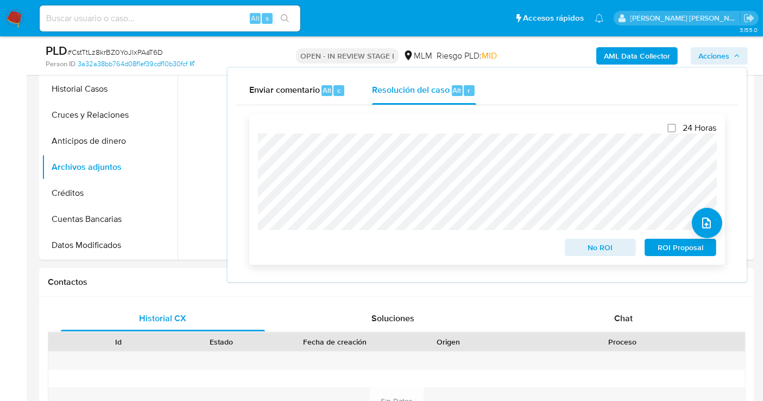
scroll to position [301, 0]
click at [586, 249] on span "No ROI" at bounding box center [600, 247] width 56 height 15
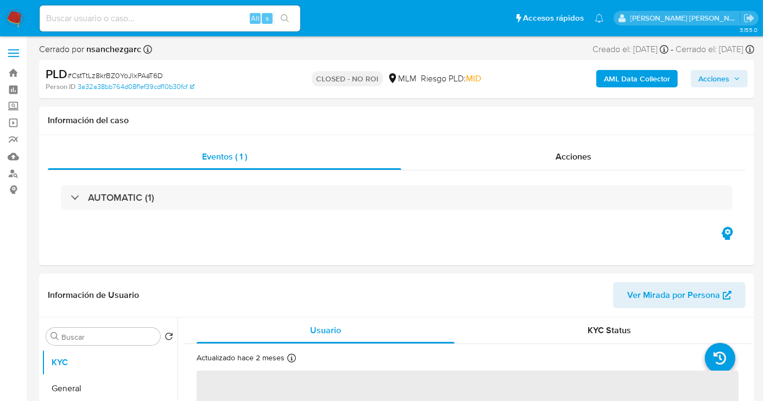
select select "10"
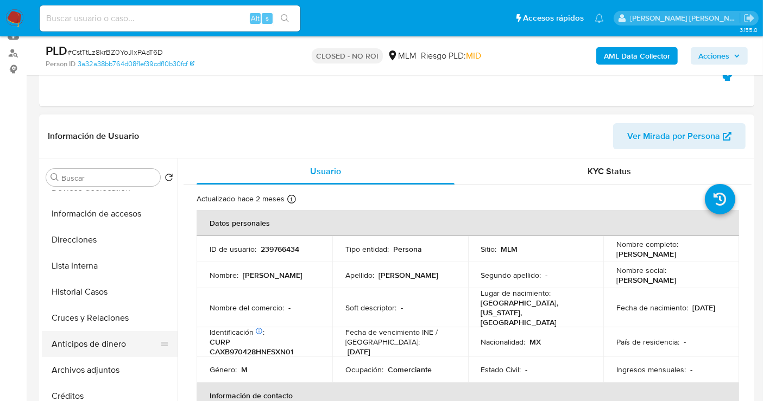
scroll to position [120, 0]
click at [92, 346] on button "Archivos adjuntos" at bounding box center [105, 344] width 127 height 26
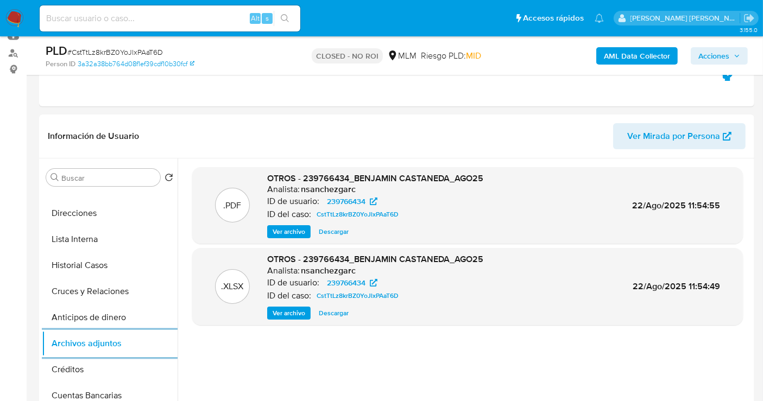
click at [716, 59] on span "Acciones" at bounding box center [713, 55] width 31 height 17
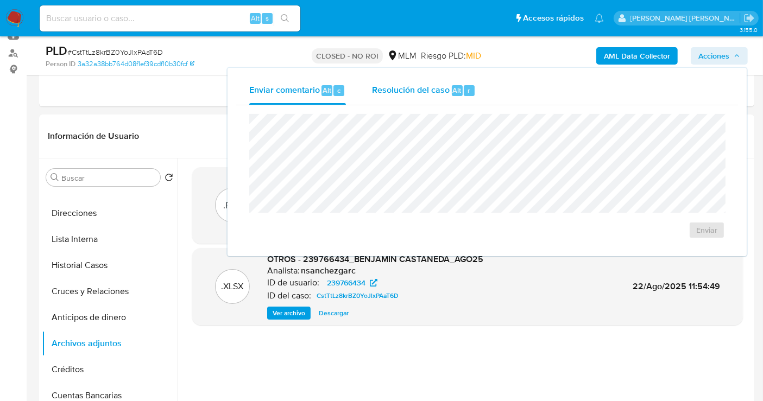
click at [436, 90] on span "Resolución del caso" at bounding box center [411, 90] width 78 height 12
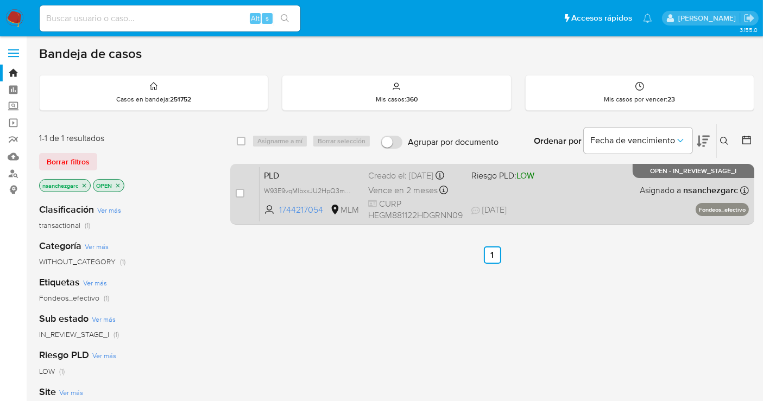
click at [395, 188] on span "Vence en 2 meses" at bounding box center [402, 191] width 69 height 12
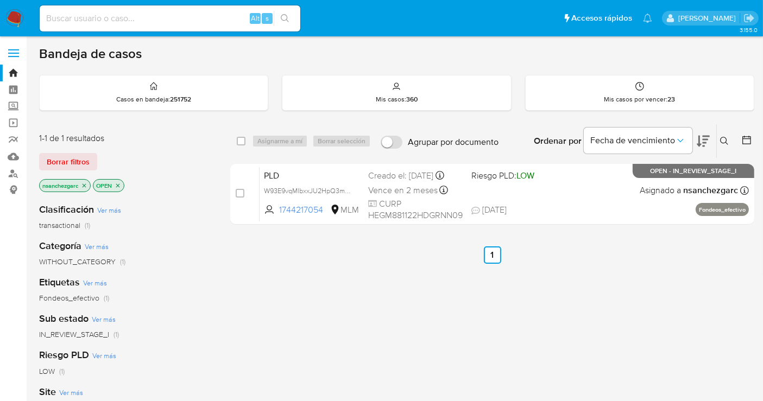
click at [12, 16] on img at bounding box center [14, 18] width 18 height 18
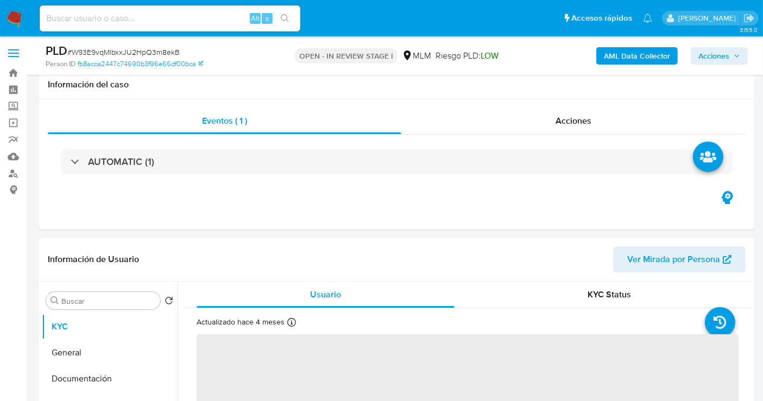
scroll to position [60, 0]
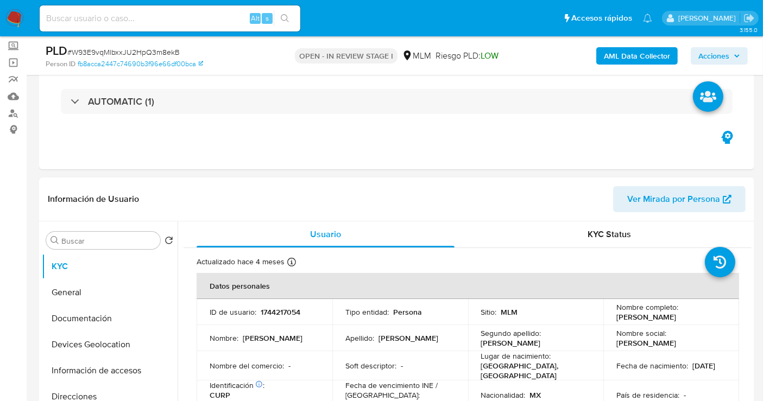
select select "10"
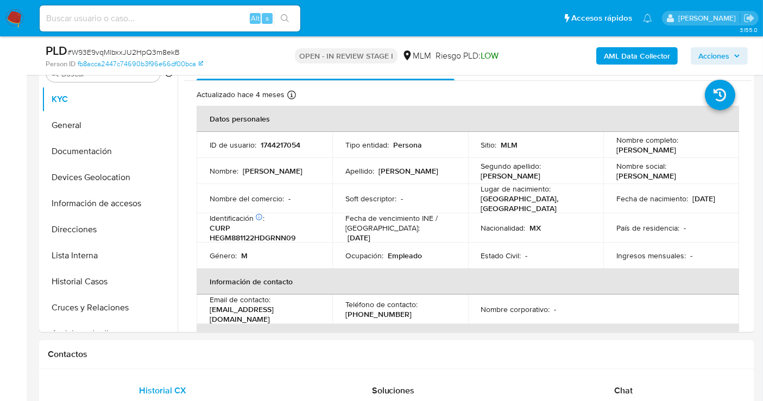
scroll to position [361, 0]
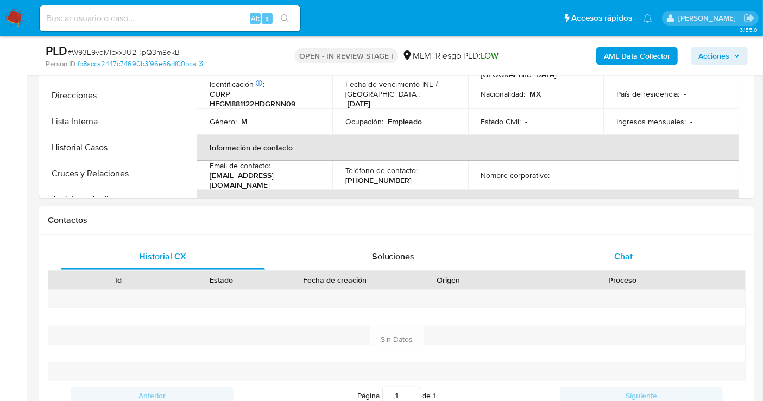
click at [617, 253] on span "Chat" at bounding box center [623, 256] width 18 height 12
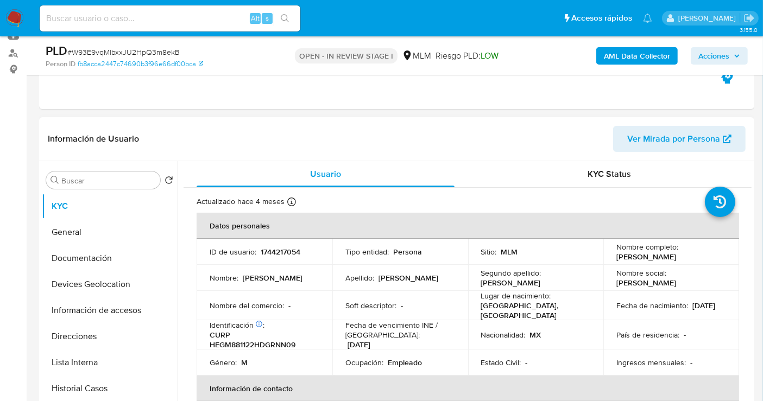
scroll to position [60, 0]
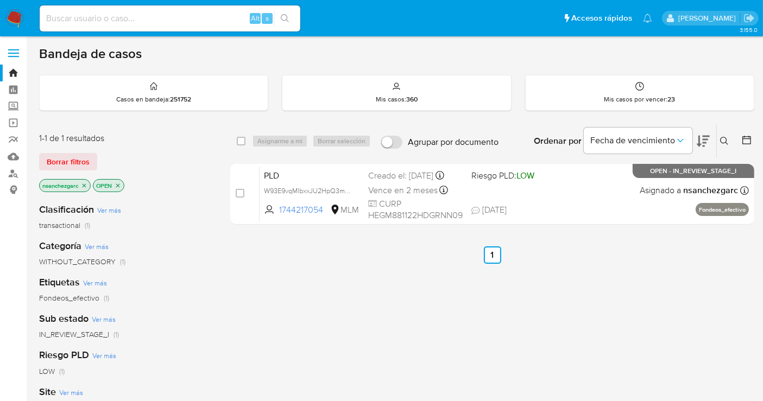
click at [722, 138] on icon at bounding box center [724, 141] width 9 height 9
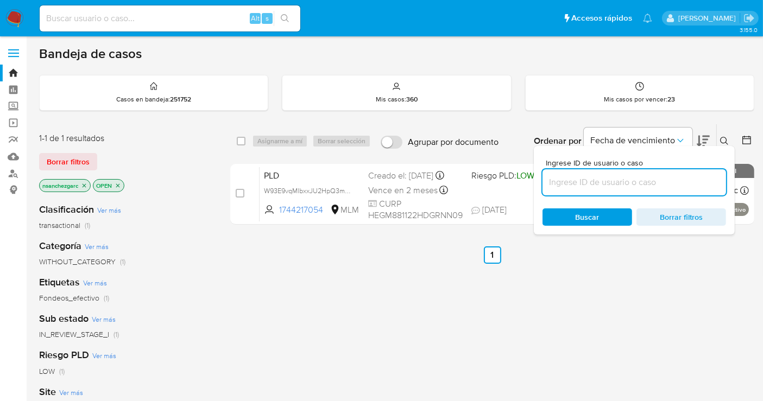
click at [593, 177] on input at bounding box center [633, 182] width 183 height 14
type input "456379986"
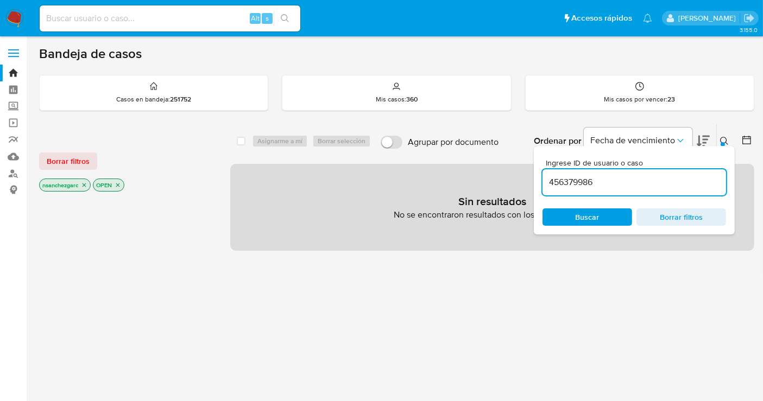
click at [87, 186] on icon "close-filter" at bounding box center [84, 185] width 7 height 7
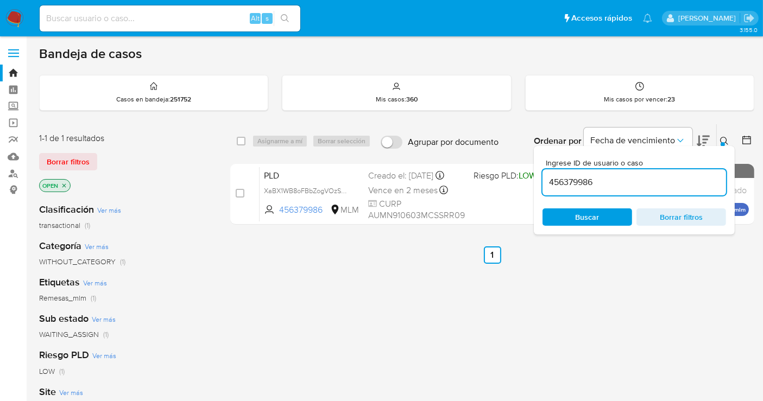
click at [588, 213] on span "Buscar" at bounding box center [587, 216] width 24 height 17
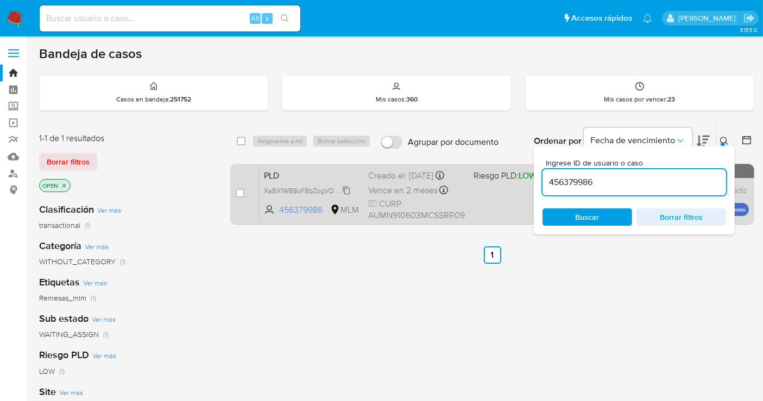
click at [342, 190] on span "XaBX1WB8oFBbZogVOzSCargT" at bounding box center [311, 190] width 95 height 12
click at [239, 193] on input "checkbox" at bounding box center [240, 193] width 9 height 9
checkbox input "true"
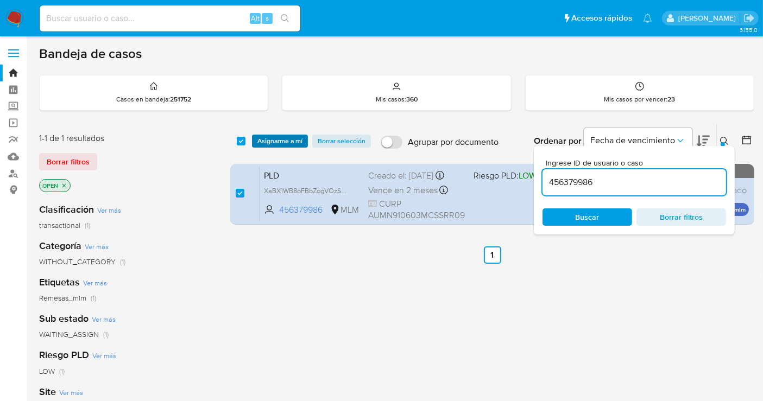
click at [266, 140] on span "Asignarme a mí" at bounding box center [279, 141] width 45 height 11
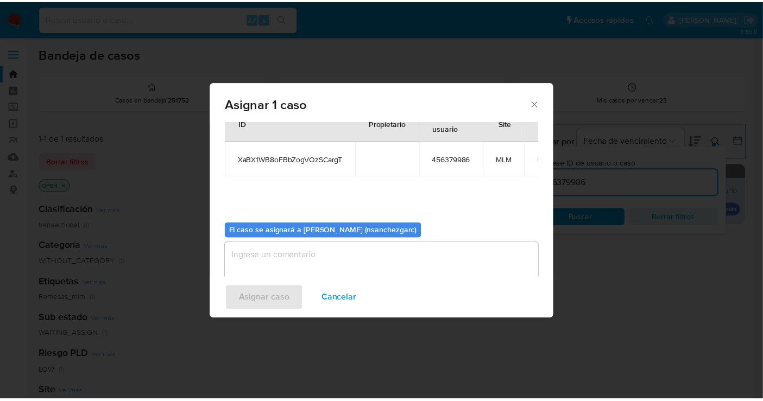
scroll to position [55, 0]
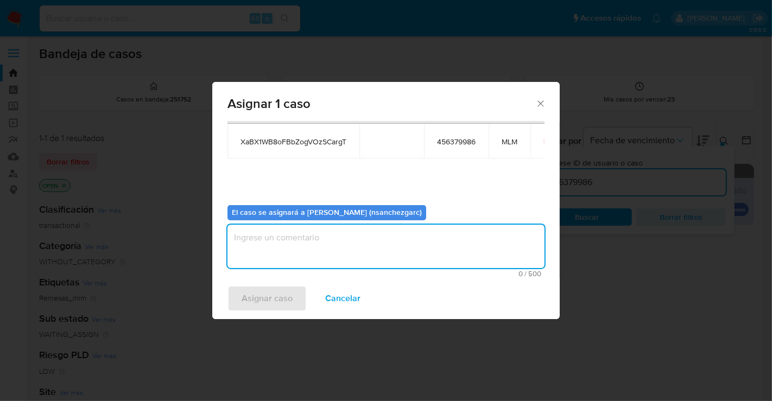
click at [243, 241] on textarea "assign-modal" at bounding box center [385, 246] width 317 height 43
type textarea "nesg"
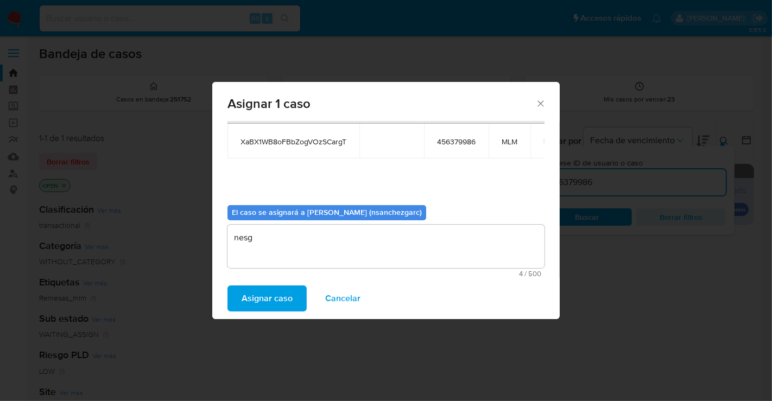
click at [276, 302] on span "Asignar caso" at bounding box center [267, 299] width 51 height 24
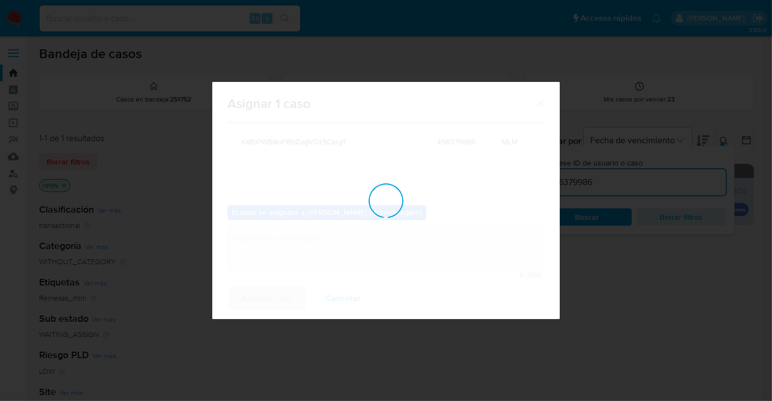
checkbox input "false"
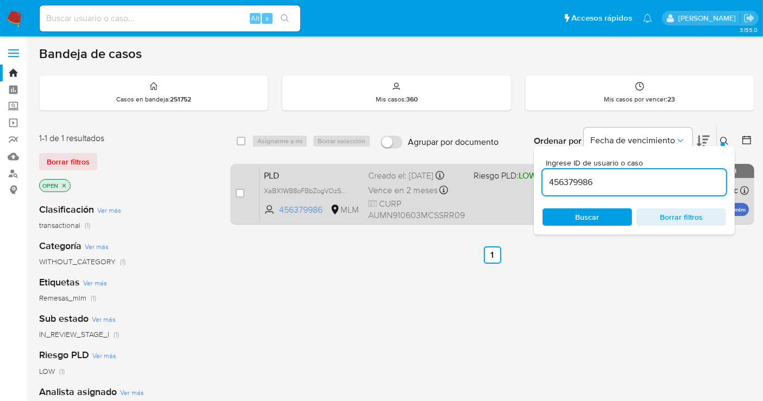
click at [415, 187] on span "Vence en 2 meses" at bounding box center [402, 191] width 69 height 12
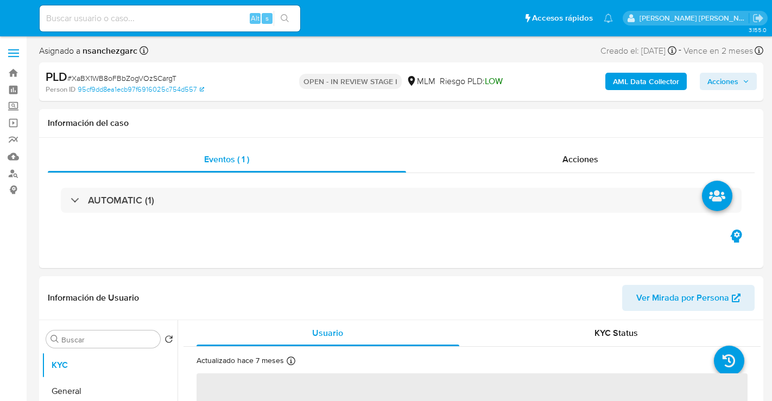
select select "10"
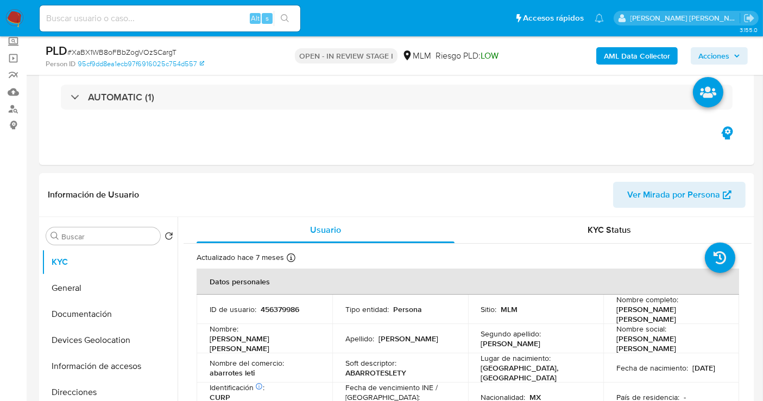
scroll to position [181, 0]
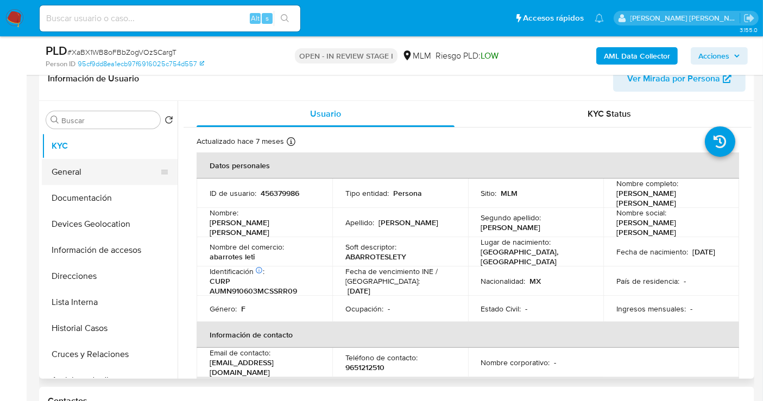
click at [98, 170] on button "General" at bounding box center [105, 172] width 127 height 26
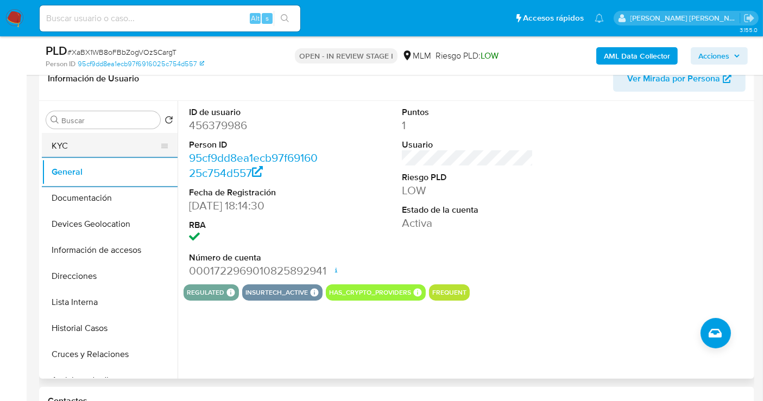
click at [71, 153] on button "KYC" at bounding box center [105, 146] width 127 height 26
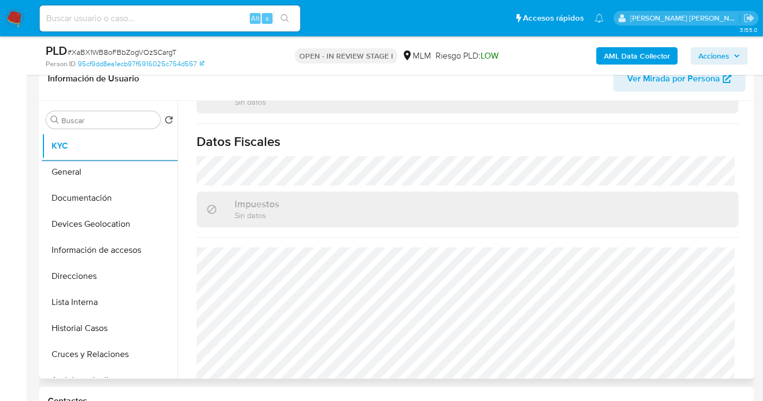
scroll to position [677, 0]
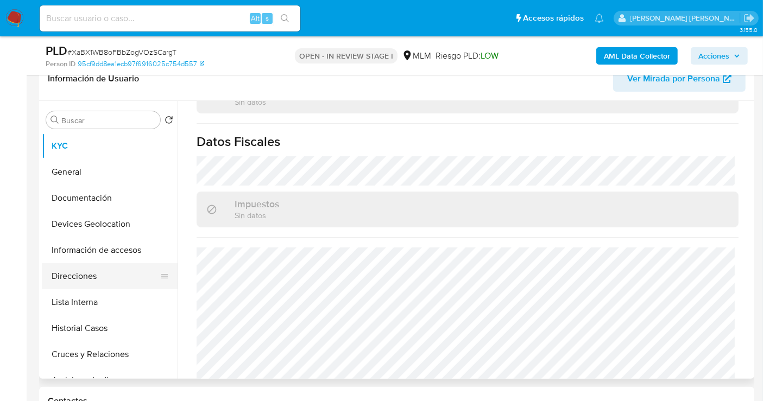
click at [77, 274] on button "Direcciones" at bounding box center [105, 276] width 127 height 26
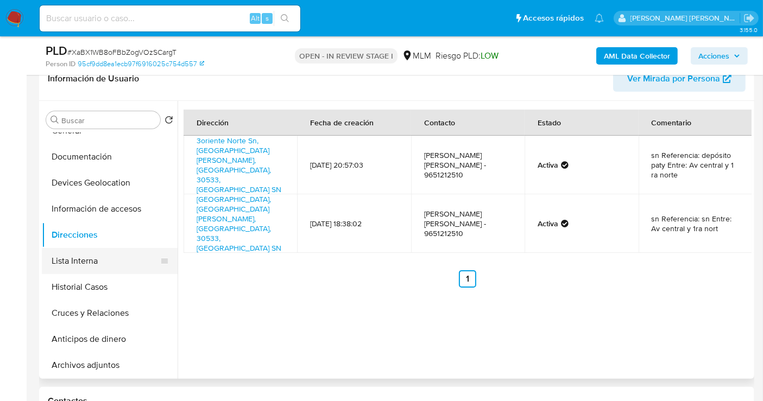
scroll to position [60, 0]
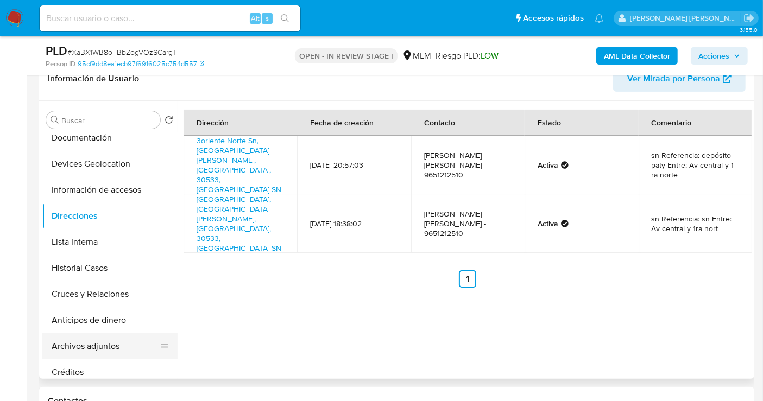
click at [81, 343] on button "Archivos adjuntos" at bounding box center [105, 346] width 127 height 26
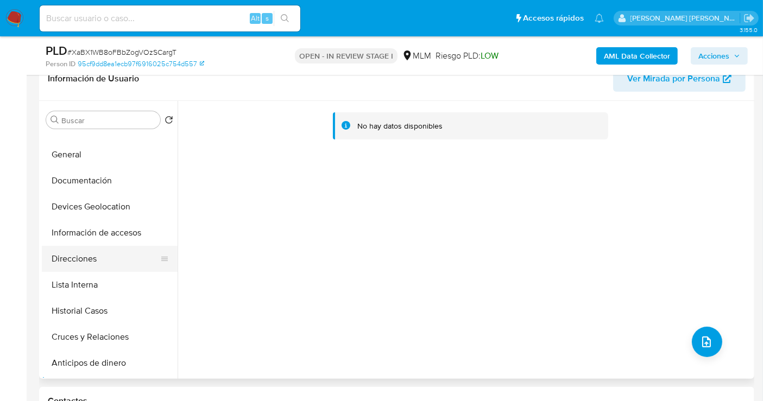
scroll to position [0, 0]
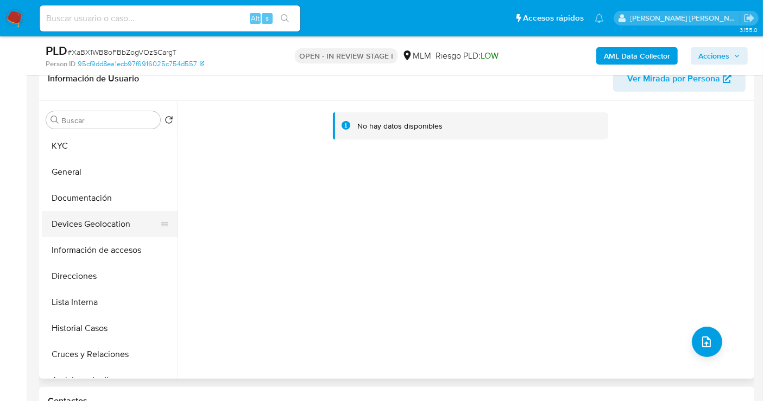
click at [85, 226] on button "Devices Geolocation" at bounding box center [105, 224] width 127 height 26
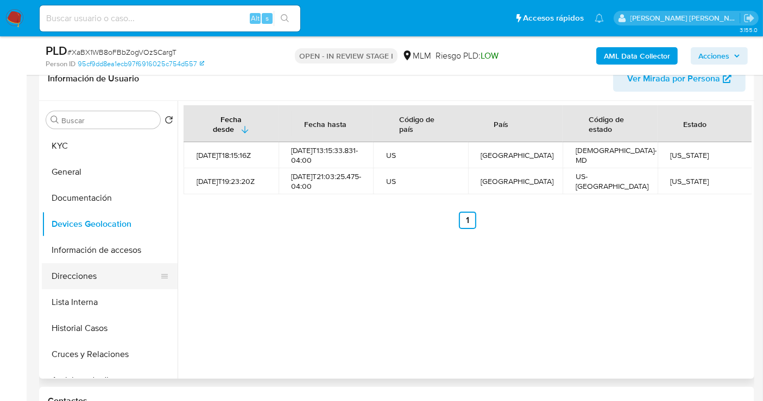
click at [90, 273] on button "Direcciones" at bounding box center [105, 276] width 127 height 26
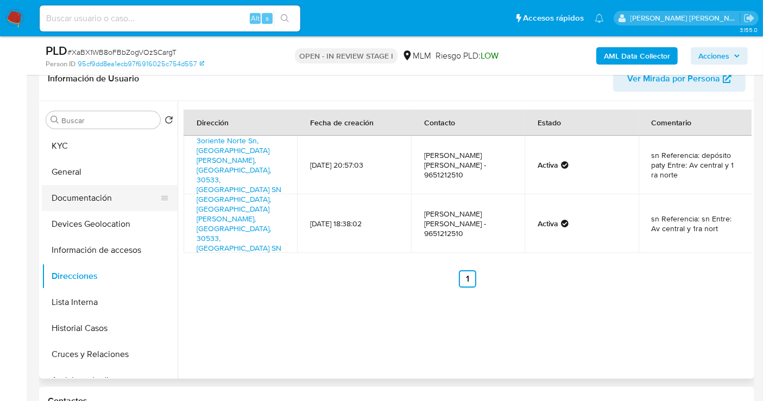
click at [93, 200] on button "Documentación" at bounding box center [105, 198] width 127 height 26
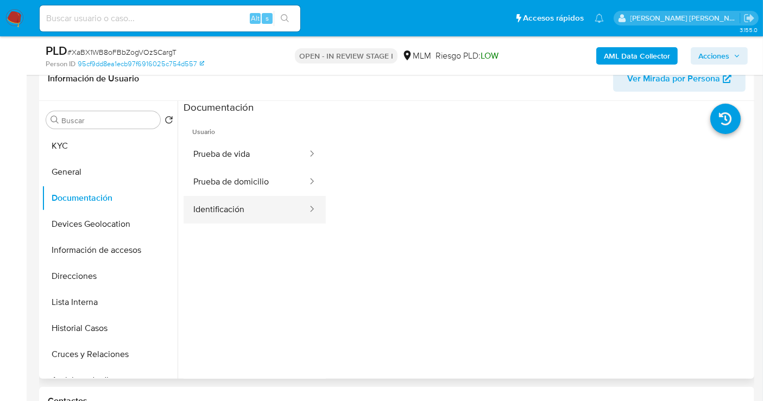
click at [234, 205] on button "Identificación" at bounding box center [245, 210] width 125 height 28
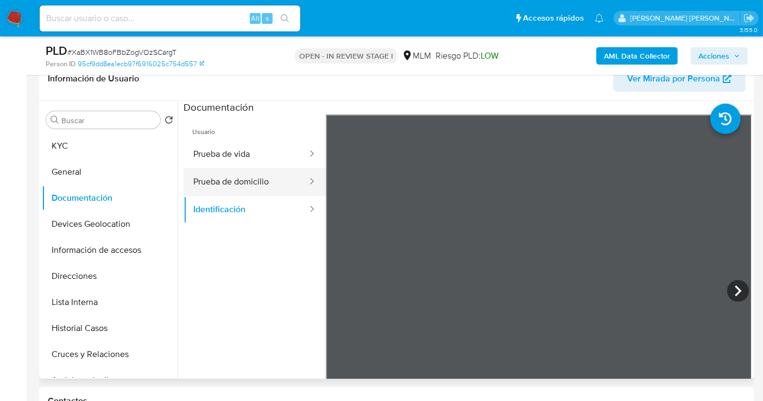
click at [245, 183] on button "Prueba de domicilio" at bounding box center [245, 182] width 125 height 28
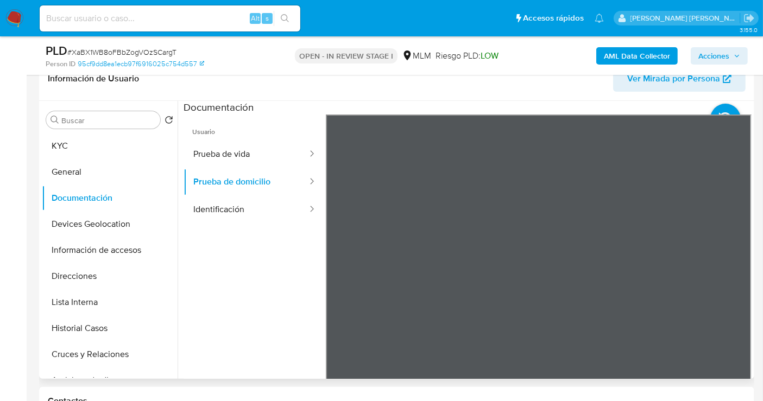
click at [437, 91] on div "Información de Usuario Ver Mirada por Persona Buscar Volver al orden por defect…" at bounding box center [396, 218] width 715 height 322
click at [234, 157] on button "Prueba de vida" at bounding box center [245, 155] width 125 height 28
click at [82, 155] on button "KYC" at bounding box center [105, 146] width 127 height 26
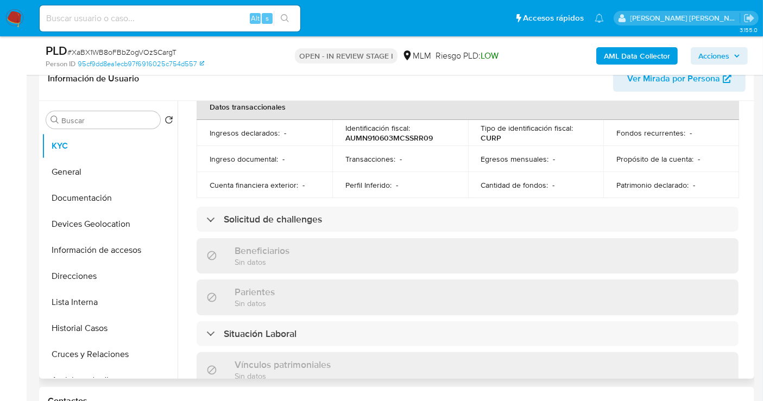
scroll to position [677, 0]
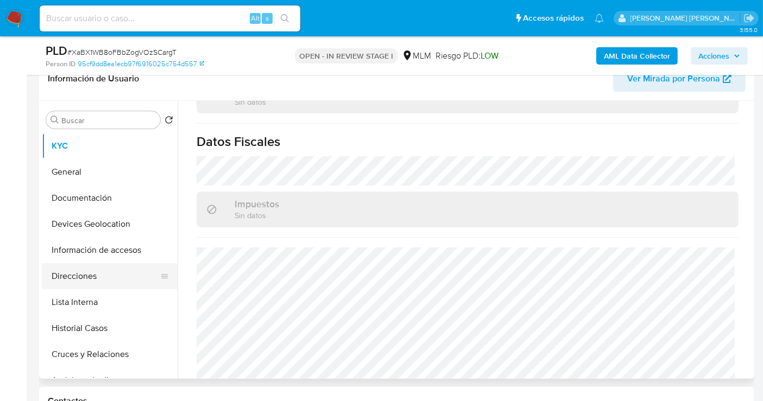
click at [86, 278] on button "Direcciones" at bounding box center [105, 276] width 127 height 26
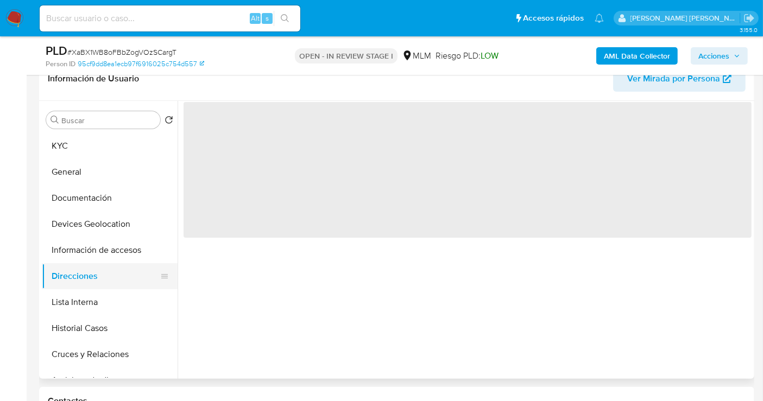
scroll to position [0, 0]
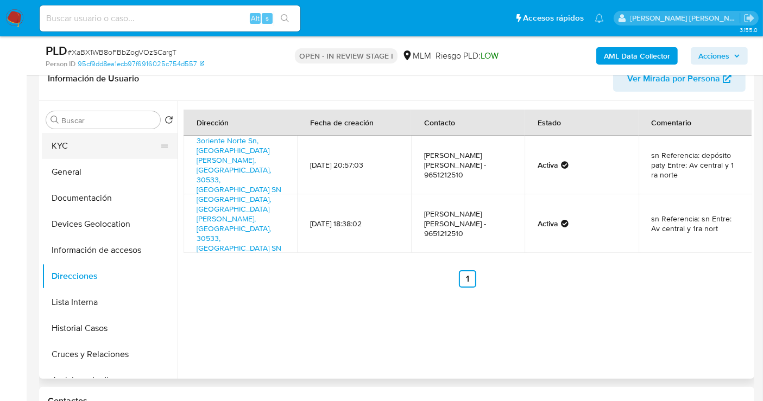
click at [72, 145] on button "KYC" at bounding box center [105, 146] width 127 height 26
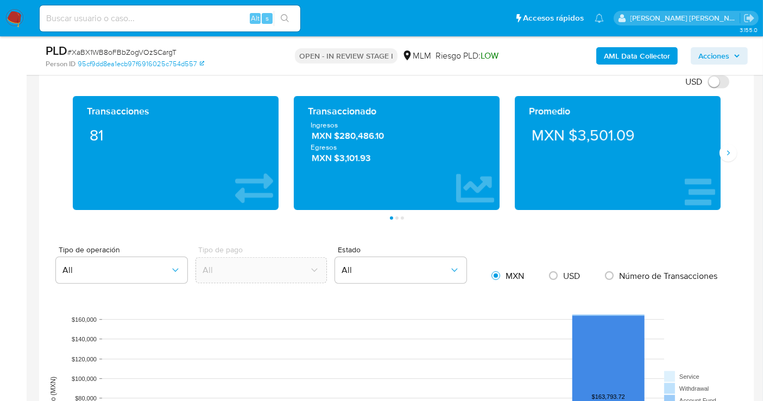
scroll to position [663, 0]
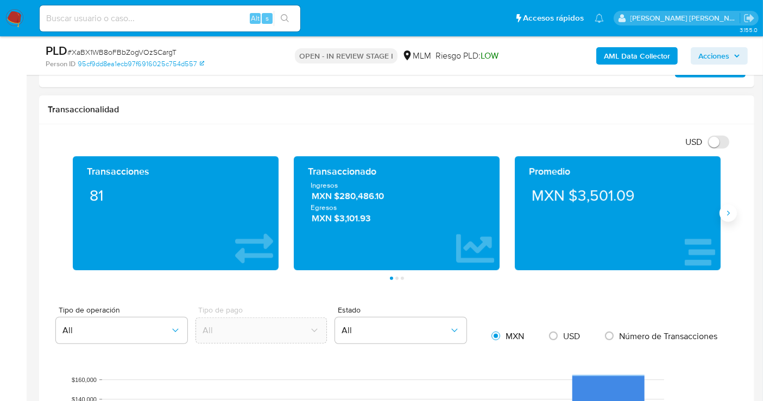
click icon "Siguiente"
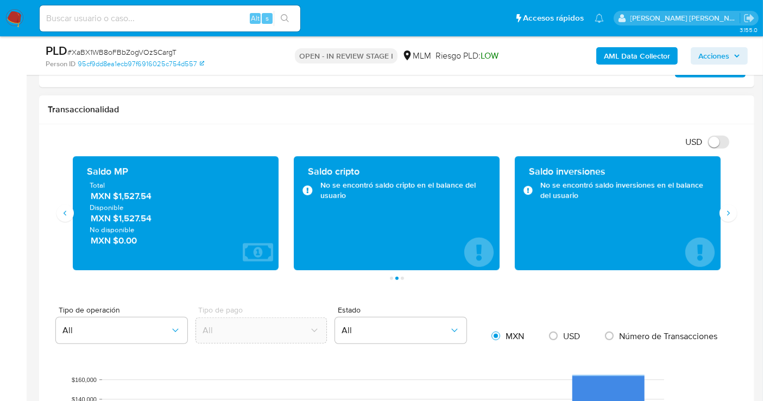
click span "MXN $1,527.54"
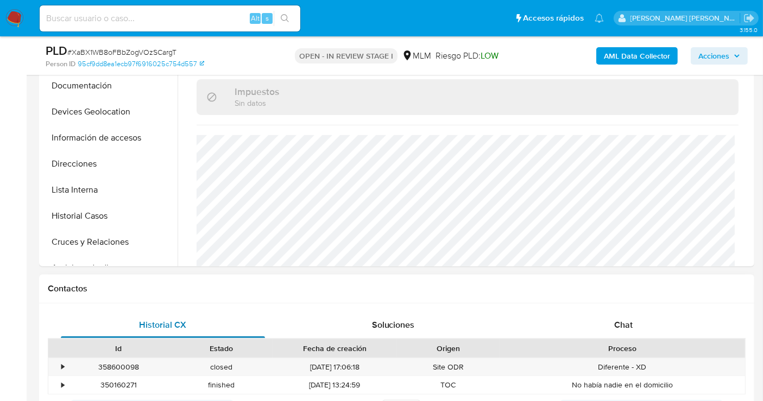
scroll to position [241, 0]
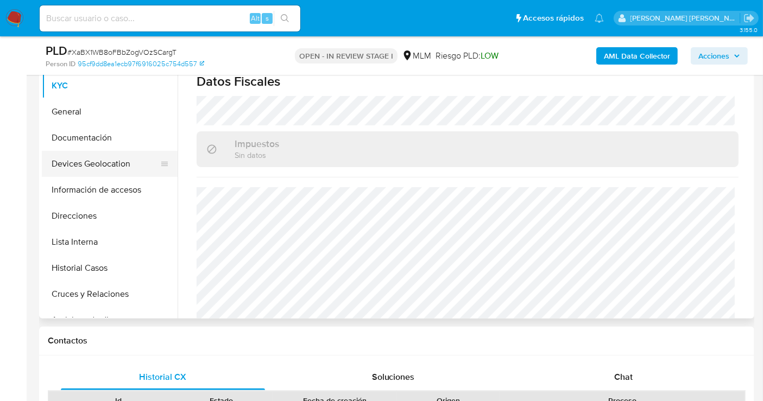
click button "Devices Geolocation"
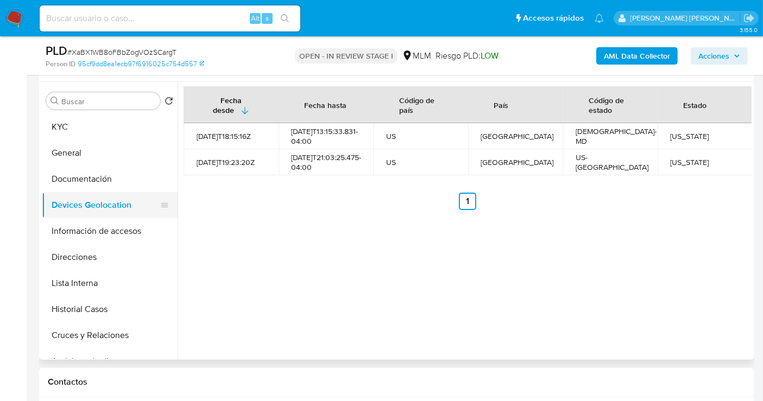
scroll to position [181, 0]
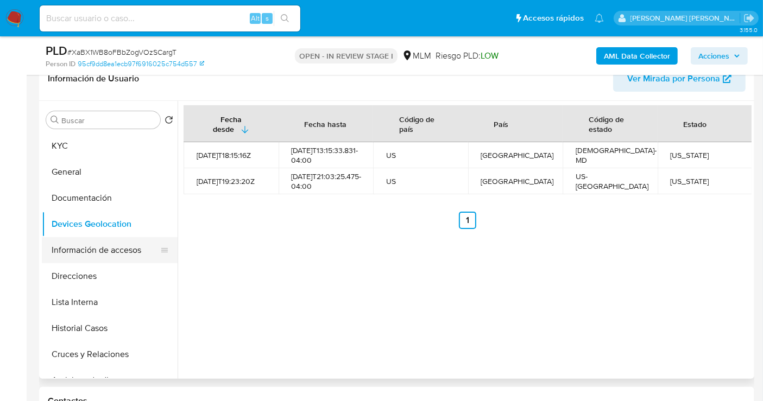
click button "Información de accesos"
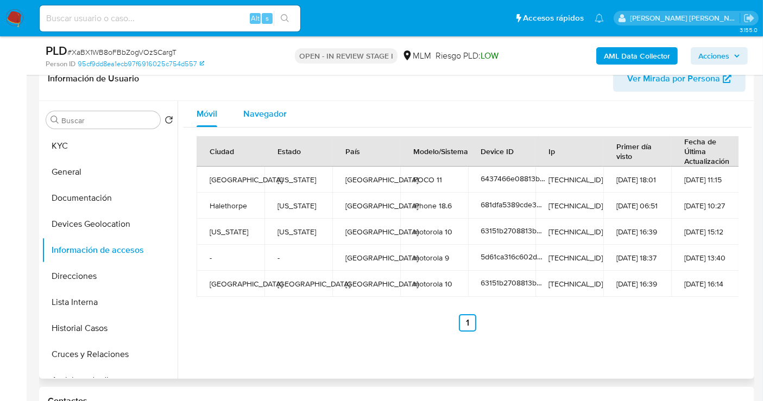
click span "Navegador"
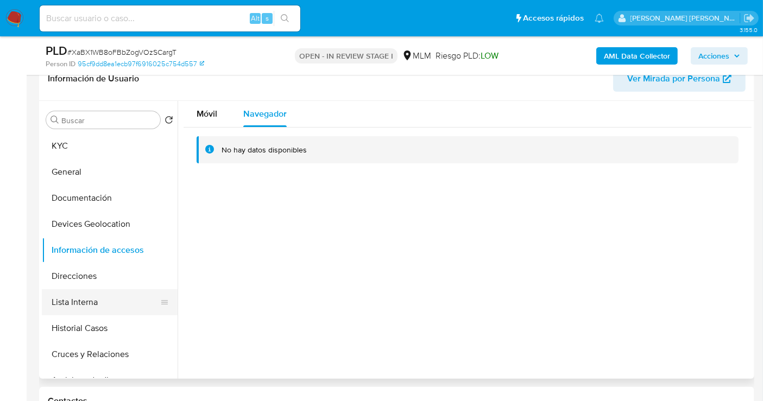
click button "Lista Interna"
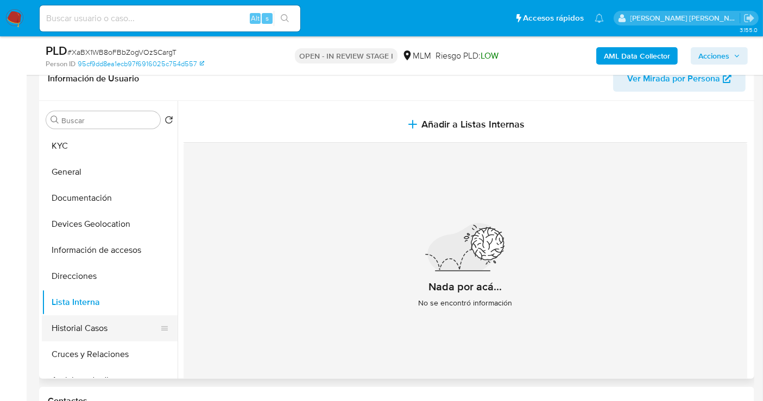
click button "Historial Casos"
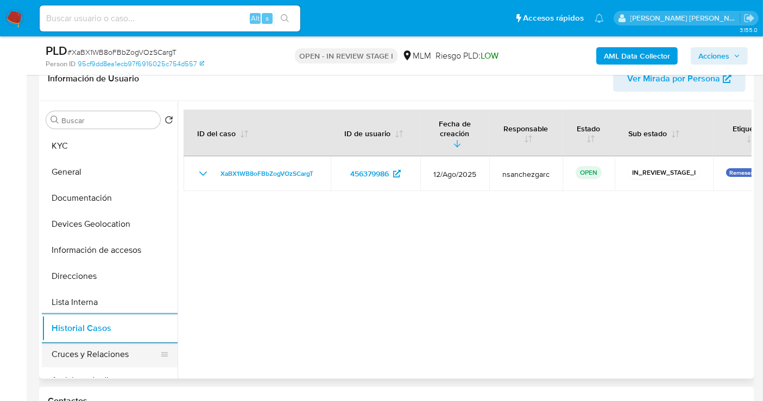
scroll to position [60, 0]
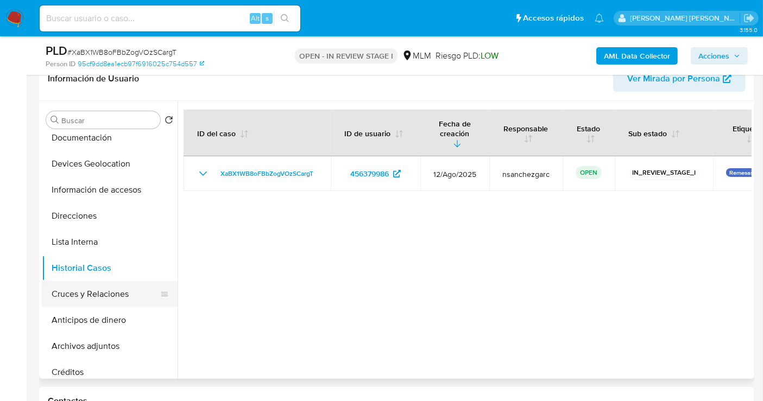
click button "Cruces y Relaciones"
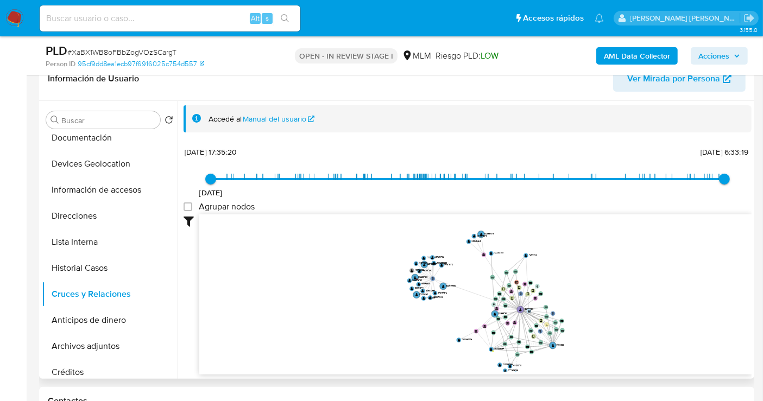
drag, startPoint x: 583, startPoint y: 251, endPoint x: 547, endPoint y: 247, distance: 36.5
click icon "phone-52d2426adc8afc8a89e63d50ca67ff5e  user-456379986  456379986 person-95cf…"
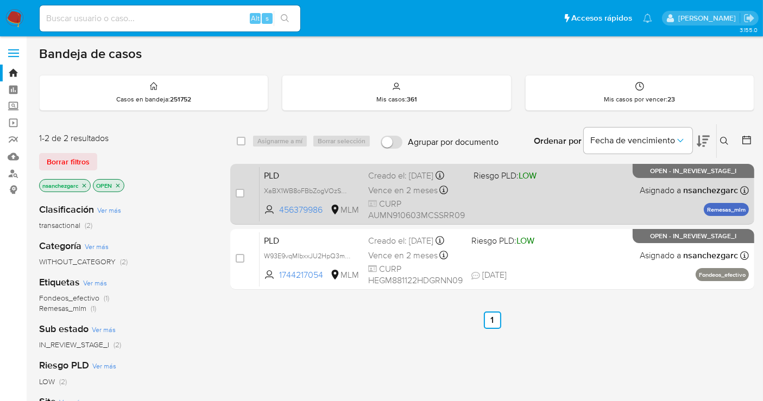
click at [387, 185] on span "Vence en 2 meses" at bounding box center [402, 191] width 69 height 12
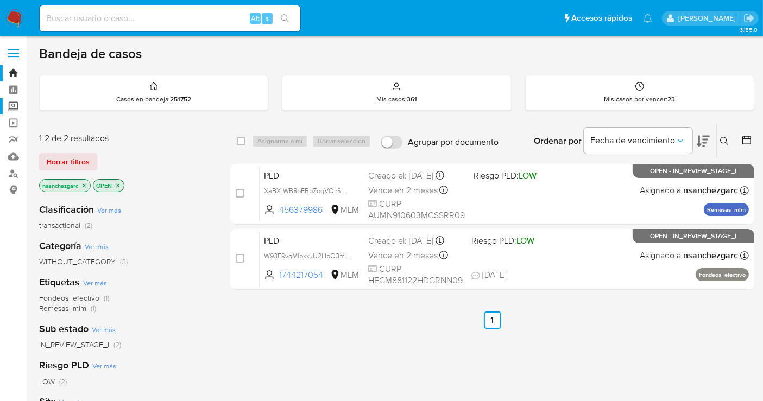
click at [11, 104] on label "Screening" at bounding box center [64, 106] width 129 height 17
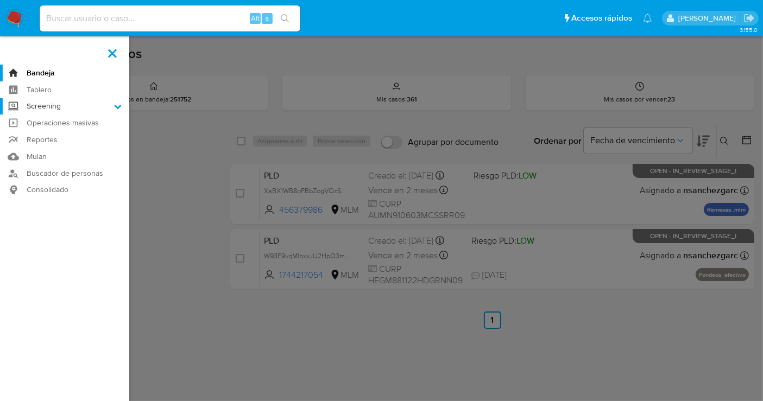
click at [0, 0] on input "Screening" at bounding box center [0, 0] width 0 height 0
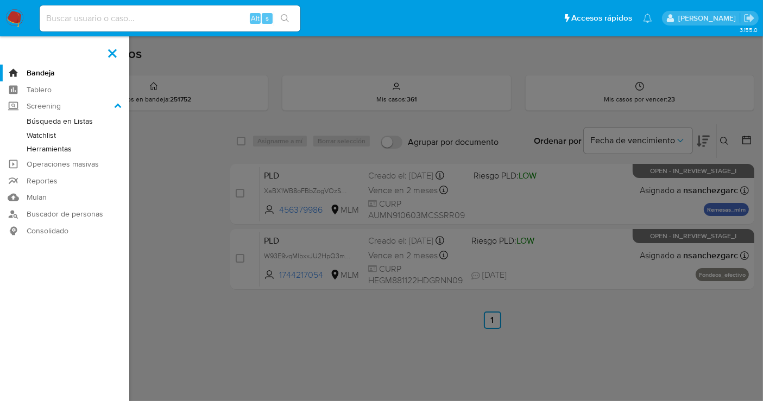
click at [52, 148] on link "Herramientas" at bounding box center [64, 149] width 129 height 14
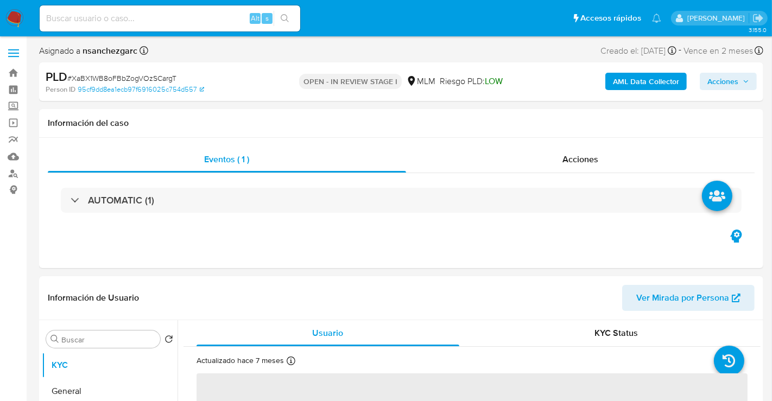
select select "10"
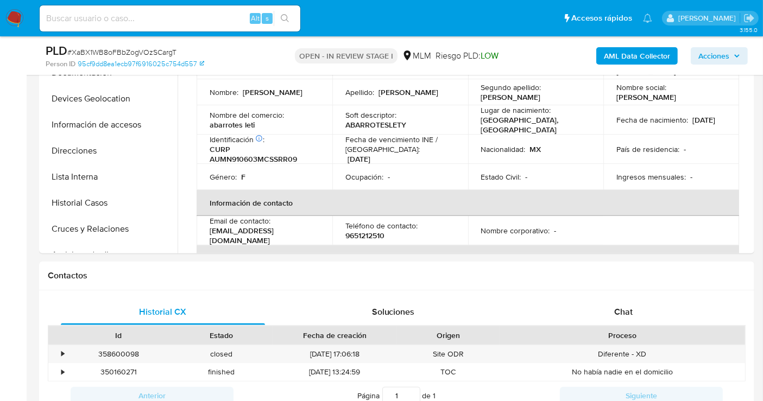
scroll to position [241, 0]
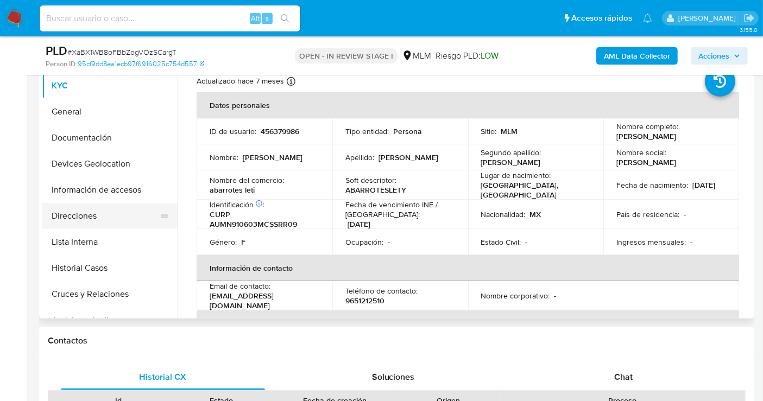
click at [56, 212] on button "Direcciones" at bounding box center [105, 216] width 127 height 26
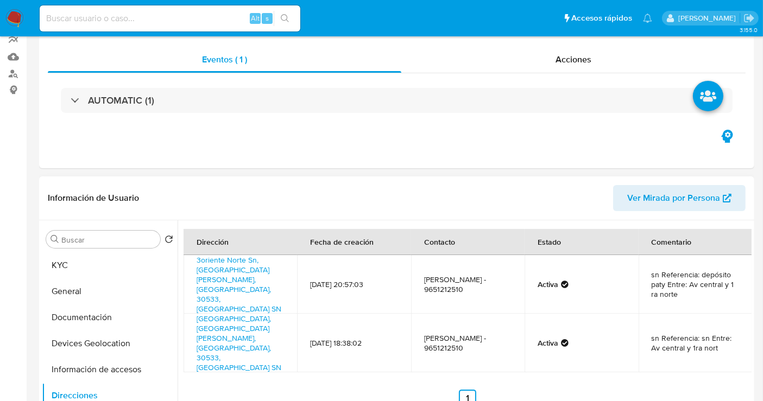
scroll to position [181, 0]
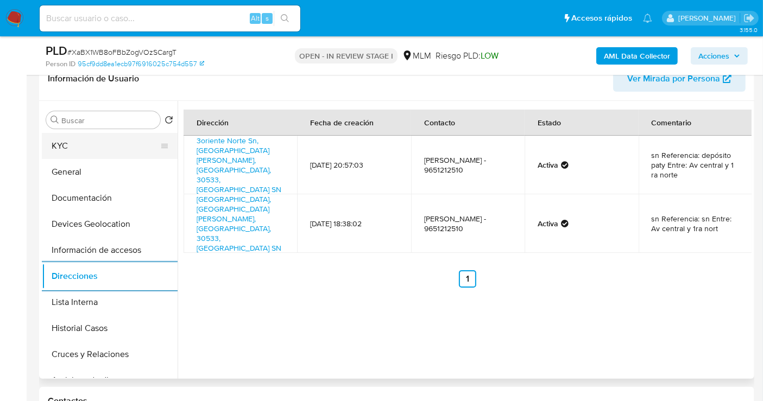
click at [87, 145] on button "KYC" at bounding box center [105, 146] width 127 height 26
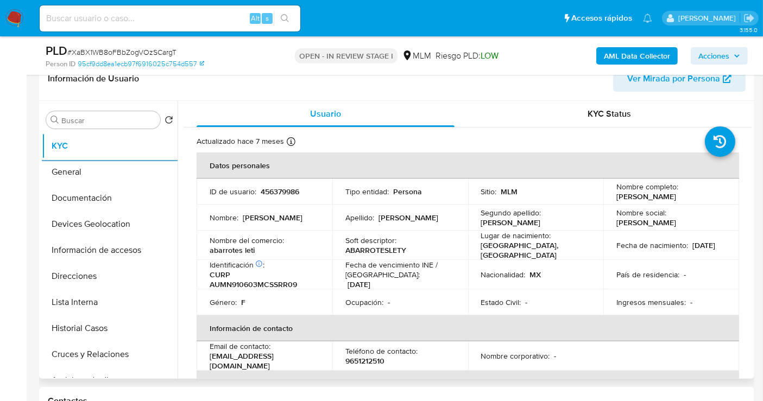
click at [368, 360] on p "9651212510" at bounding box center [364, 361] width 39 height 10
copy p "9651212510"
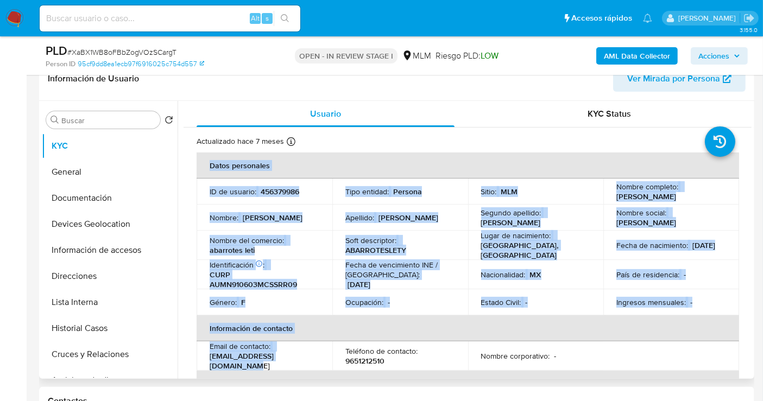
drag, startPoint x: 310, startPoint y: 362, endPoint x: 192, endPoint y: 362, distance: 118.9
click at [276, 363] on p "[EMAIL_ADDRESS][DOMAIN_NAME]" at bounding box center [261, 361] width 105 height 20
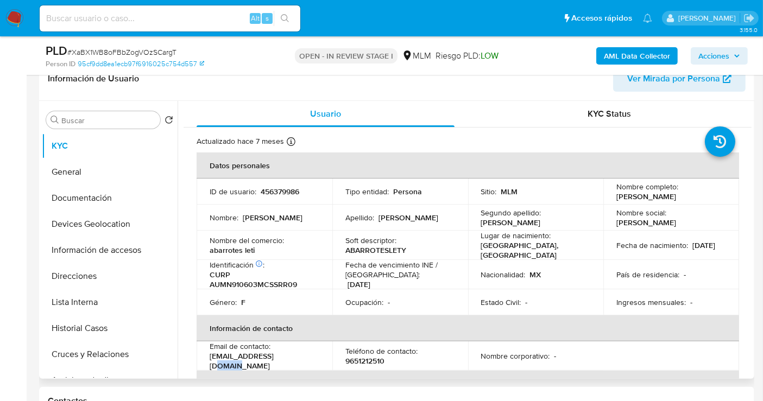
click at [276, 363] on p "[EMAIL_ADDRESS][DOMAIN_NAME]" at bounding box center [261, 361] width 105 height 20
drag, startPoint x: 312, startPoint y: 365, endPoint x: 206, endPoint y: 364, distance: 106.4
click at [206, 364] on td "Email de contacto : normaastudillo63@gmail.com" at bounding box center [264, 355] width 136 height 29
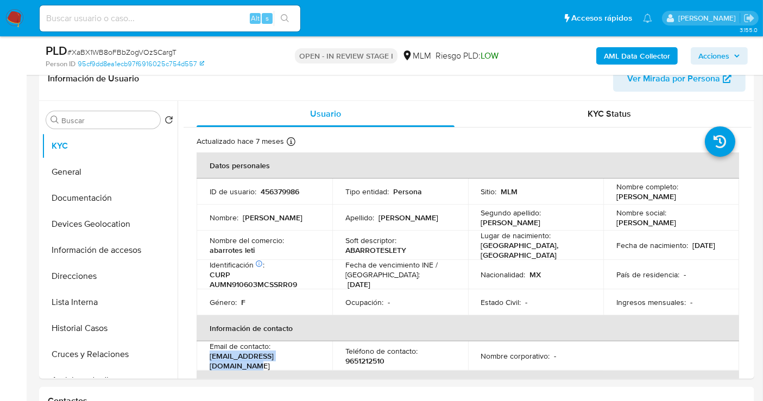
copy p "[EMAIL_ADDRESS][DOMAIN_NAME]"
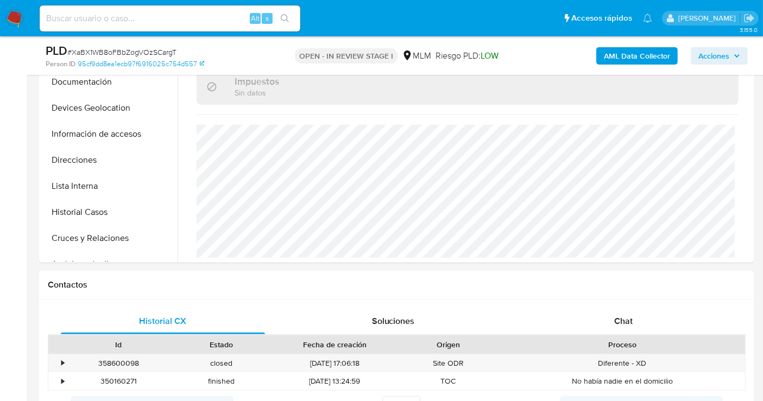
scroll to position [417, 0]
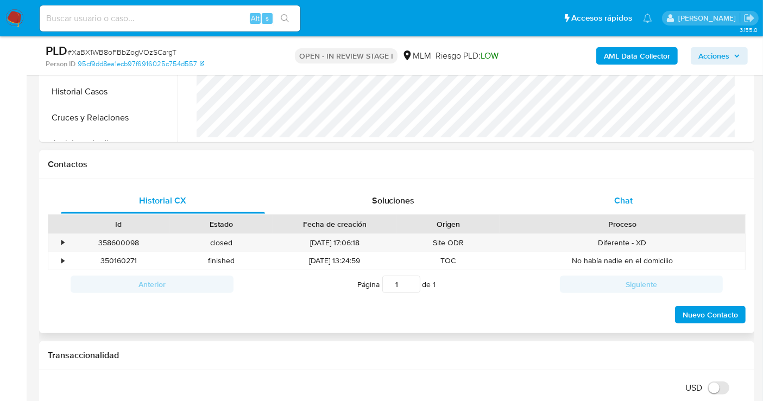
click at [623, 202] on span "Chat" at bounding box center [623, 200] width 18 height 12
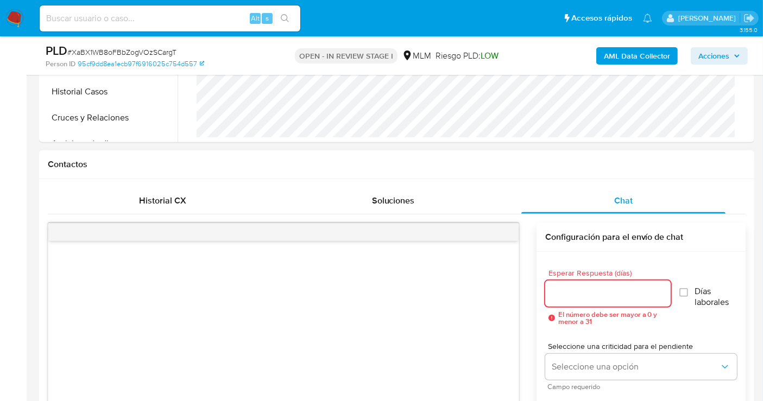
click at [572, 296] on input "Esperar Respuesta (días)" at bounding box center [607, 294] width 125 height 14
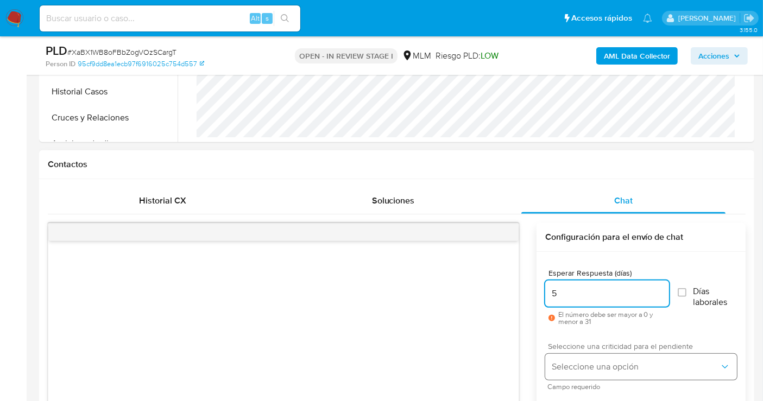
type input "5"
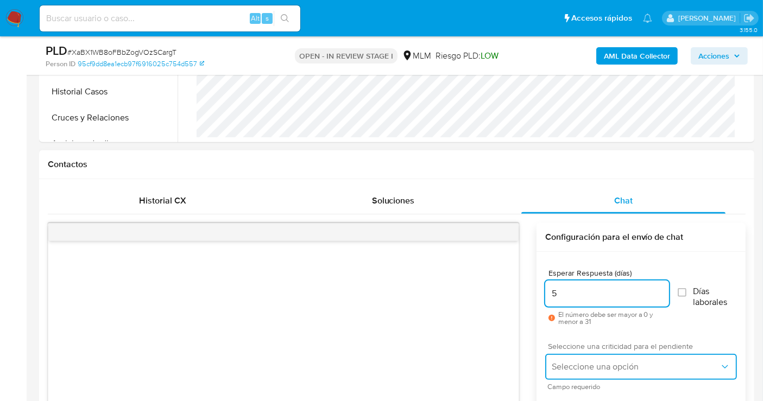
click at [580, 365] on span "Seleccione una opción" at bounding box center [635, 366] width 168 height 11
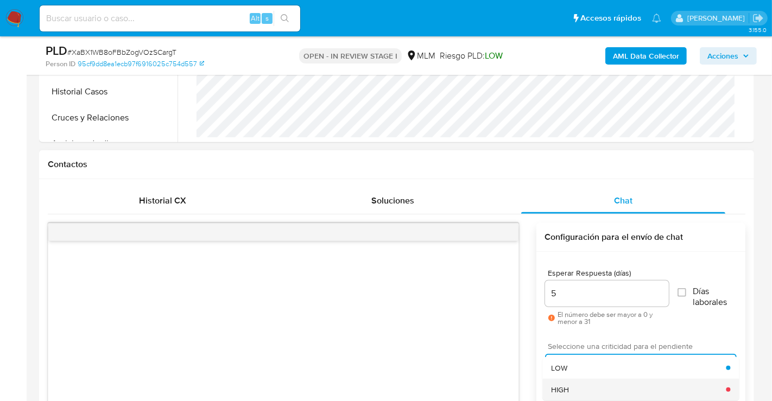
click at [580, 381] on div "HIGH" at bounding box center [638, 390] width 175 height 22
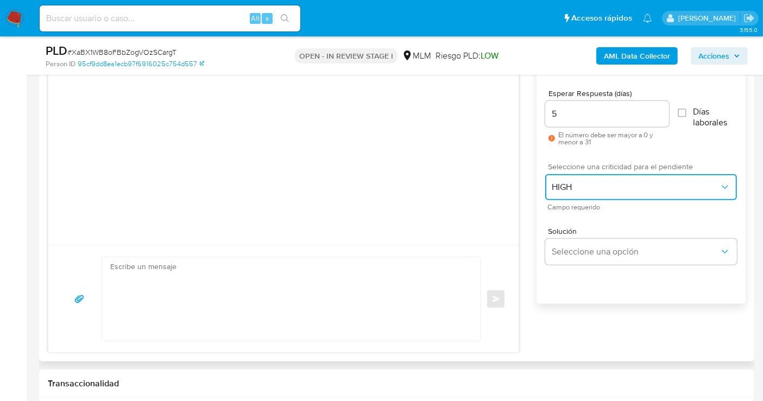
scroll to position [598, 0]
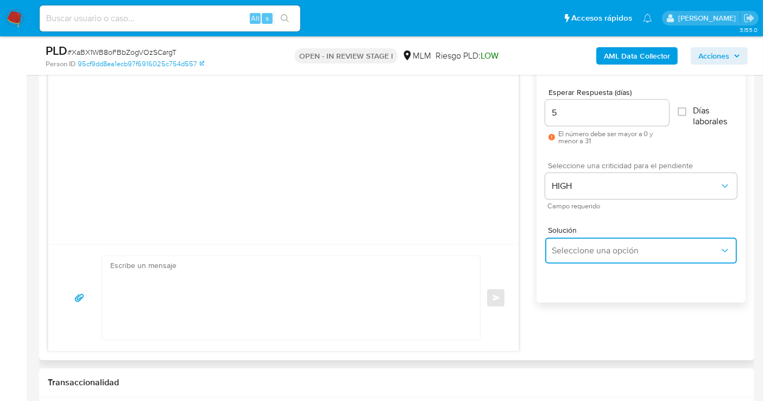
drag, startPoint x: 564, startPoint y: 244, endPoint x: 581, endPoint y: 263, distance: 25.0
click at [565, 245] on span "Seleccione una opción" at bounding box center [635, 250] width 168 height 11
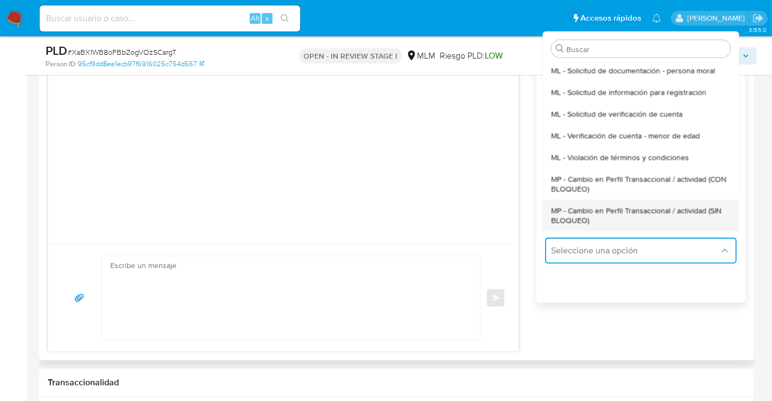
click at [571, 213] on span "MP - Cambio en Perfil Transaccional / actividad (SIN BLOQUEO)" at bounding box center [640, 215] width 179 height 20
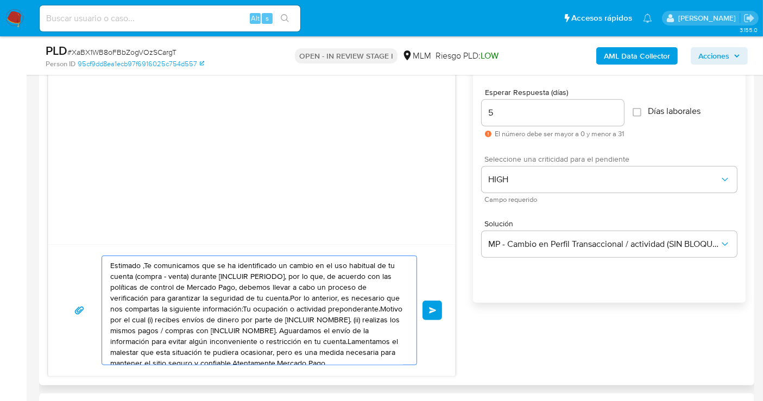
click at [187, 337] on textarea "Estimado ,Te comunicamos que se ha identificado un cambio en el uso habitual de…" at bounding box center [256, 310] width 293 height 109
paste textarea "cliente se ha identificado un cambio en el uso habitual de tu cuenta para garan…"
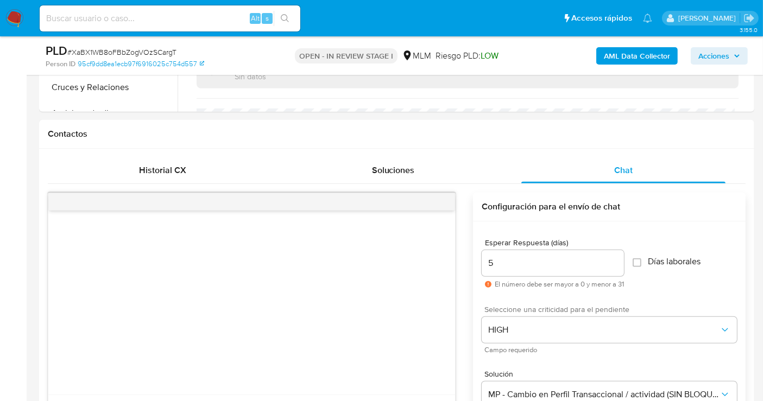
scroll to position [659, 0]
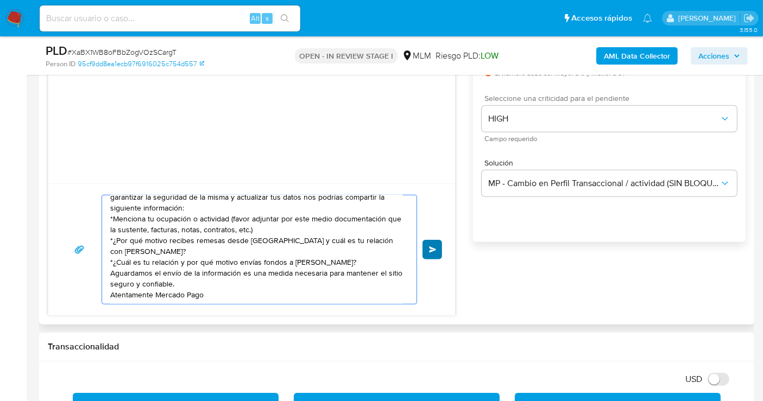
type textarea "Estimado cliente se ha identificado un cambio en el uso habitual de tu cuenta p…"
click at [426, 249] on button "Enviar" at bounding box center [432, 250] width 20 height 20
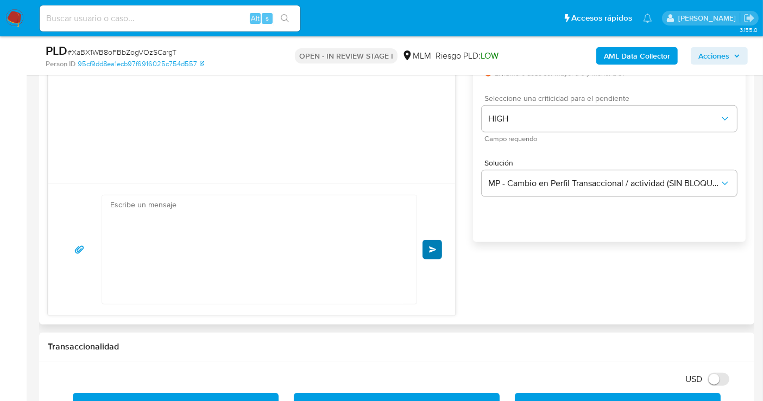
scroll to position [0, 0]
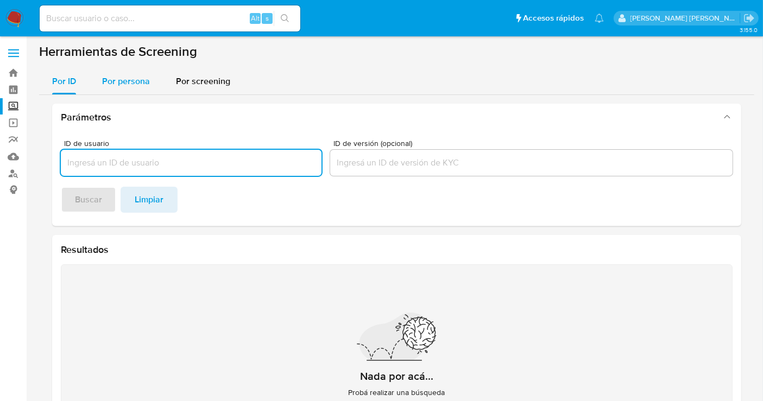
click at [117, 92] on div "Por persona" at bounding box center [126, 81] width 48 height 26
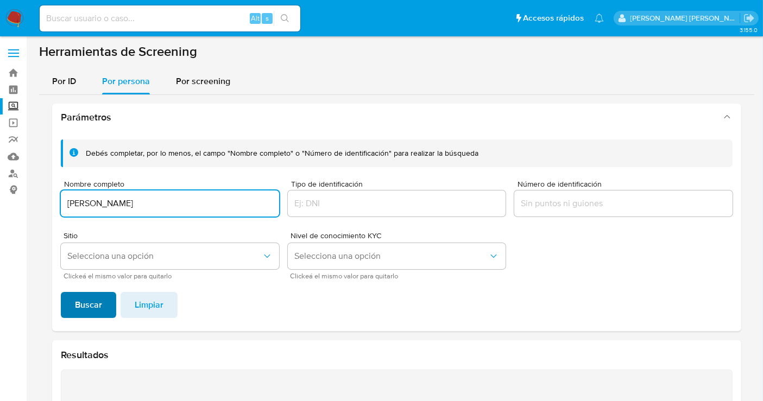
type input "[PERSON_NAME]"
click at [110, 314] on button "Buscar" at bounding box center [88, 305] width 55 height 26
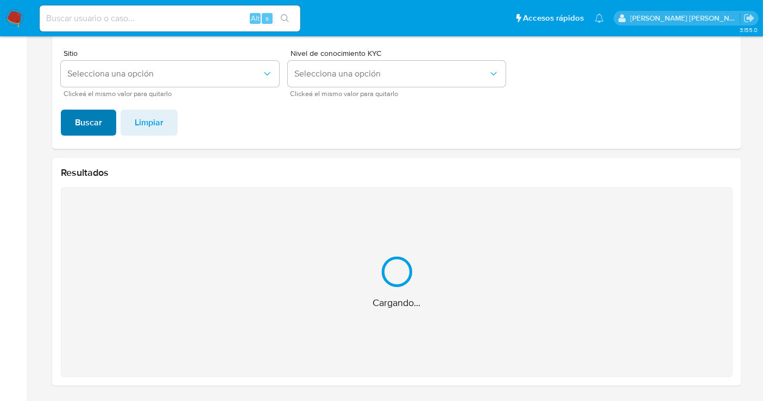
scroll to position [9, 0]
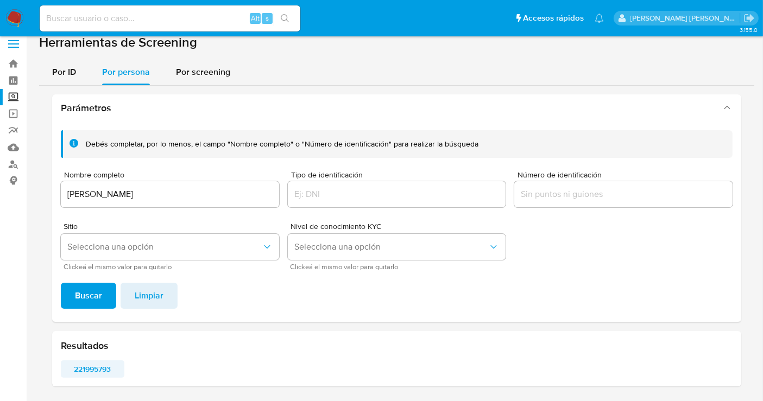
click at [100, 366] on span "221995793" at bounding box center [92, 368] width 48 height 15
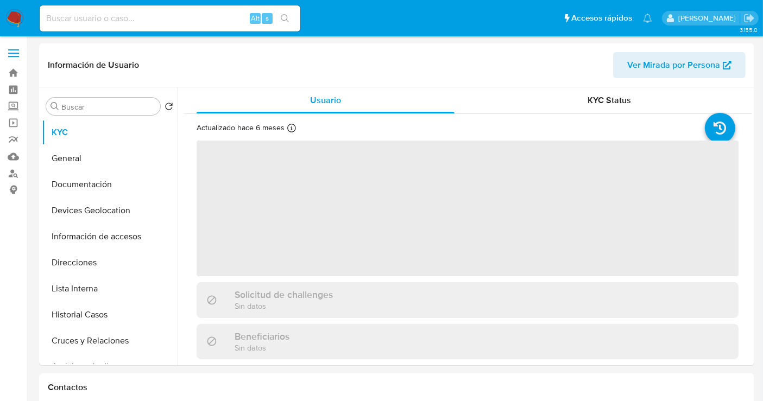
select select "10"
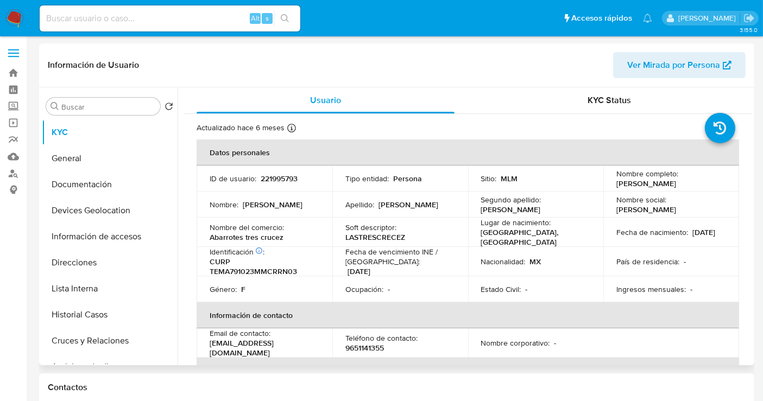
click at [272, 179] on p "221995793" at bounding box center [278, 179] width 37 height 10
copy p "221995793"
drag, startPoint x: 285, startPoint y: 237, endPoint x: 211, endPoint y: 236, distance: 74.4
click at [211, 236] on div "Nombre del comercio : Abarrotes tres crucez" at bounding box center [264, 233] width 110 height 20
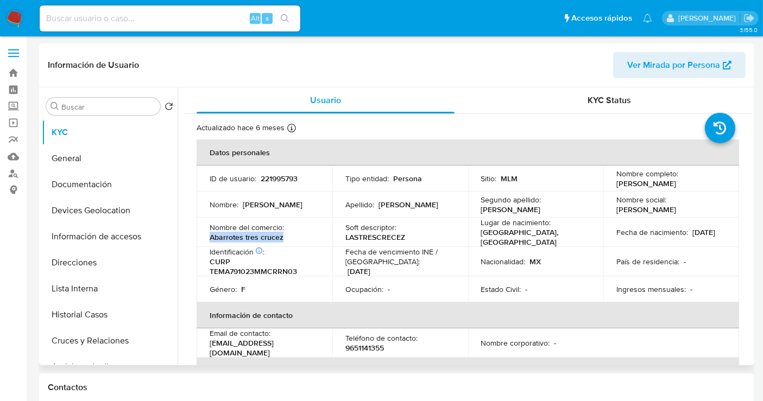
copy p "Abarrotes tres crucez"
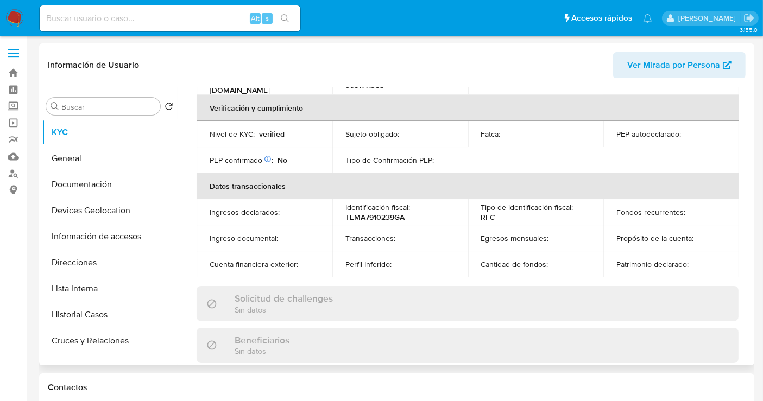
scroll to position [22, 0]
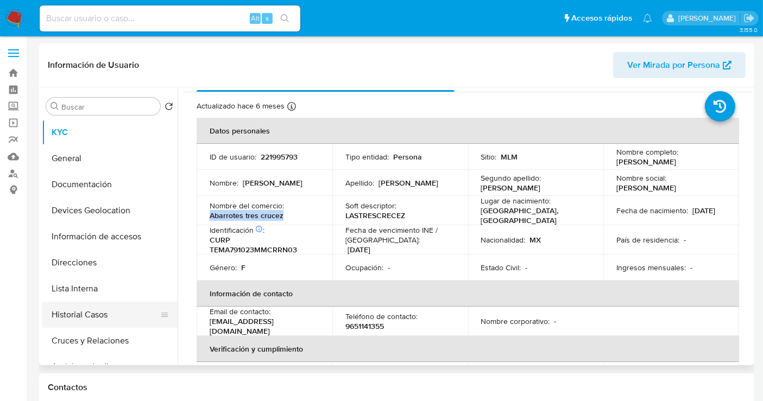
click at [85, 314] on button "Historial Casos" at bounding box center [105, 315] width 127 height 26
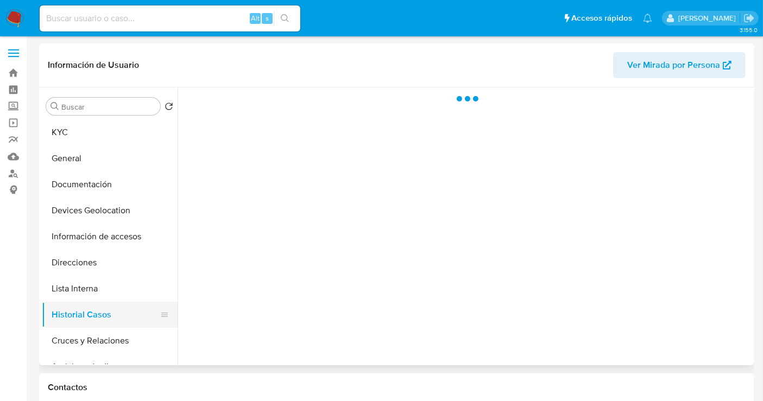
scroll to position [0, 0]
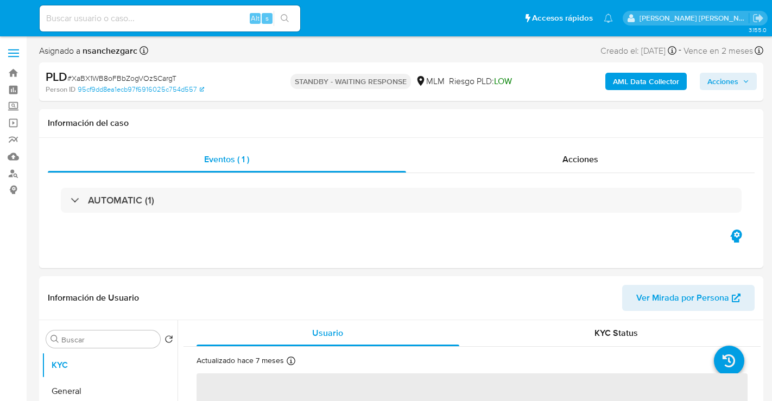
select select "10"
click at [11, 12] on img at bounding box center [14, 18] width 18 height 18
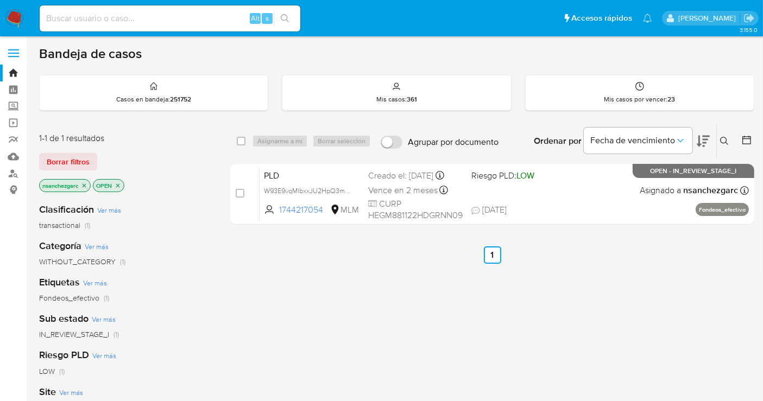
drag, startPoint x: 720, startPoint y: 141, endPoint x: 560, endPoint y: 181, distance: 165.2
click at [721, 141] on icon at bounding box center [724, 141] width 8 height 8
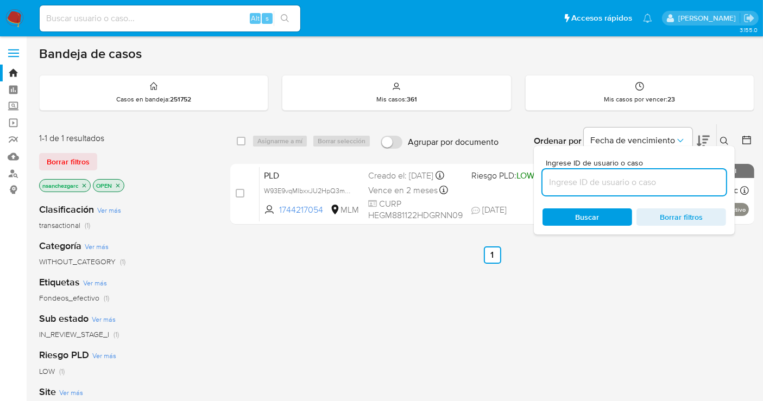
click at [598, 185] on input at bounding box center [633, 182] width 183 height 14
type input "1981753608"
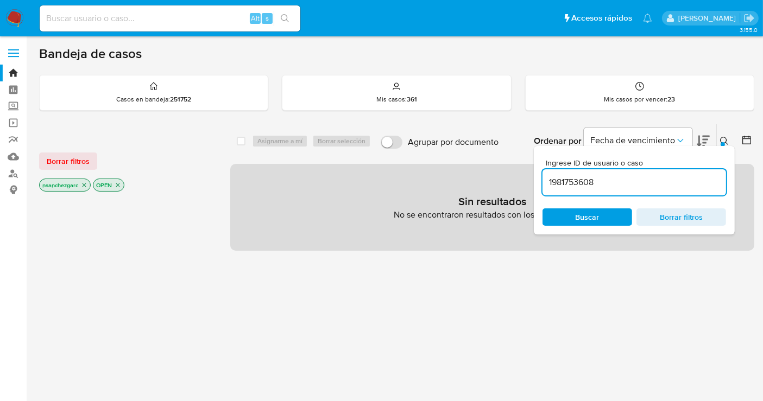
click at [86, 184] on icon "close-filter" at bounding box center [84, 185] width 7 height 7
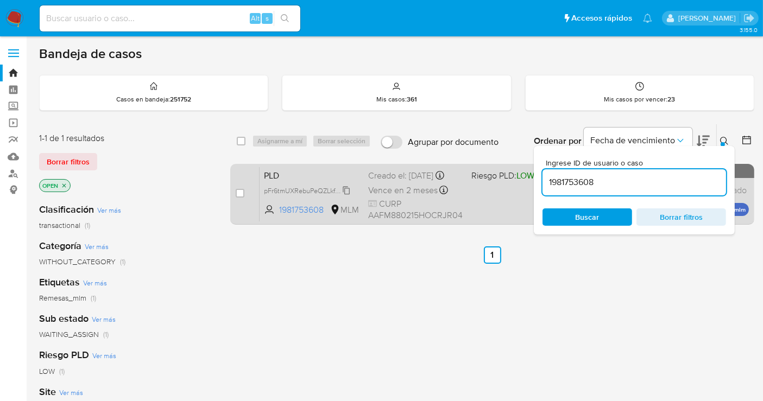
click at [345, 196] on span "pFr6tmUXRebuPeQZLkf8iU9w" at bounding box center [309, 190] width 90 height 12
drag, startPoint x: 239, startPoint y: 189, endPoint x: 279, endPoint y: 169, distance: 44.7
click at [242, 189] on input "checkbox" at bounding box center [240, 193] width 9 height 9
checkbox input "true"
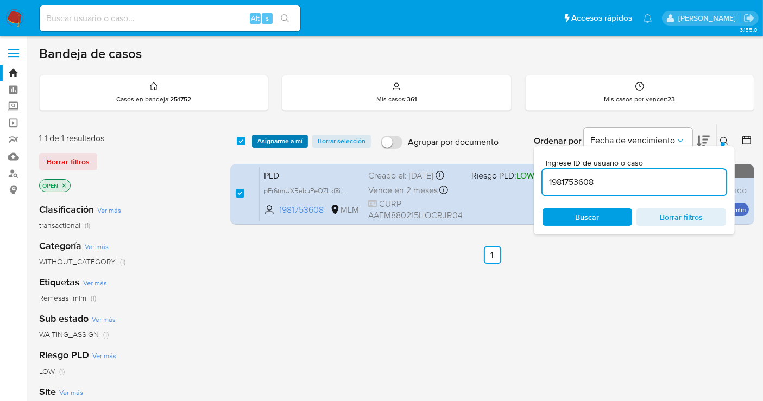
click at [278, 143] on span "Asignarme a mí" at bounding box center [279, 141] width 45 height 11
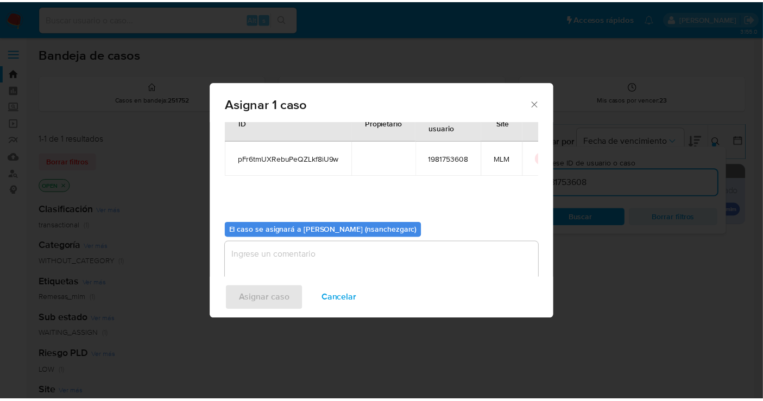
scroll to position [55, 0]
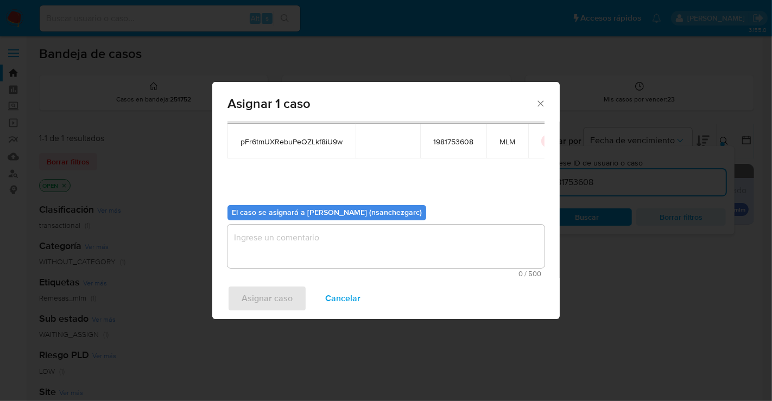
click at [270, 249] on textarea "assign-modal" at bounding box center [385, 246] width 317 height 43
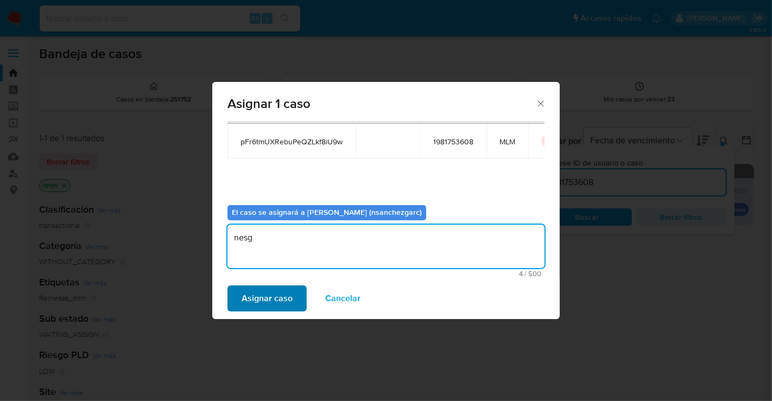
type textarea "nesg"
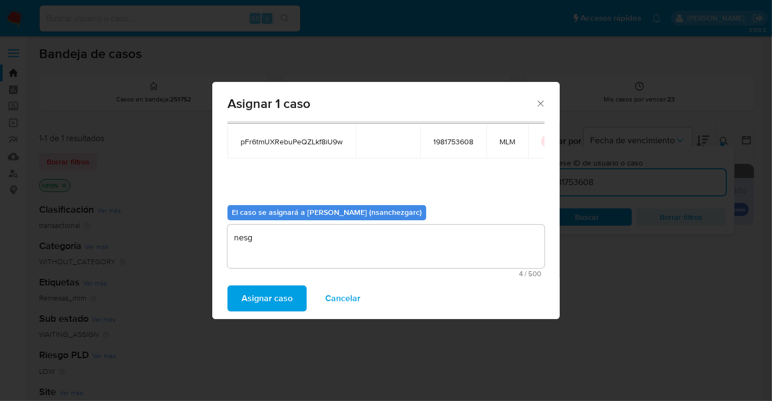
click at [258, 303] on span "Asignar caso" at bounding box center [267, 299] width 51 height 24
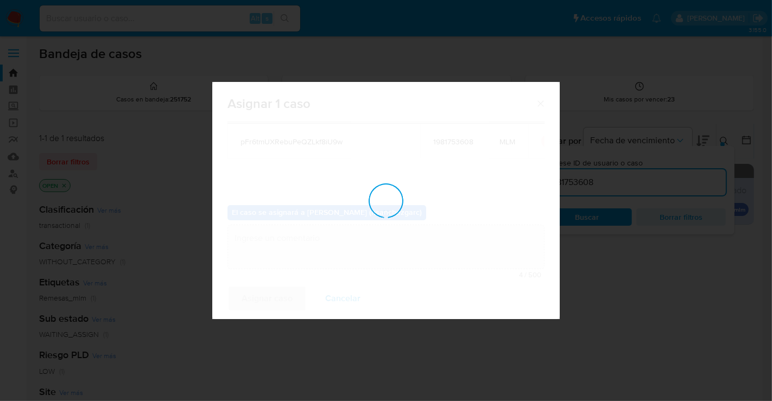
checkbox input "false"
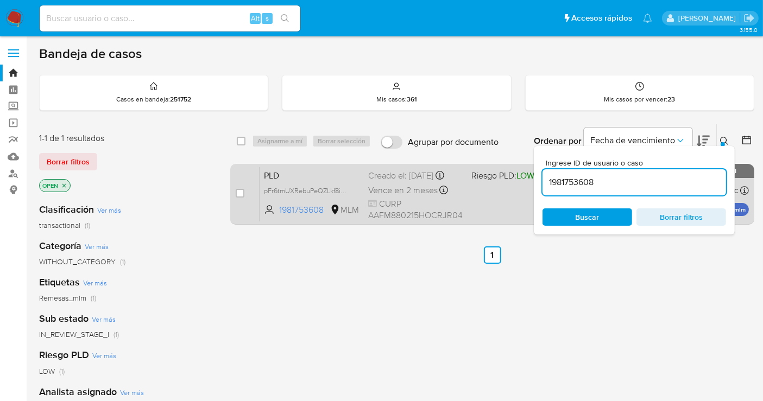
click at [386, 196] on span "Vence en 2 meses" at bounding box center [402, 191] width 69 height 12
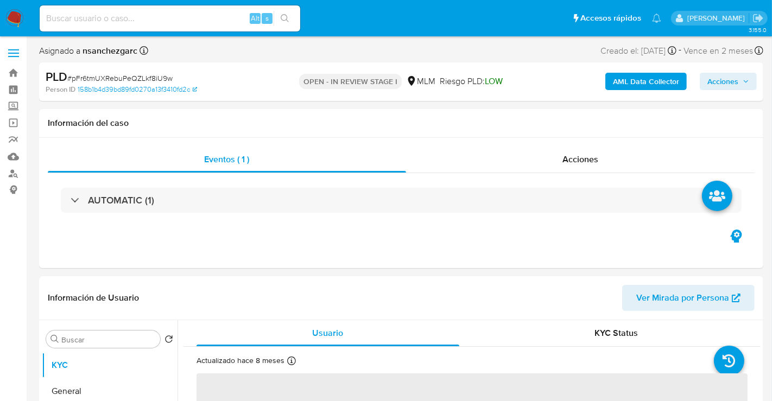
select select "10"
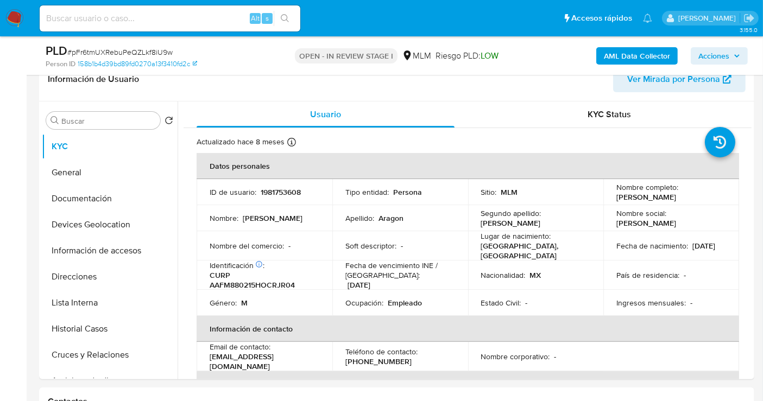
scroll to position [181, 0]
click at [104, 171] on button "General" at bounding box center [105, 172] width 127 height 26
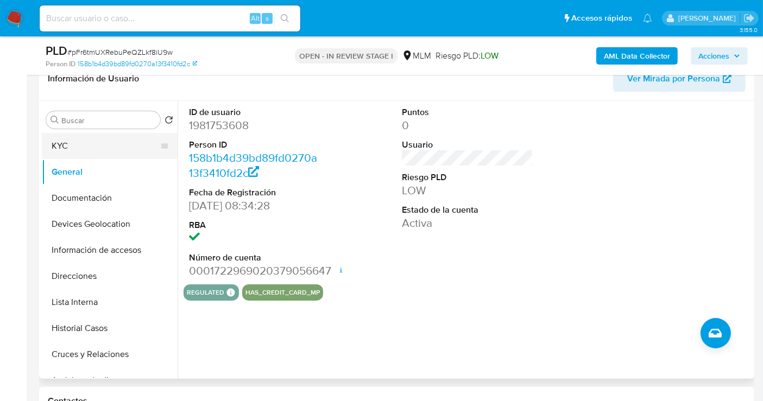
click at [68, 147] on button "KYC" at bounding box center [105, 146] width 127 height 26
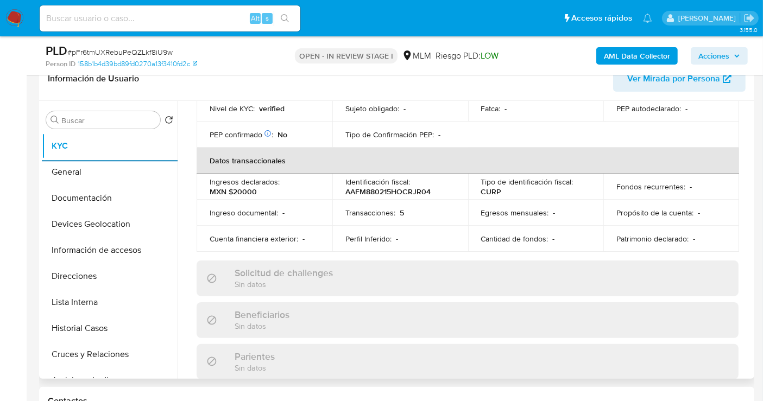
scroll to position [241, 0]
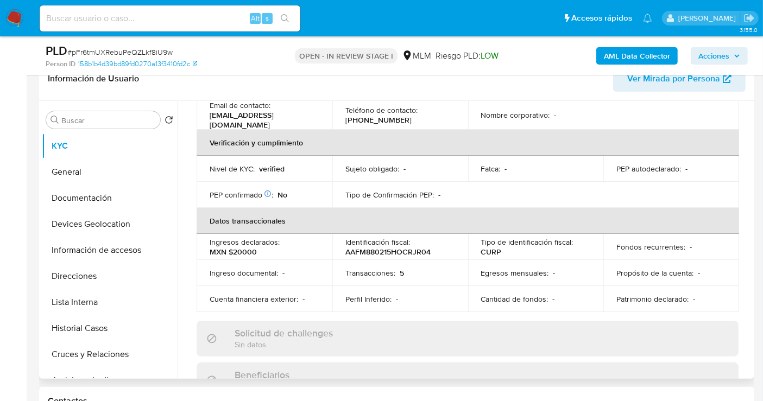
drag, startPoint x: 752, startPoint y: 188, endPoint x: 749, endPoint y: 201, distance: 12.8
click at [749, 201] on div "Buscar Volver al orden por defecto KYC General Documentación Devices Geolocatio…" at bounding box center [396, 240] width 715 height 278
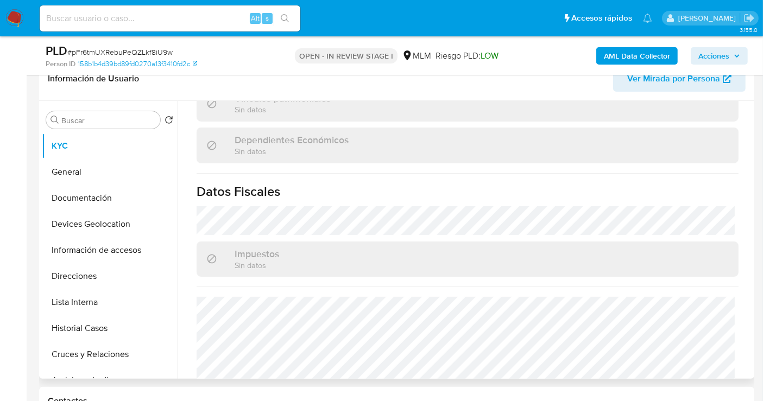
scroll to position [685, 0]
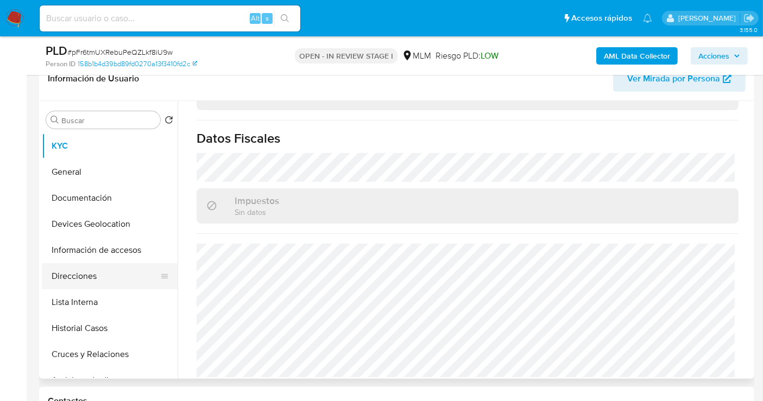
click at [89, 279] on button "Direcciones" at bounding box center [105, 276] width 127 height 26
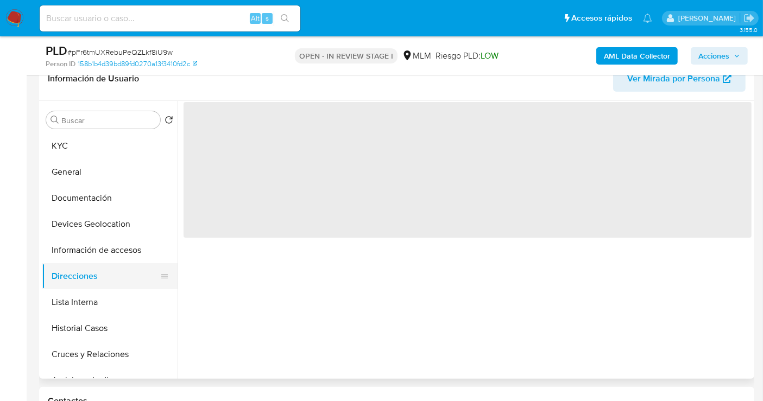
scroll to position [0, 0]
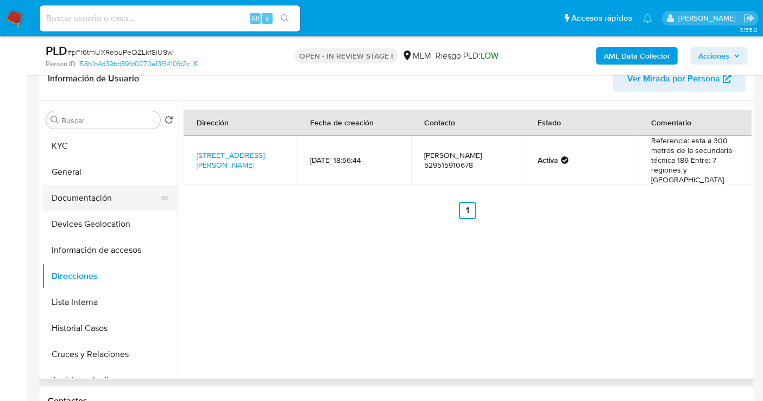
click at [88, 200] on button "Documentación" at bounding box center [105, 198] width 127 height 26
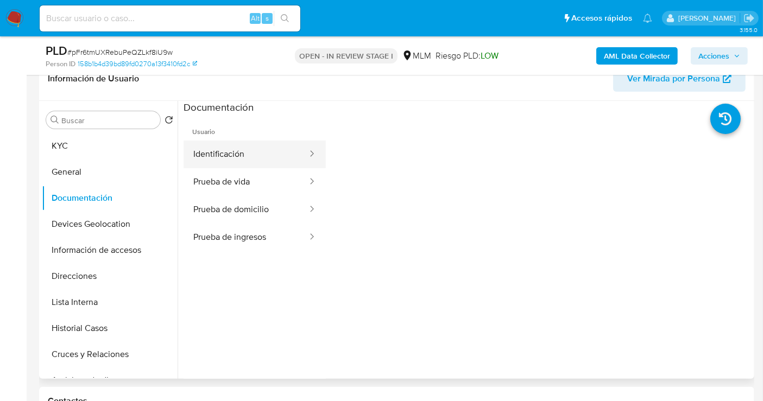
click at [232, 154] on button "Identificación" at bounding box center [245, 155] width 125 height 28
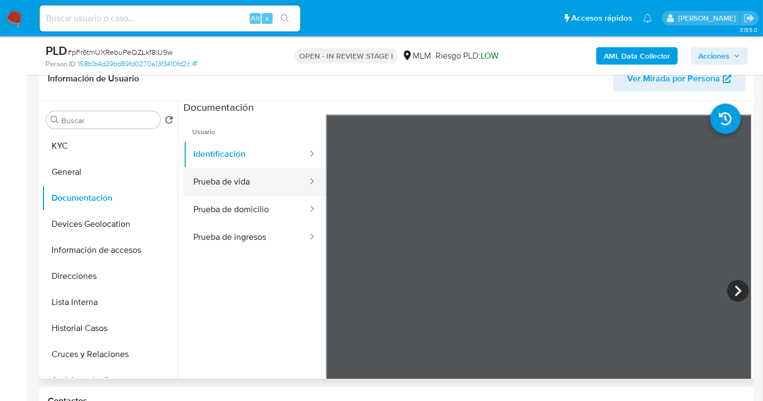
click at [219, 182] on button "Prueba de vida" at bounding box center [245, 182] width 125 height 28
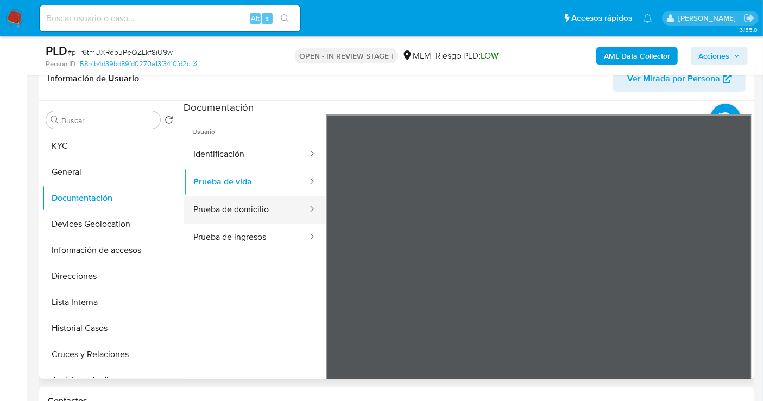
click at [222, 206] on button "Prueba de domicilio" at bounding box center [245, 210] width 125 height 28
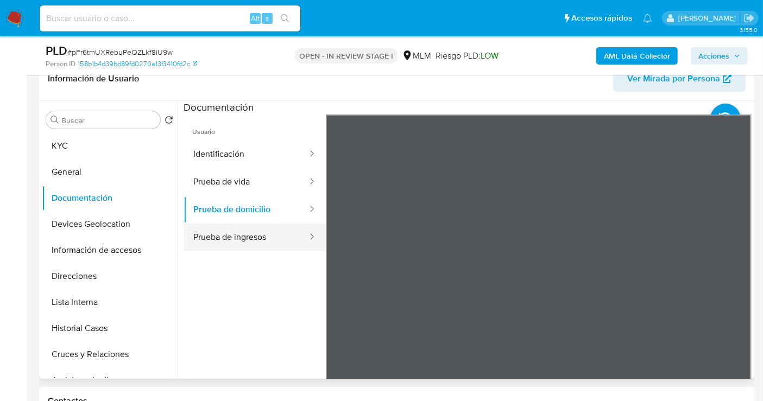
click at [236, 236] on button "Prueba de ingresos" at bounding box center [245, 238] width 125 height 28
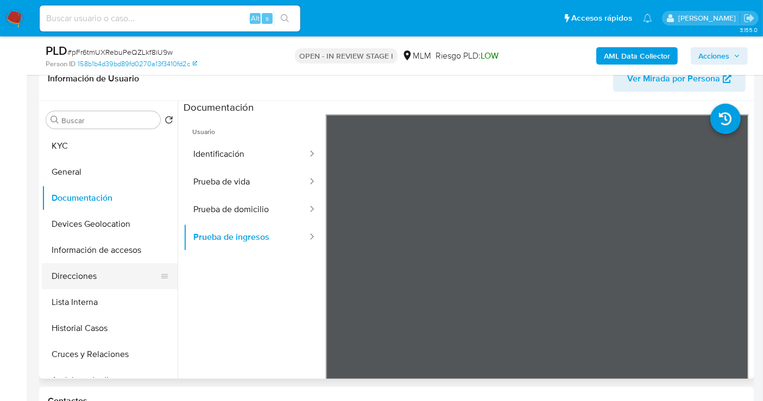
click at [91, 284] on button "Direcciones" at bounding box center [105, 276] width 127 height 26
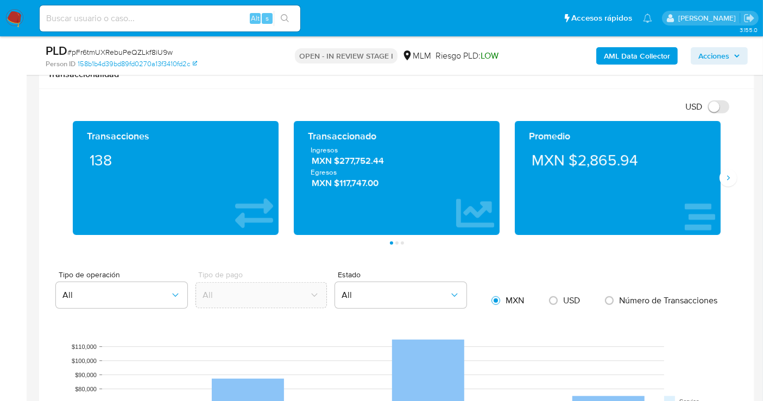
scroll to position [723, 0]
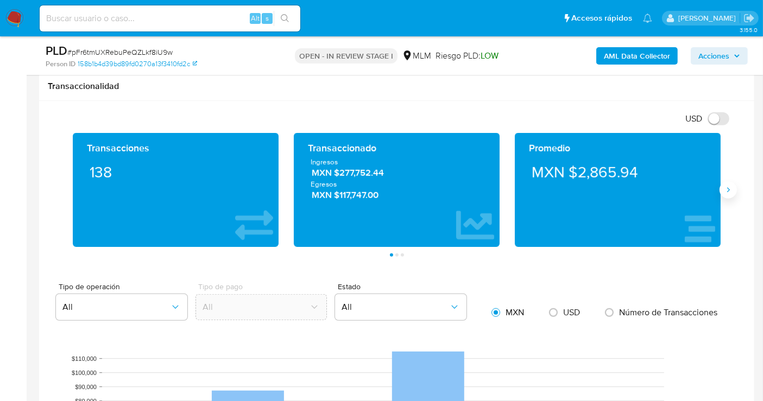
click at [727, 186] on icon "Siguiente" at bounding box center [727, 190] width 9 height 9
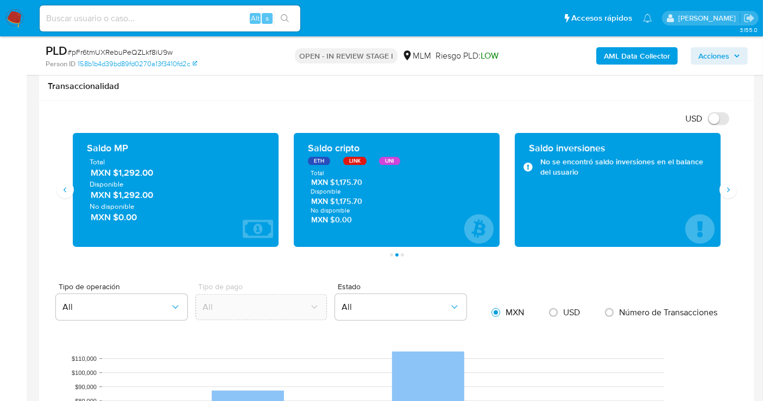
click at [142, 174] on span "MXN $1,292.00" at bounding box center [176, 173] width 171 height 12
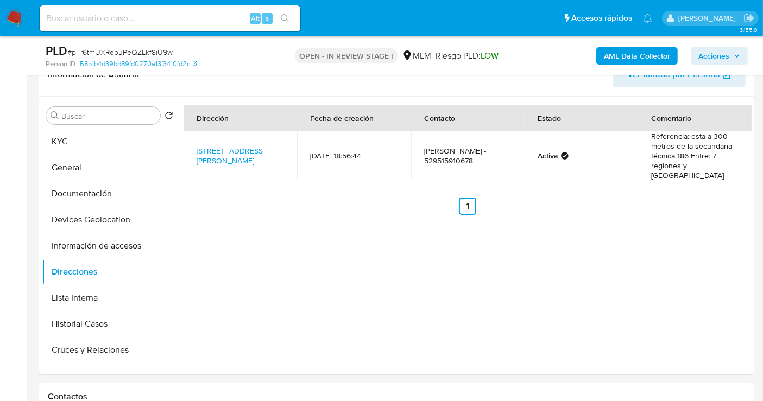
scroll to position [181, 0]
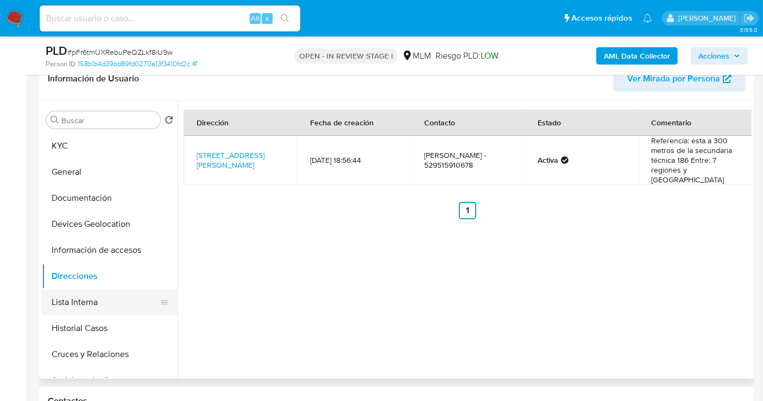
click at [96, 303] on button "Lista Interna" at bounding box center [105, 302] width 127 height 26
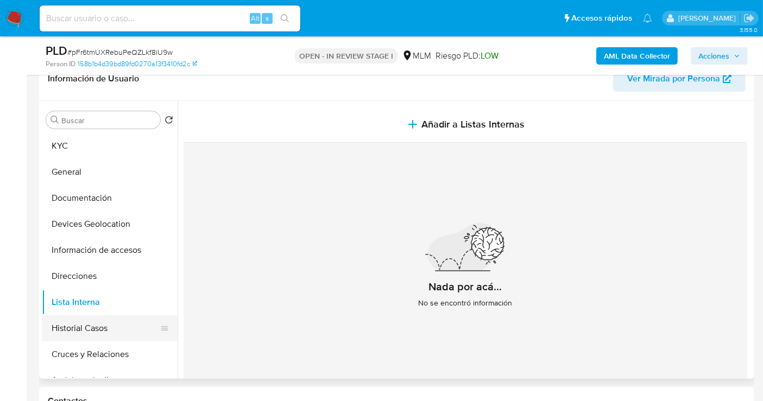
click at [84, 333] on button "Historial Casos" at bounding box center [105, 328] width 127 height 26
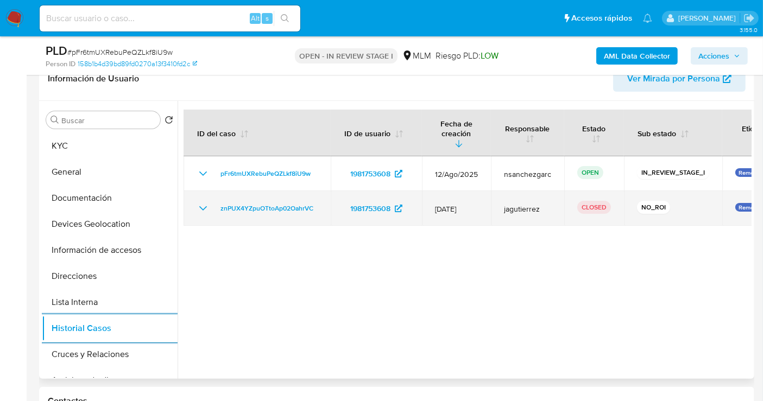
click at [199, 202] on icon "Mostrar/Ocultar" at bounding box center [202, 208] width 13 height 13
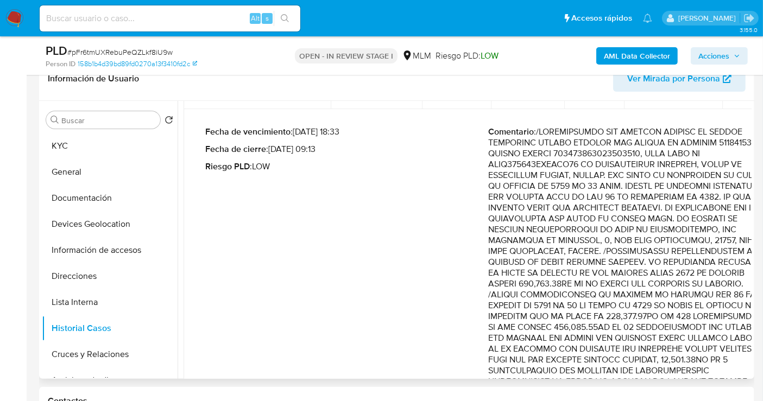
scroll to position [8, 0]
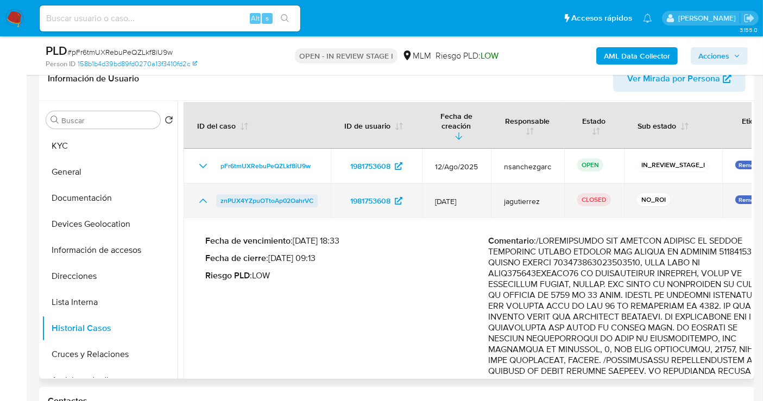
click at [270, 194] on span "znPUX4YZpuOTtoAp02OahrVC" at bounding box center [266, 200] width 93 height 13
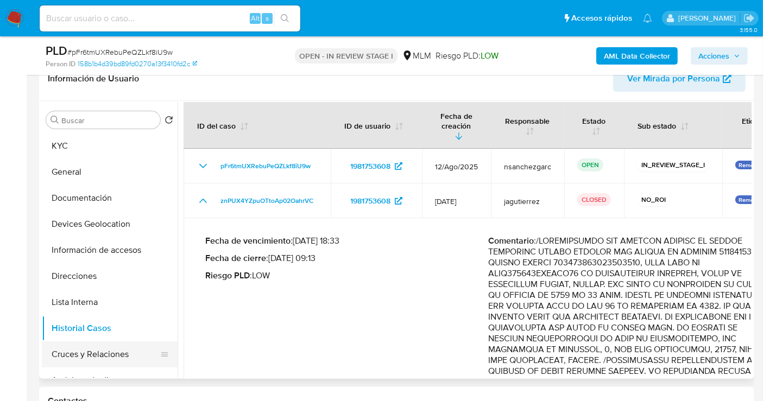
click at [92, 354] on button "Cruces y Relaciones" at bounding box center [105, 354] width 127 height 26
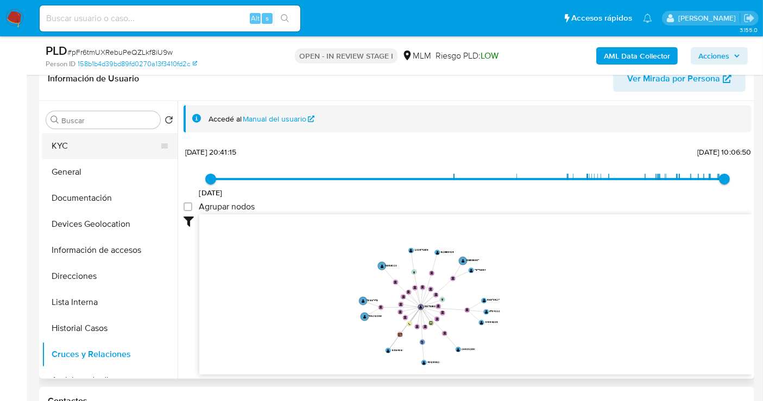
click at [75, 145] on button "KYC" at bounding box center [105, 146] width 127 height 26
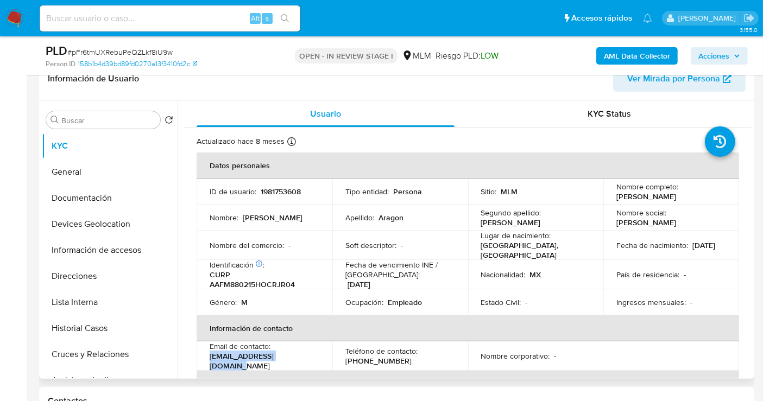
drag, startPoint x: 297, startPoint y: 359, endPoint x: 202, endPoint y: 357, distance: 95.0
click at [202, 357] on td "Email de contacto : marlinajons24@gmail.com" at bounding box center [264, 355] width 136 height 29
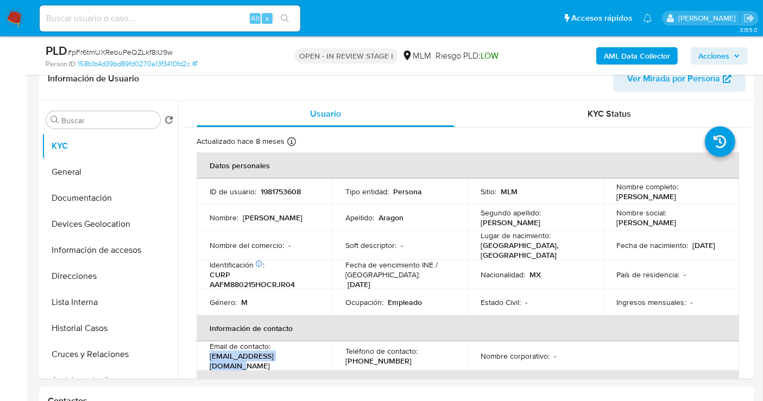
copy p "[EMAIL_ADDRESS][DOMAIN_NAME]"
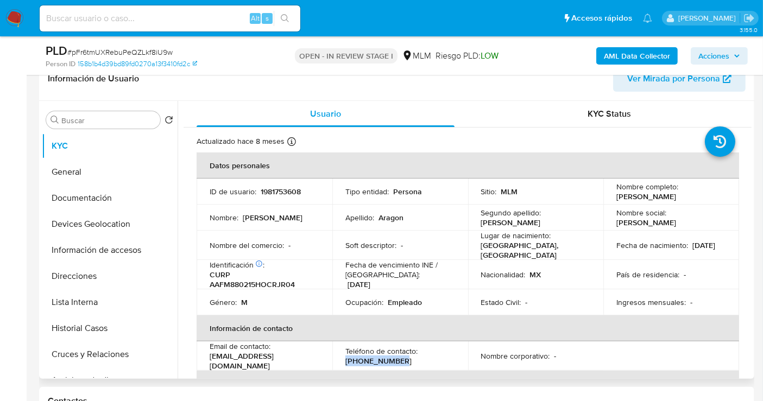
drag, startPoint x: 397, startPoint y: 357, endPoint x: 342, endPoint y: 360, distance: 54.9
click at [342, 360] on td "Teléfono de contacto : (951) 3470971" at bounding box center [400, 355] width 136 height 29
copy p "[PHONE_NUMBER]"
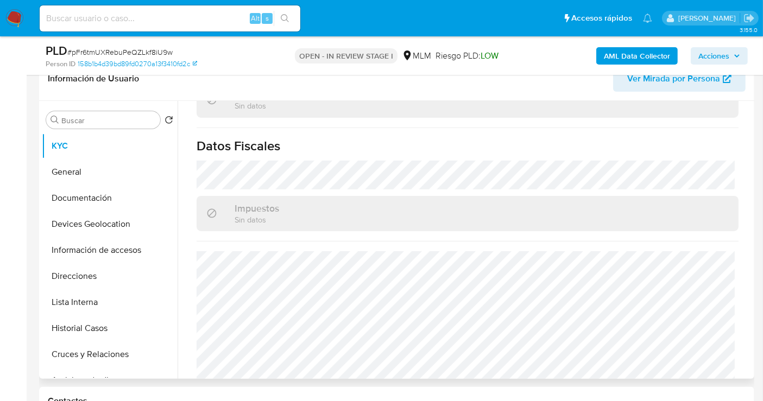
scroll to position [685, 0]
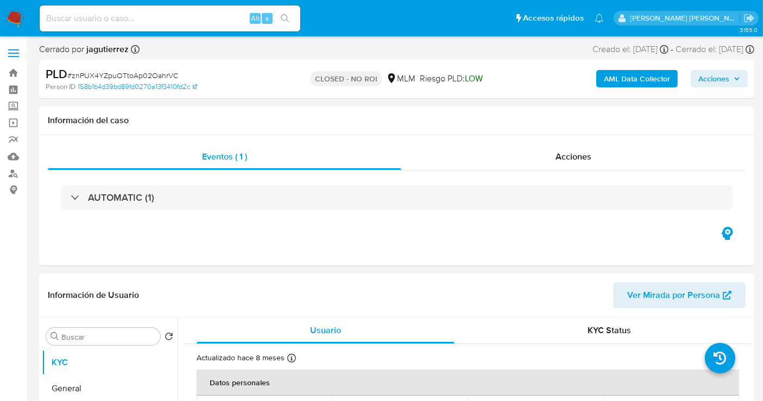
select select "10"
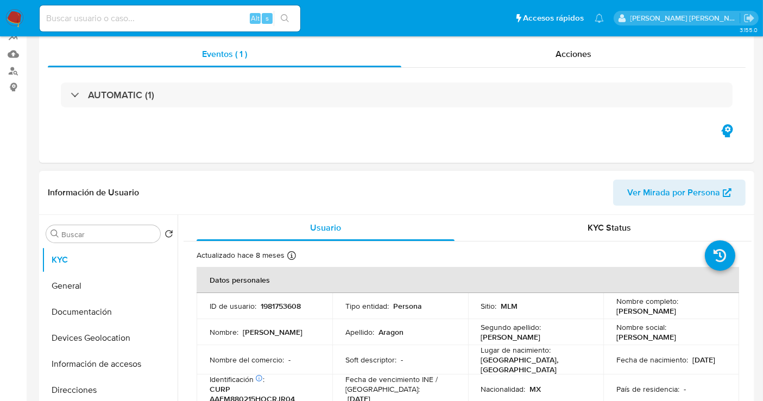
scroll to position [361, 0]
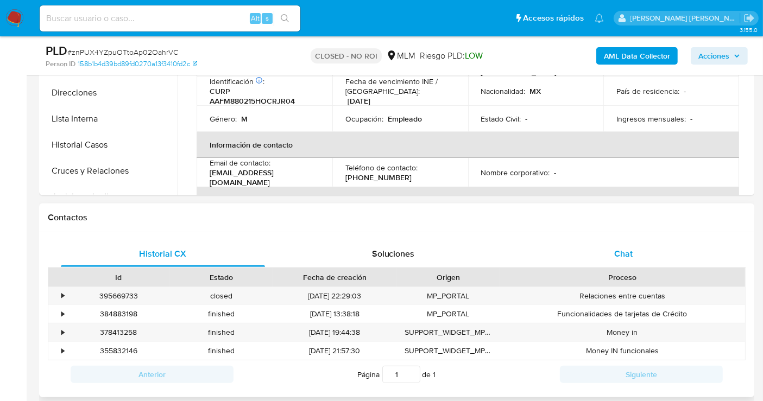
click at [619, 258] on span "Chat" at bounding box center [623, 253] width 18 height 12
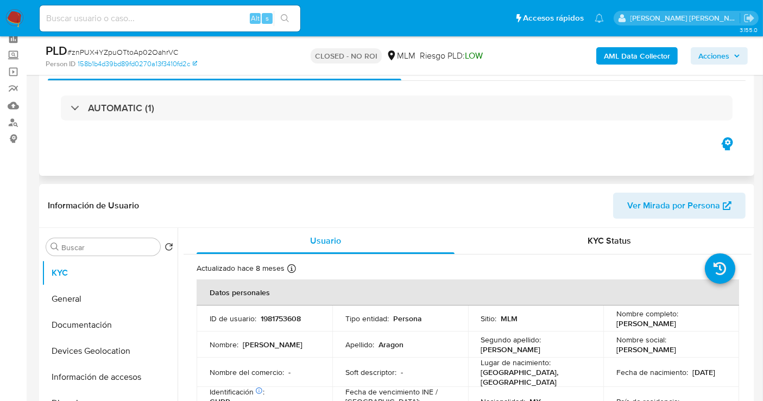
scroll to position [0, 0]
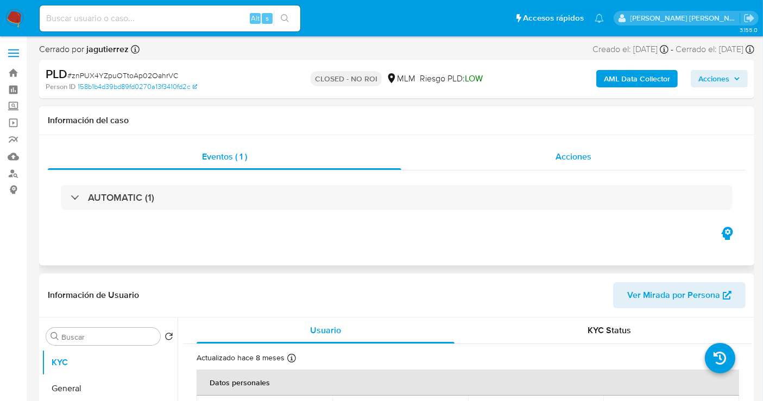
click at [570, 156] on span "Acciones" at bounding box center [573, 156] width 36 height 12
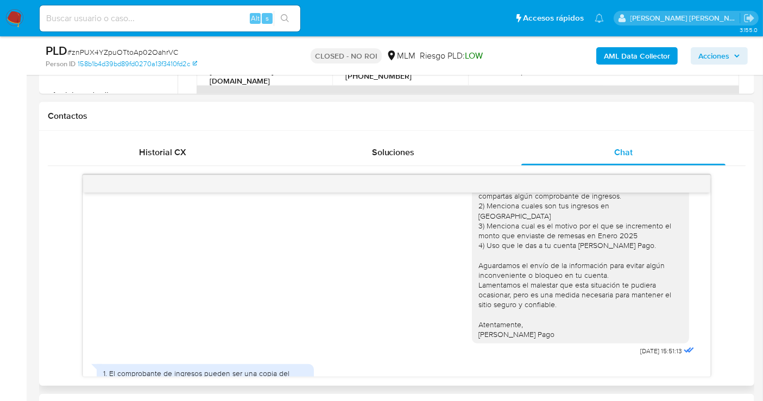
scroll to position [106, 0]
